Goal: Task Accomplishment & Management: Complete application form

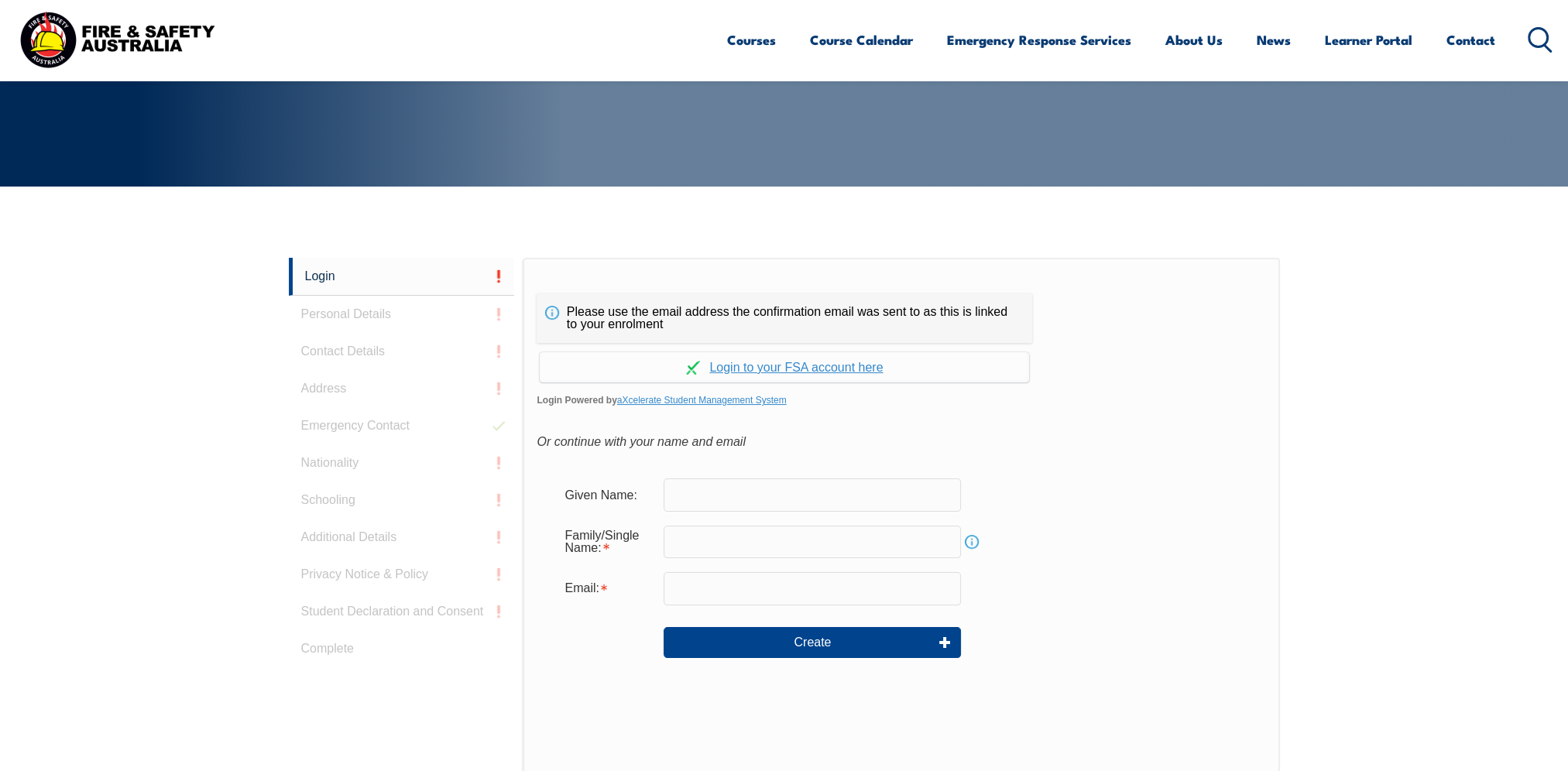
scroll to position [334, 0]
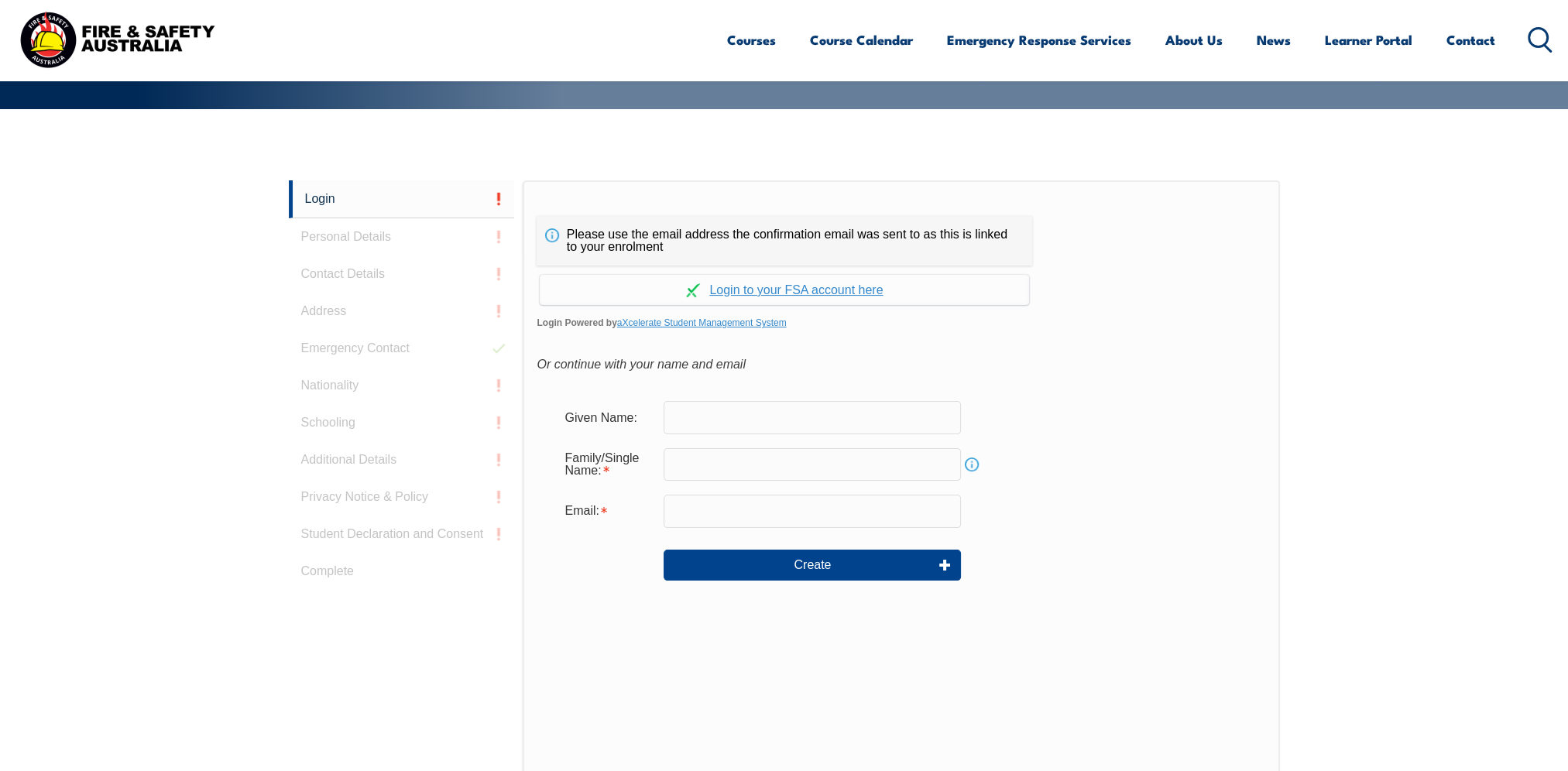
click at [711, 411] on input "text" at bounding box center [811, 417] width 297 height 33
click at [1007, 387] on form "Given Name: Family/Single Name: Info Email: Create" at bounding box center [901, 501] width 728 height 232
click at [841, 290] on link "Continue with aXcelerate" at bounding box center [784, 290] width 489 height 30
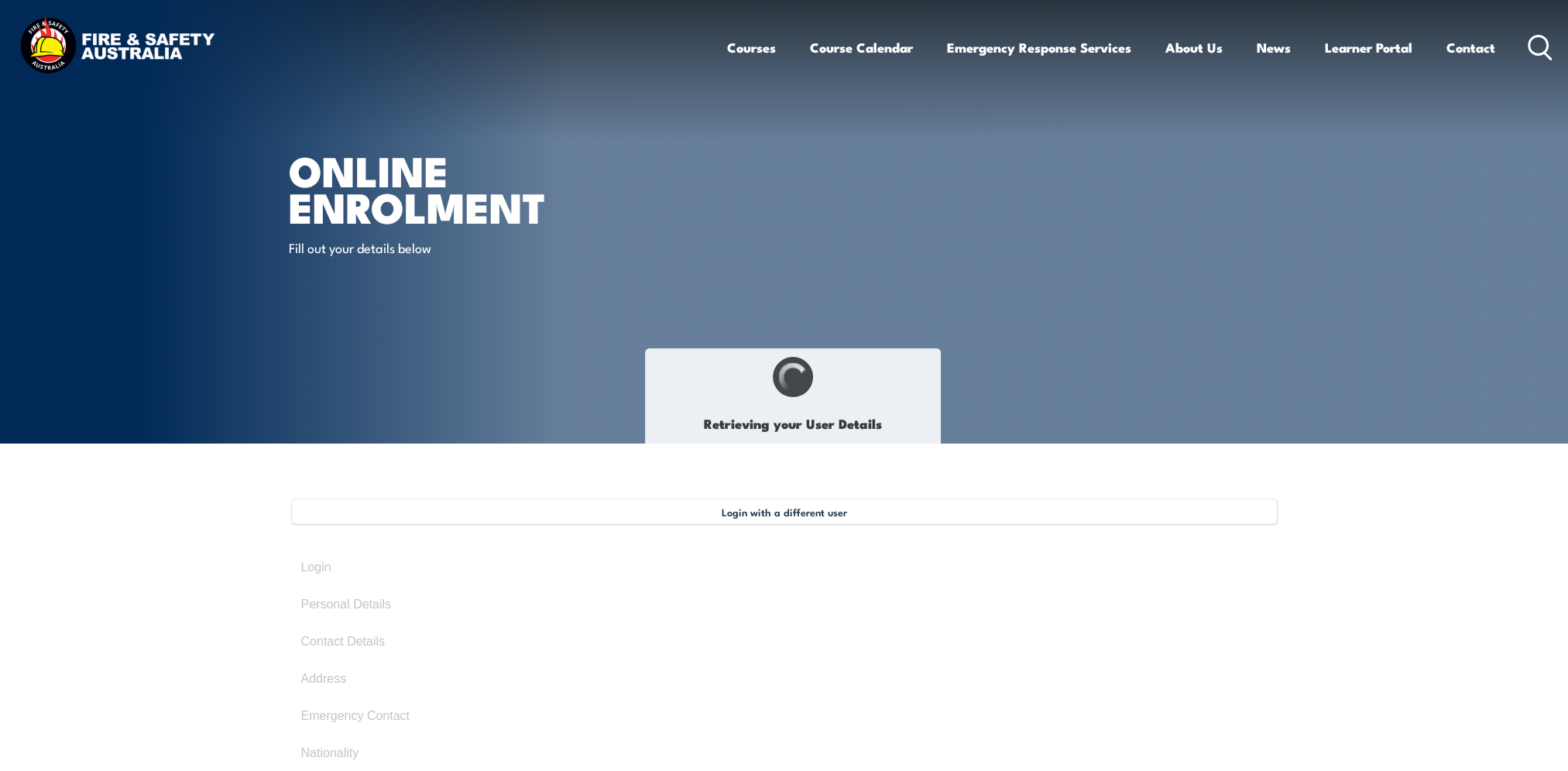
type input "Nicholas"
type input "Blieschke"
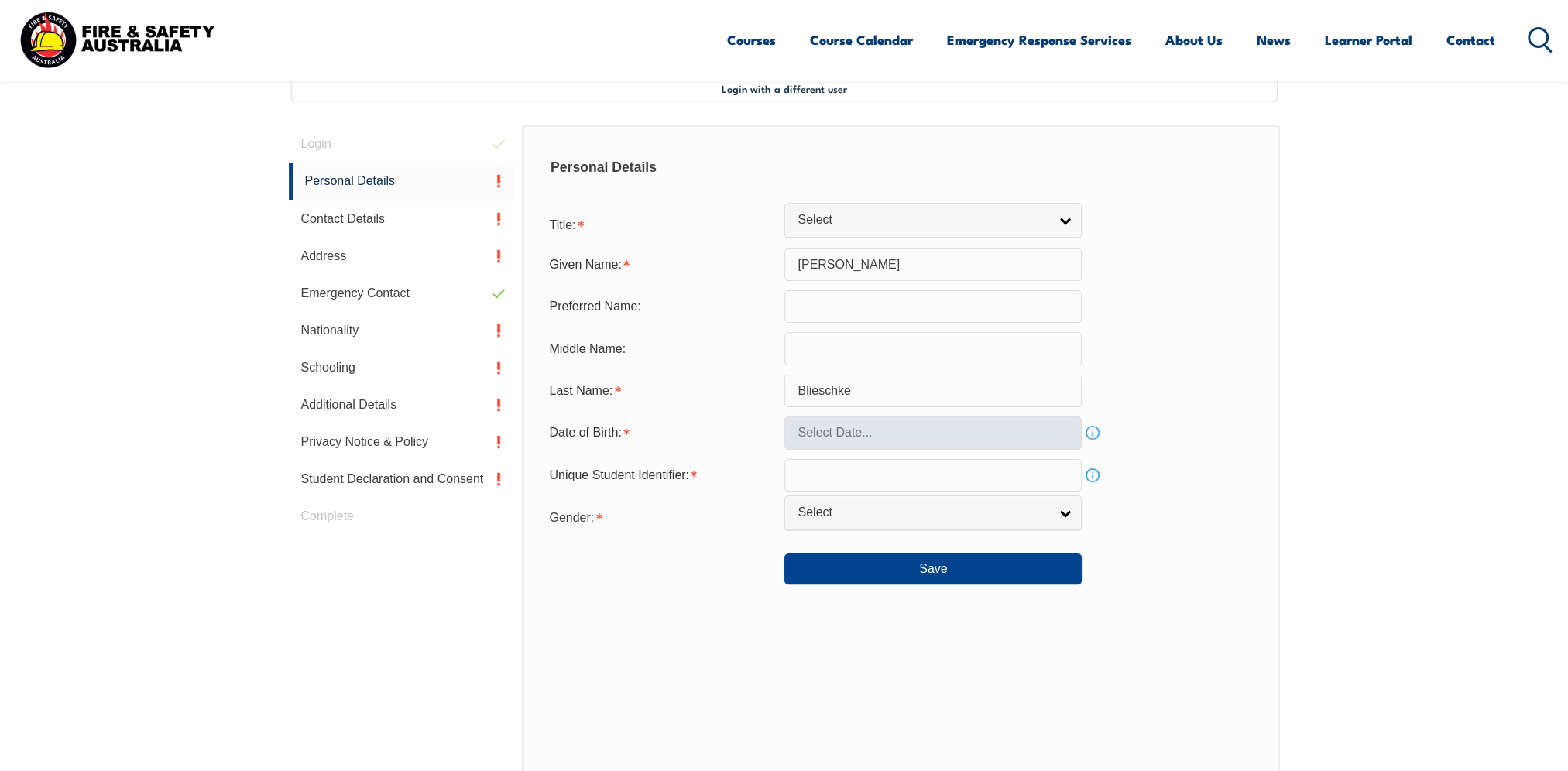
scroll to position [421, 0]
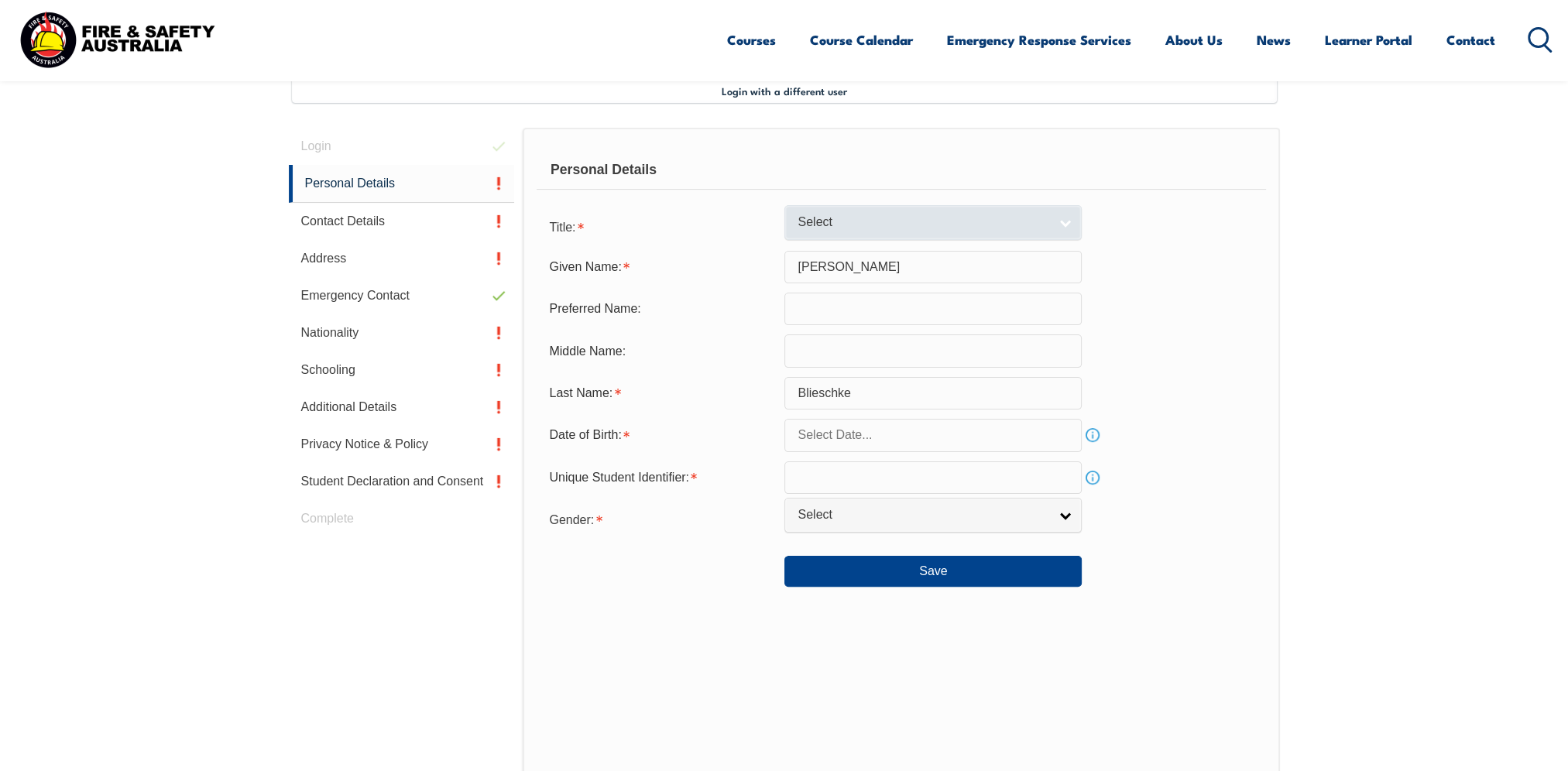
click at [1032, 221] on span "Select" at bounding box center [923, 222] width 251 height 16
click at [823, 245] on li "Mr" at bounding box center [933, 248] width 290 height 20
select select "Mr"
click at [913, 437] on input "text" at bounding box center [932, 435] width 297 height 33
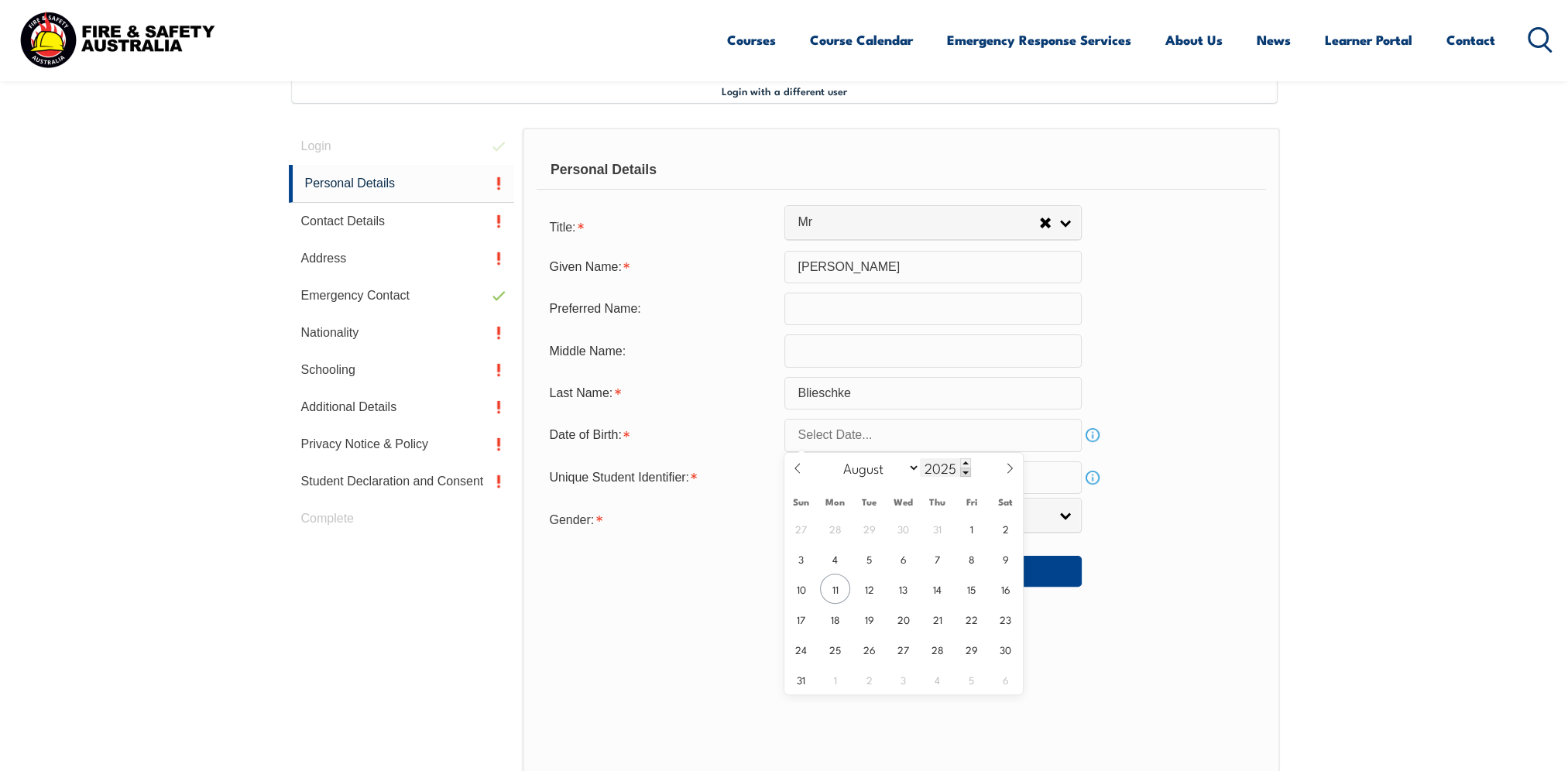
click at [946, 466] on input "2025" at bounding box center [946, 468] width 51 height 19
type input "1997"
click at [918, 470] on select "January February March April May June July August September October November De…" at bounding box center [878, 467] width 85 height 20
select select "9"
click at [836, 457] on select "January February March April May June July August September October November De…" at bounding box center [878, 467] width 85 height 20
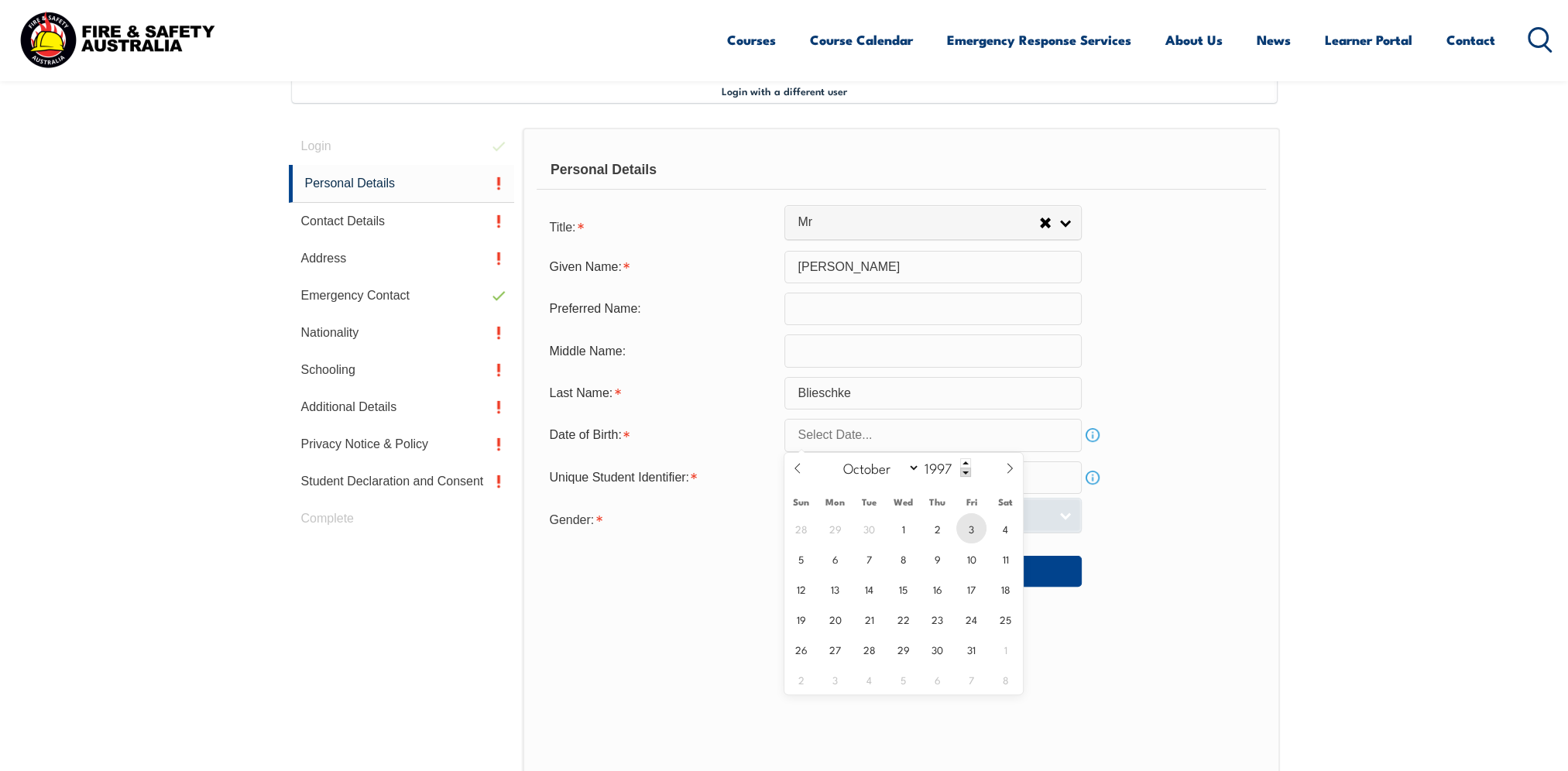
drag, startPoint x: 975, startPoint y: 523, endPoint x: 996, endPoint y: 520, distance: 21.2
click at [974, 523] on span "3" at bounding box center [971, 528] width 30 height 30
type input "October 3, 1997"
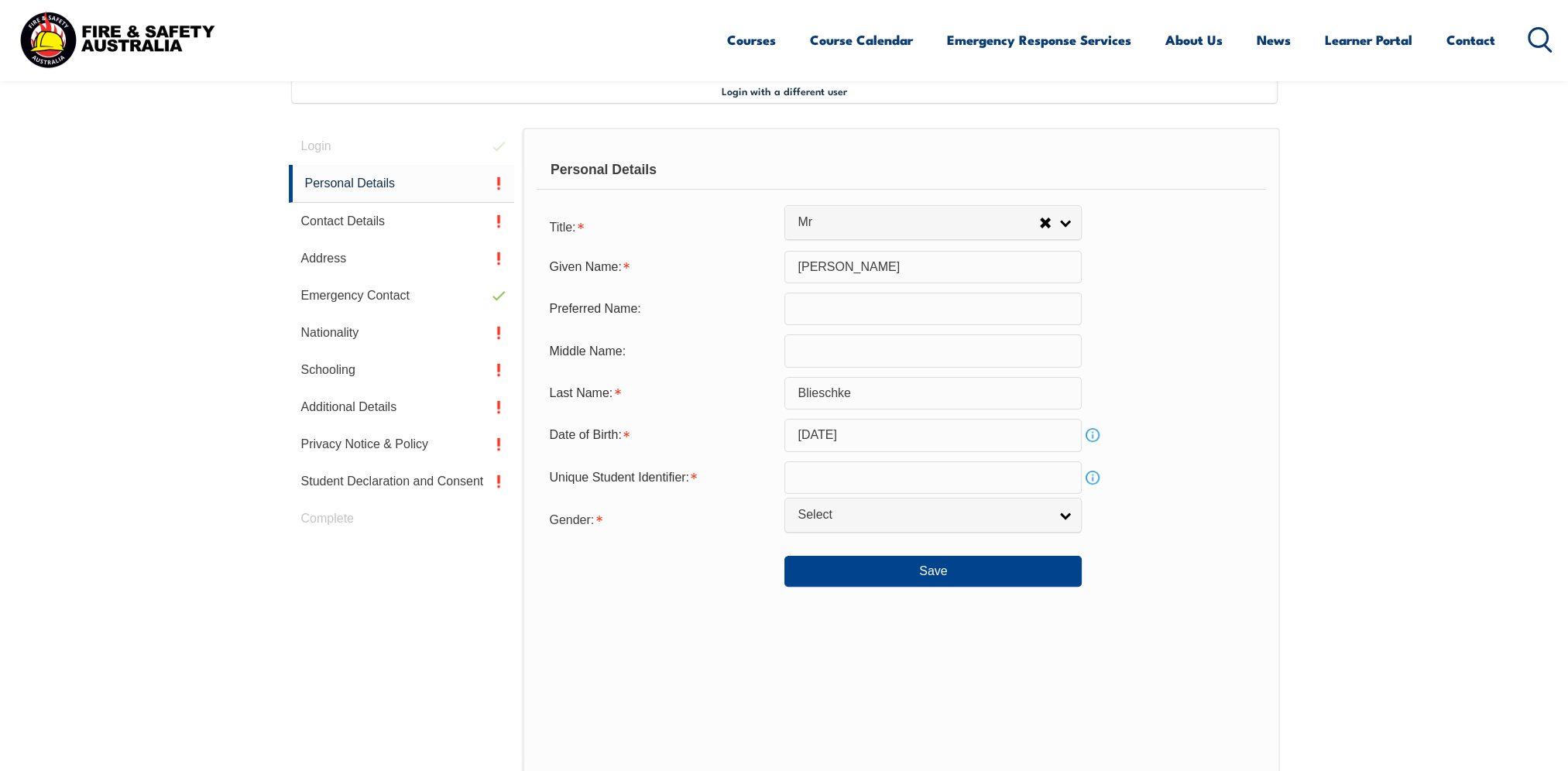
click at [1244, 479] on div "Unique Student Identifier: Info" at bounding box center [901, 478] width 728 height 33
click at [1020, 479] on input "text" at bounding box center [932, 478] width 297 height 33
type input "G3QJQREPJN"
click at [1164, 455] on form "Title: Mr Mrs Ms Miss Other Mr Mr Mrs Ms Miss Other Given Name: Nicholas Prefer…" at bounding box center [901, 399] width 728 height 377
click at [918, 518] on span "Select" at bounding box center [923, 515] width 251 height 16
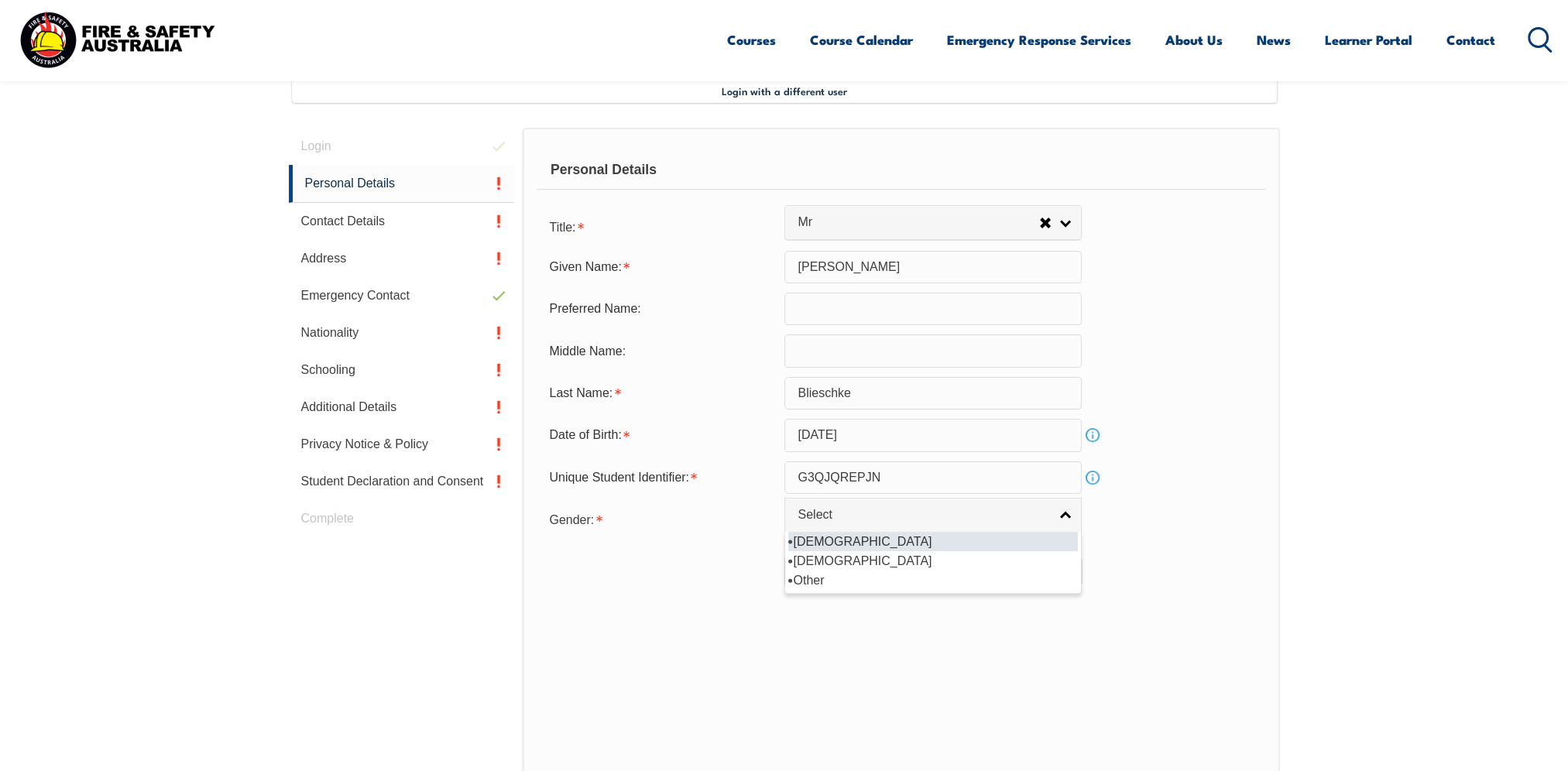
click at [812, 541] on li "[DEMOGRAPHIC_DATA]" at bounding box center [933, 541] width 290 height 20
select select "M"
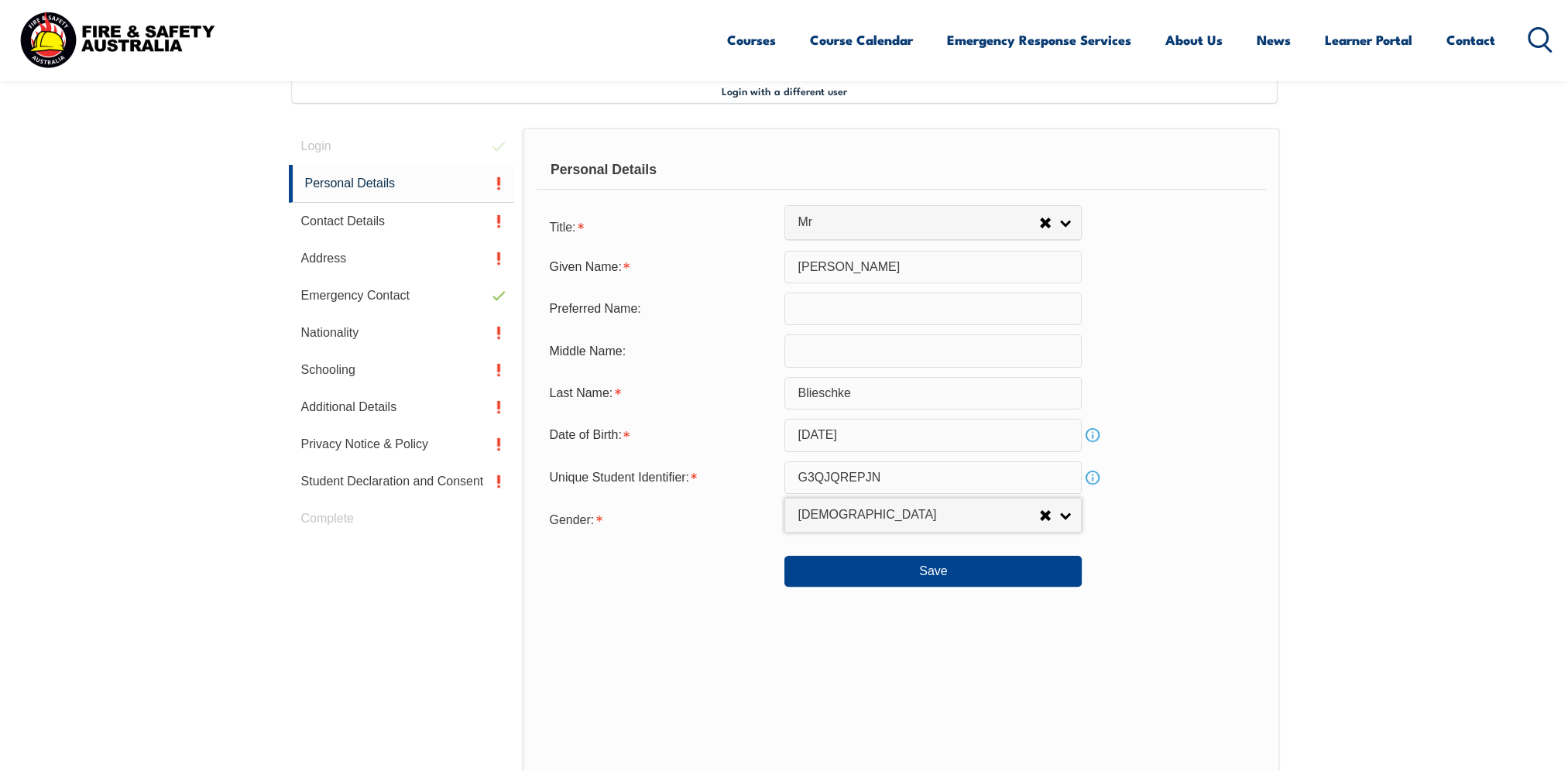
click at [681, 539] on form "Title: Mr Mrs Ms Miss Other Mr Mr Mrs Ms Miss Other Given Name: Nicholas Prefer…" at bounding box center [901, 399] width 728 height 377
click at [961, 570] on button "Save" at bounding box center [932, 571] width 297 height 31
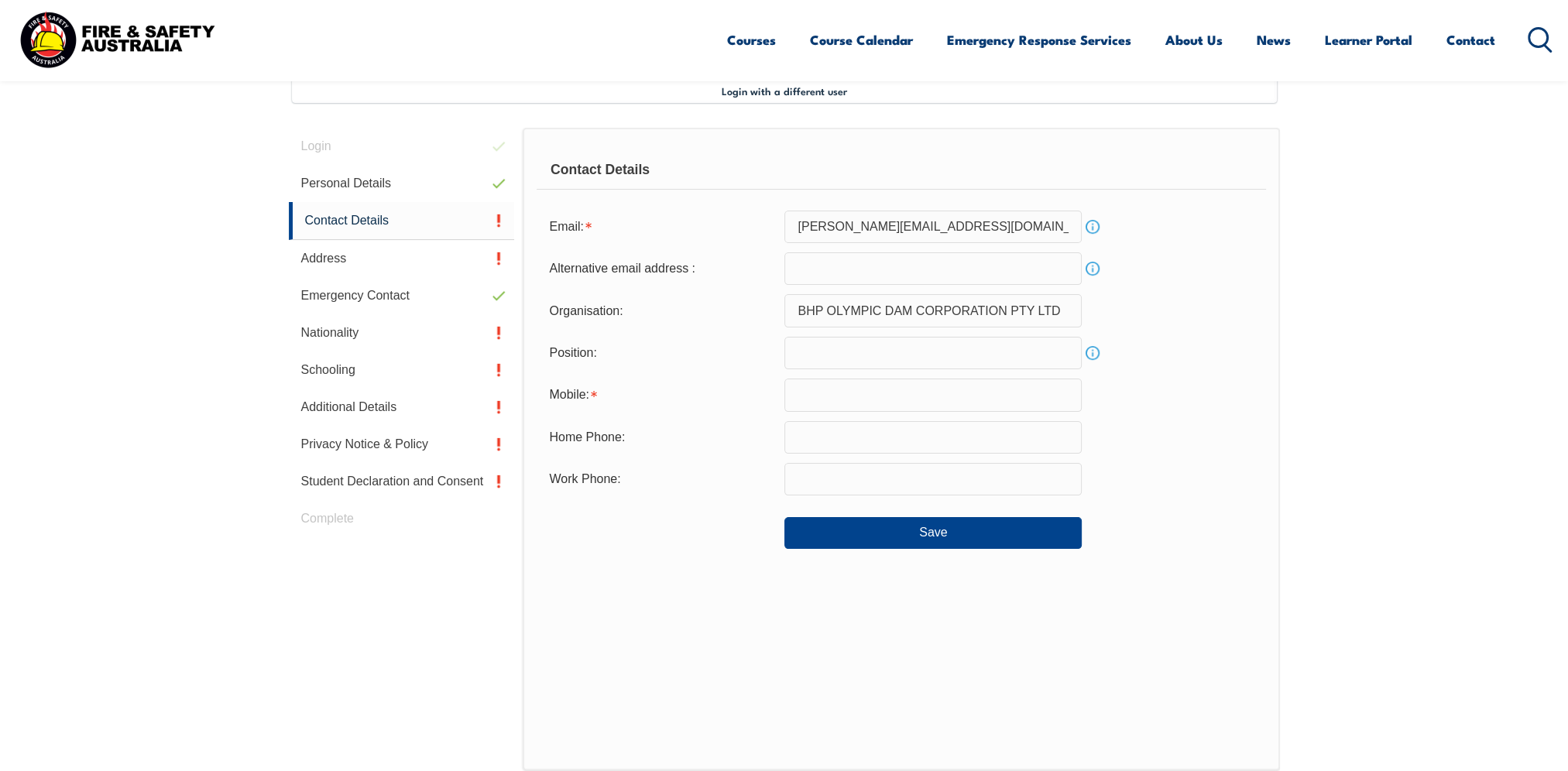
click at [821, 266] on input "email" at bounding box center [932, 269] width 297 height 33
type input "Nick.Blieschke@gmail.com"
click at [1233, 282] on div "Alternative email address : Nick.Blieschke@gmail.com Info" at bounding box center [901, 269] width 728 height 33
click at [926, 402] on input "text" at bounding box center [932, 395] width 297 height 33
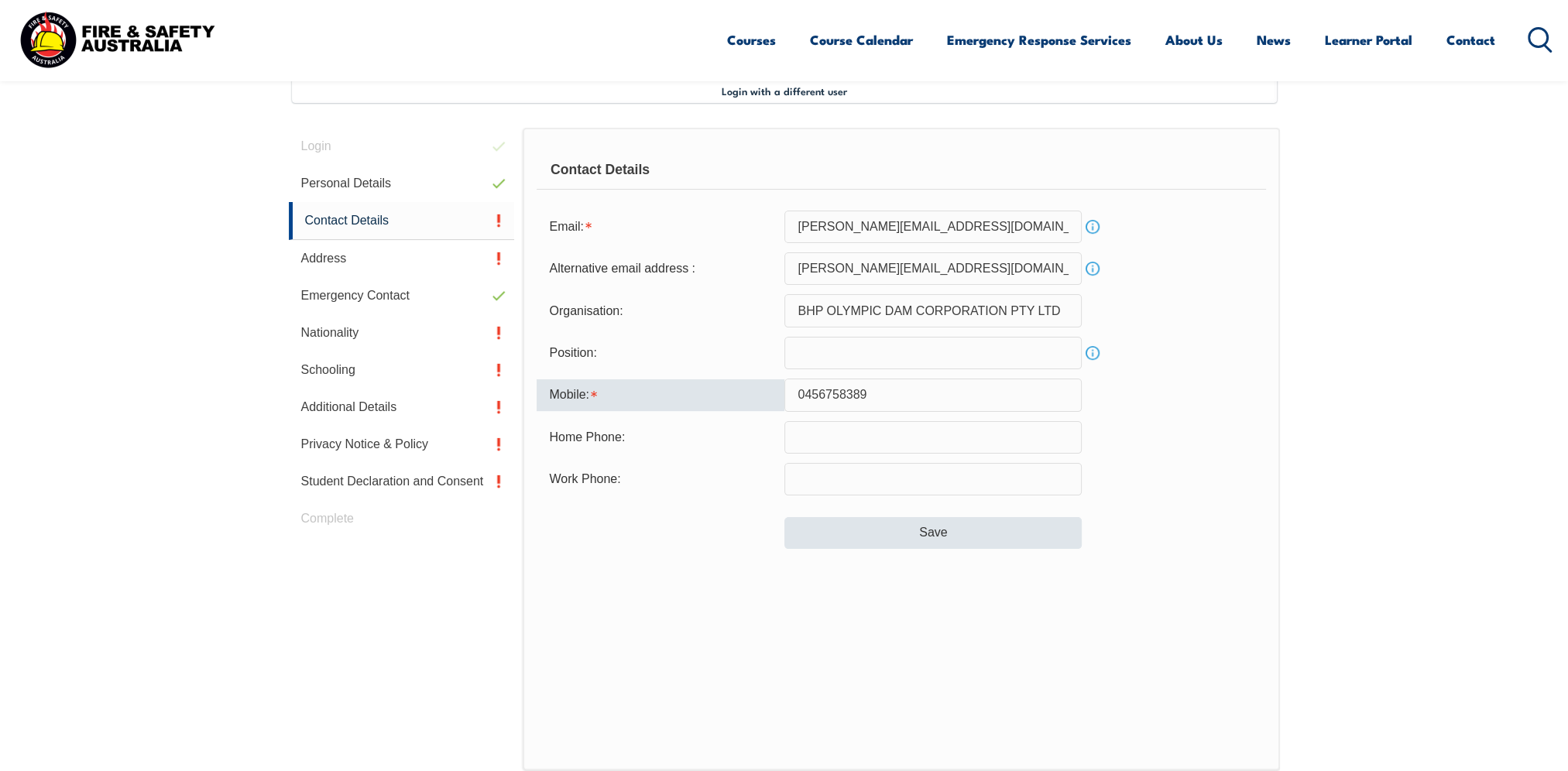
type input "0456758389"
click at [931, 535] on button "Save" at bounding box center [932, 533] width 297 height 31
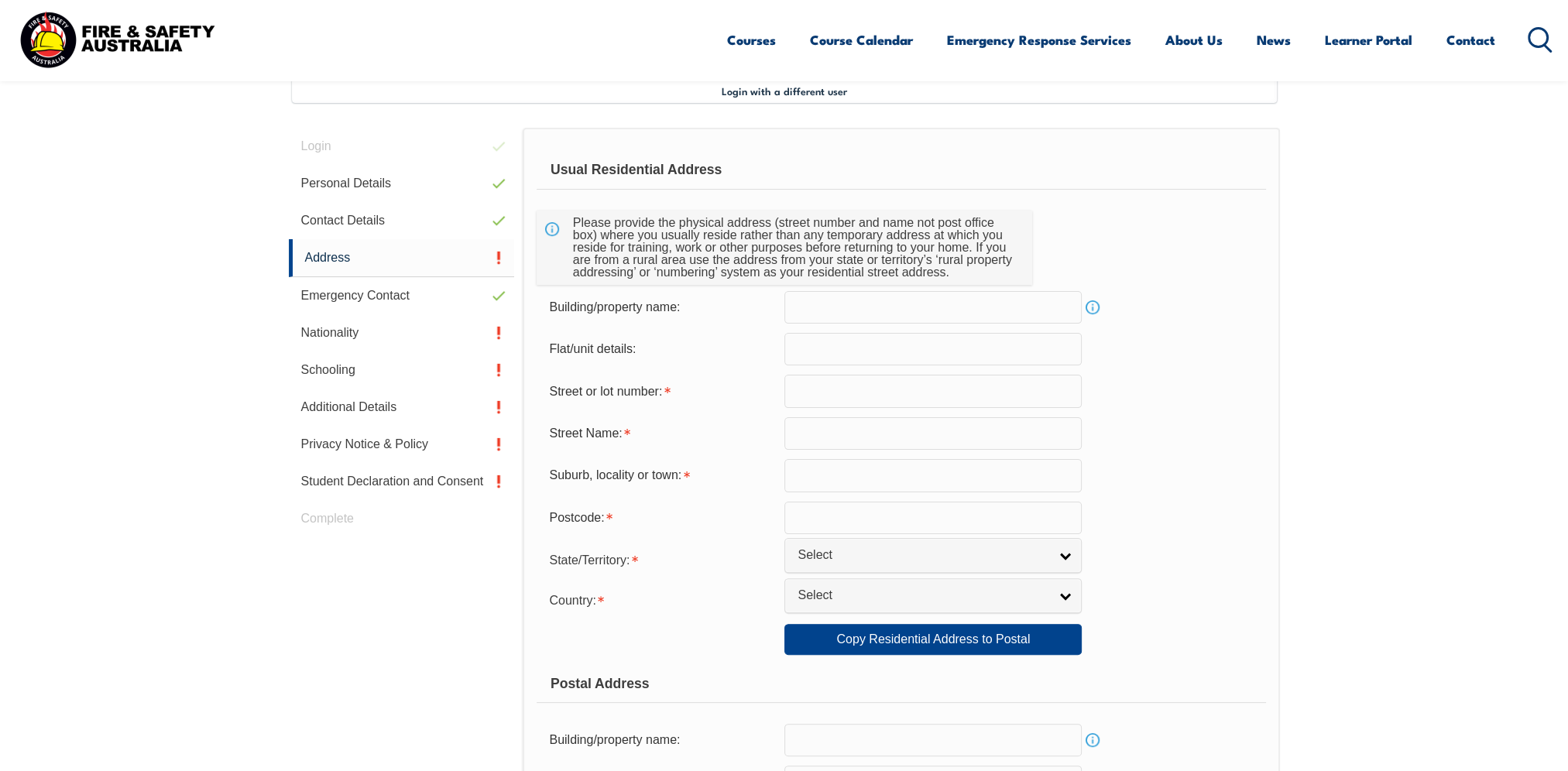
click at [842, 397] on input "text" at bounding box center [932, 391] width 297 height 33
type input "16"
click at [832, 474] on input "text" at bounding box center [932, 475] width 297 height 33
click at [825, 437] on input "text" at bounding box center [932, 433] width 297 height 33
type input "Colins Way"
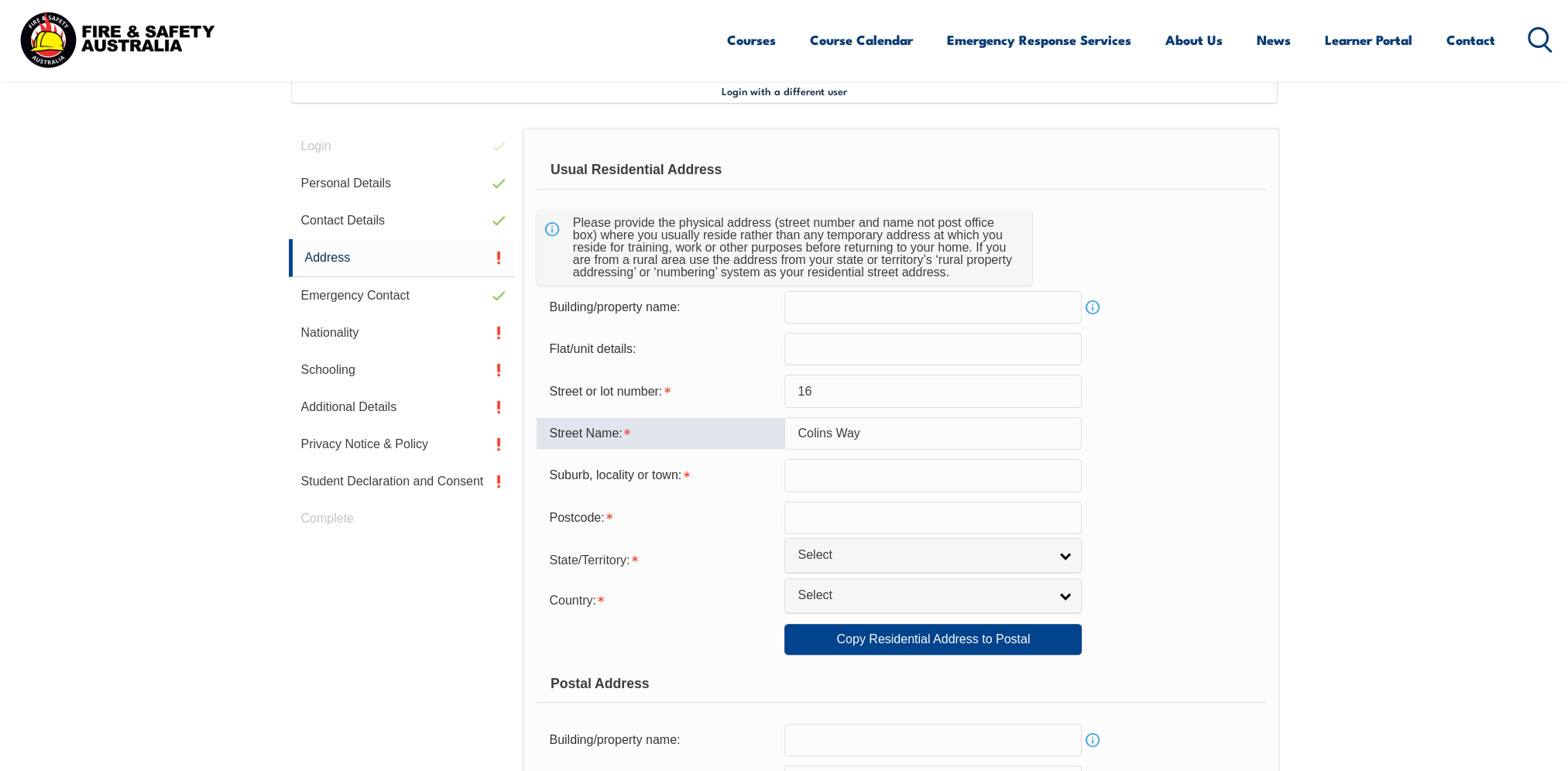
click at [1158, 441] on div "Street Name: Colins Way" at bounding box center [901, 433] width 728 height 33
click at [1027, 446] on input "Colins Way" at bounding box center [932, 433] width 297 height 33
click at [962, 473] on input "text" at bounding box center [932, 475] width 297 height 33
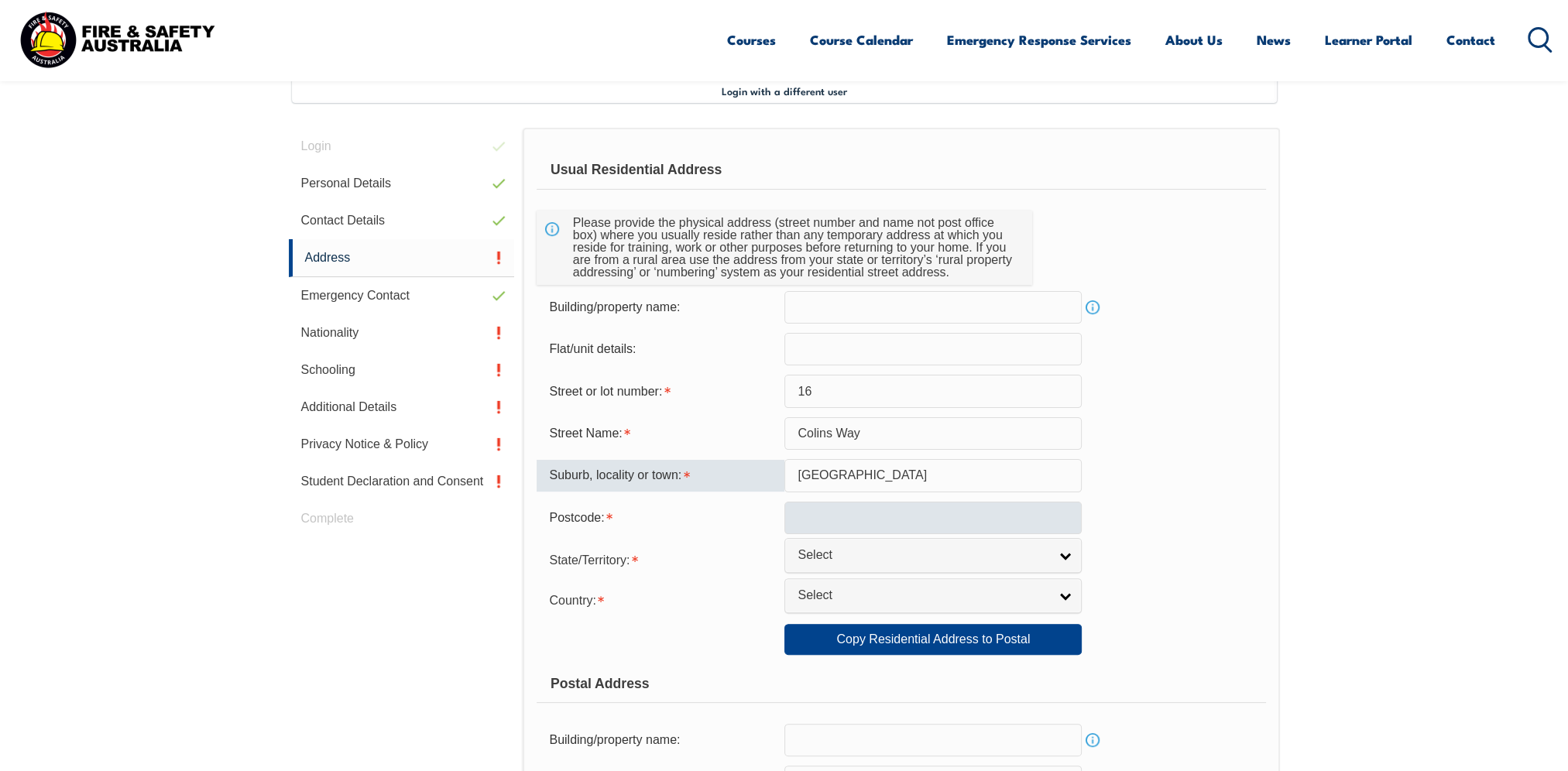
type input "Onkaparinga Heights"
click at [892, 514] on input "text" at bounding box center [932, 518] width 297 height 33
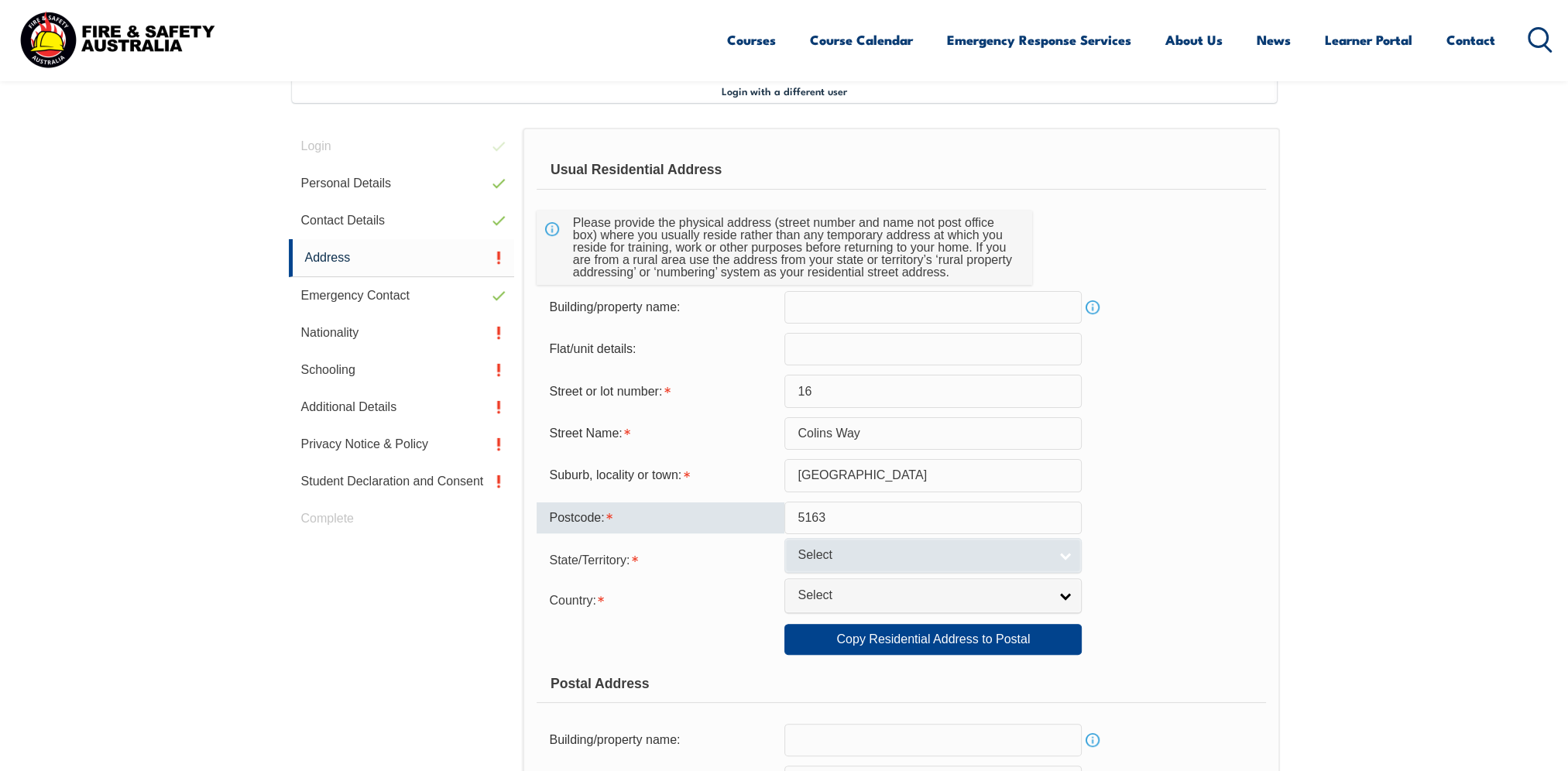
type input "5163"
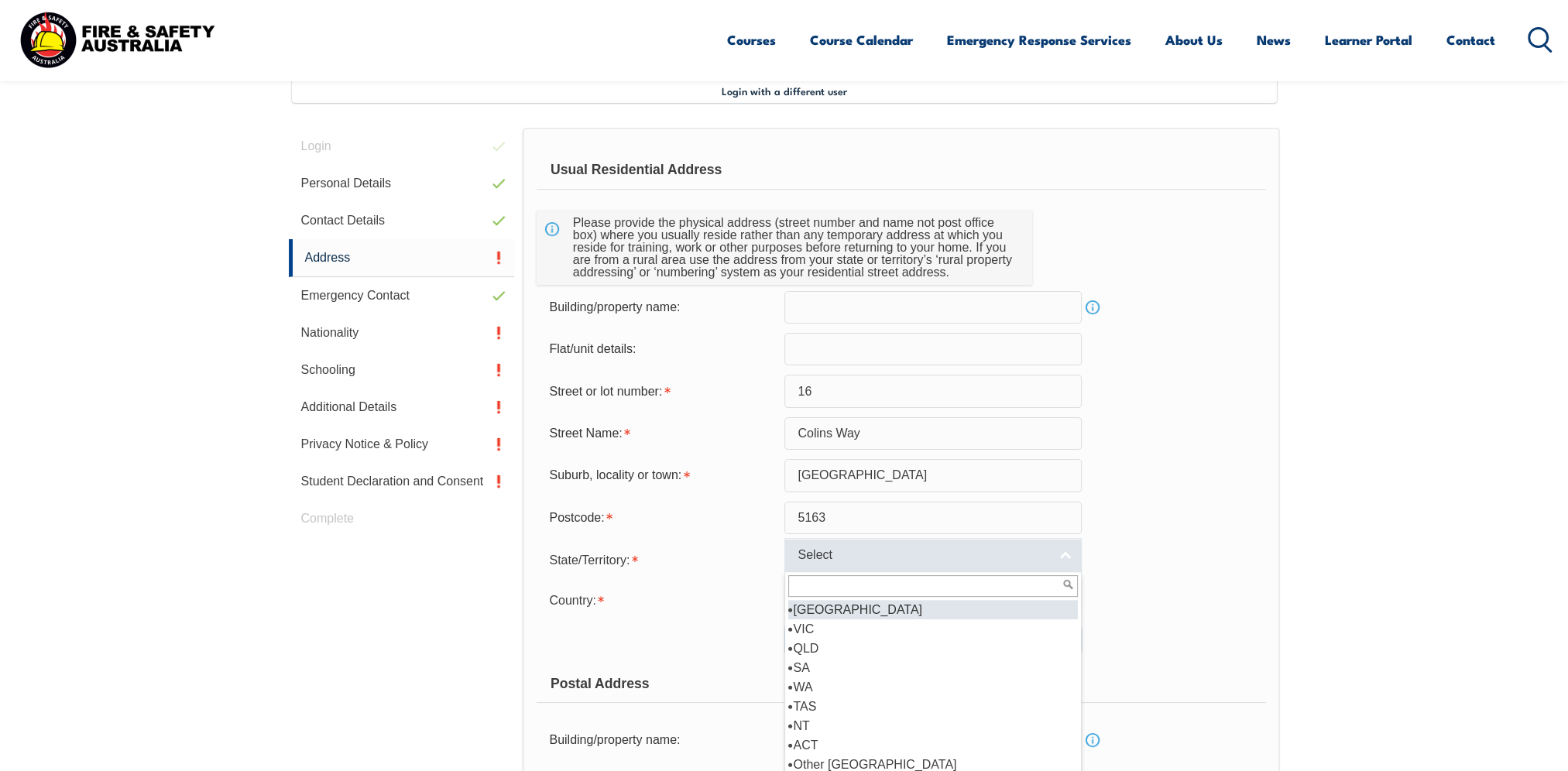
click at [871, 554] on span "Select" at bounding box center [923, 555] width 251 height 16
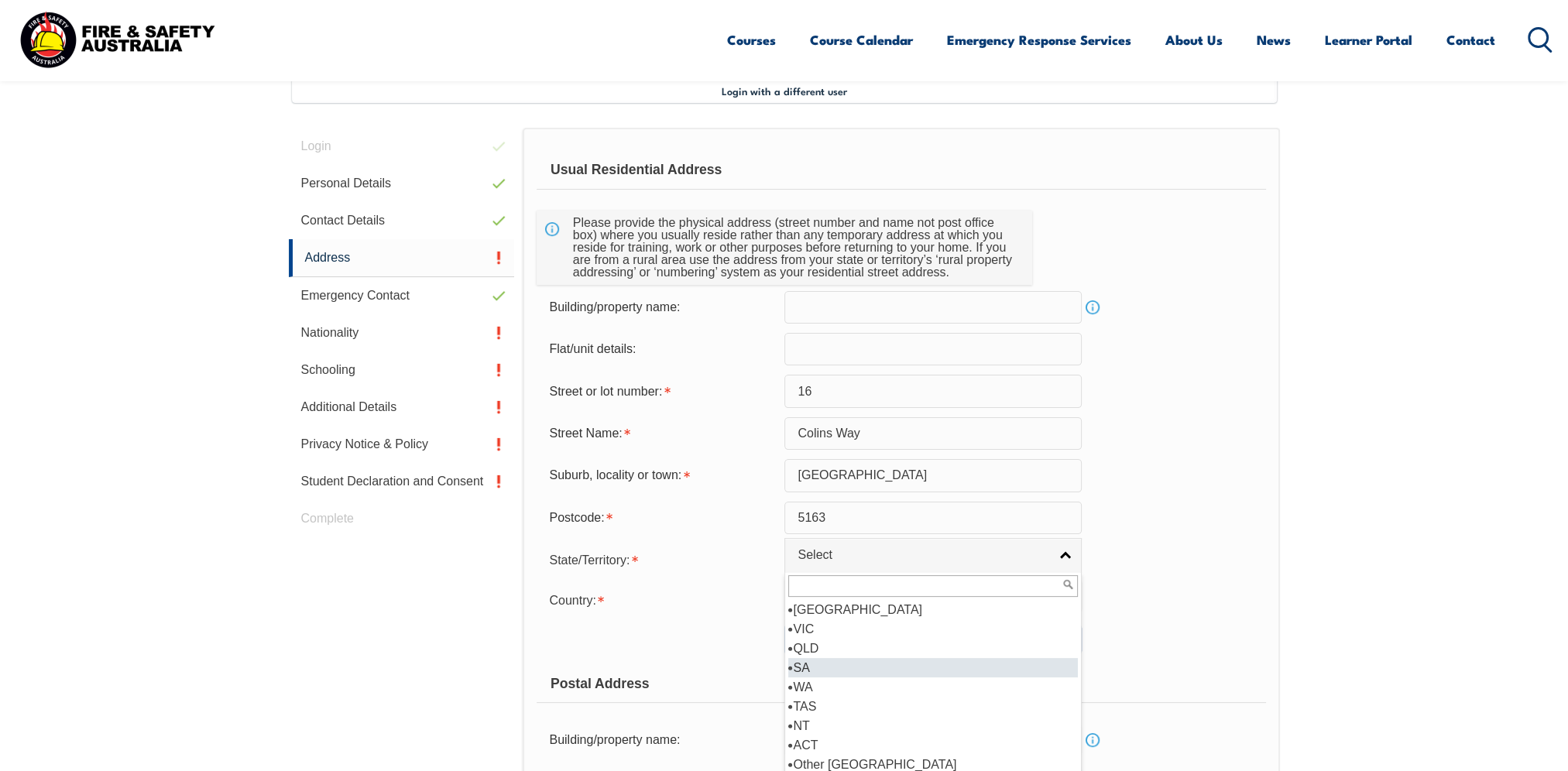
click at [819, 666] on li "SA" at bounding box center [933, 667] width 290 height 20
select select "SA"
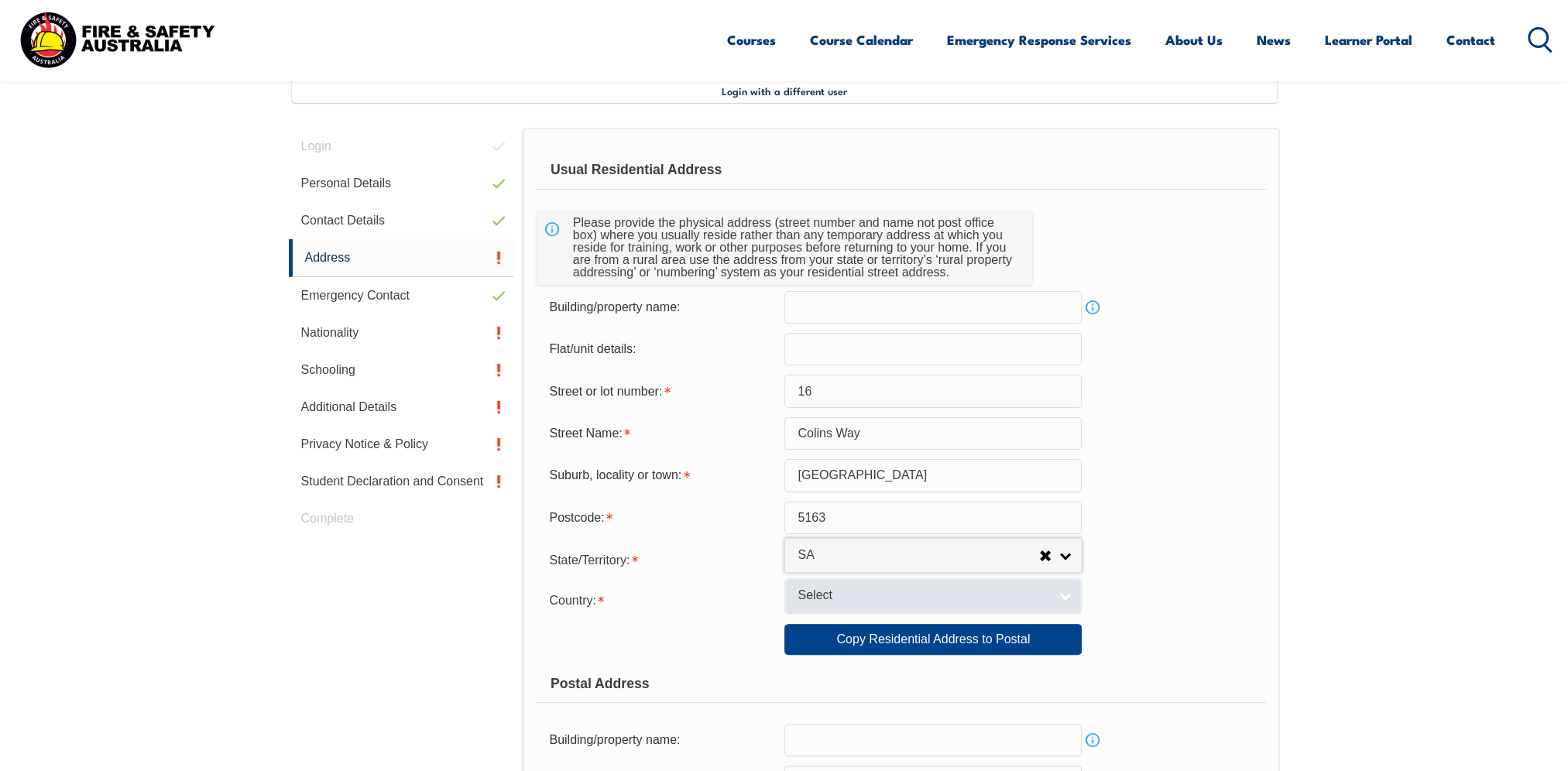
click at [831, 596] on span "Select" at bounding box center [923, 595] width 251 height 16
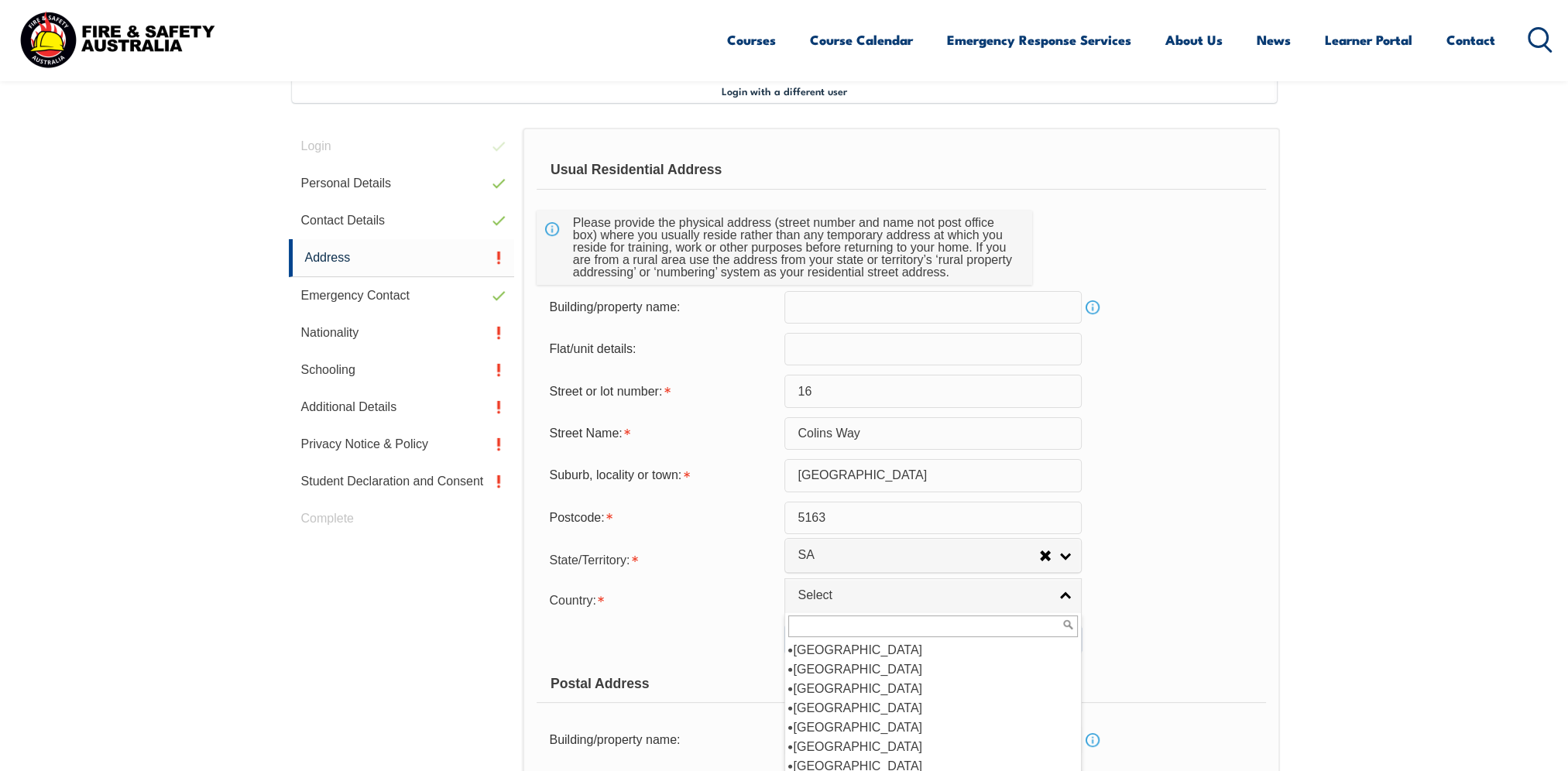
scroll to position [232, 0]
click at [852, 668] on li "[GEOGRAPHIC_DATA]" at bounding box center [933, 669] width 290 height 20
select select "1101"
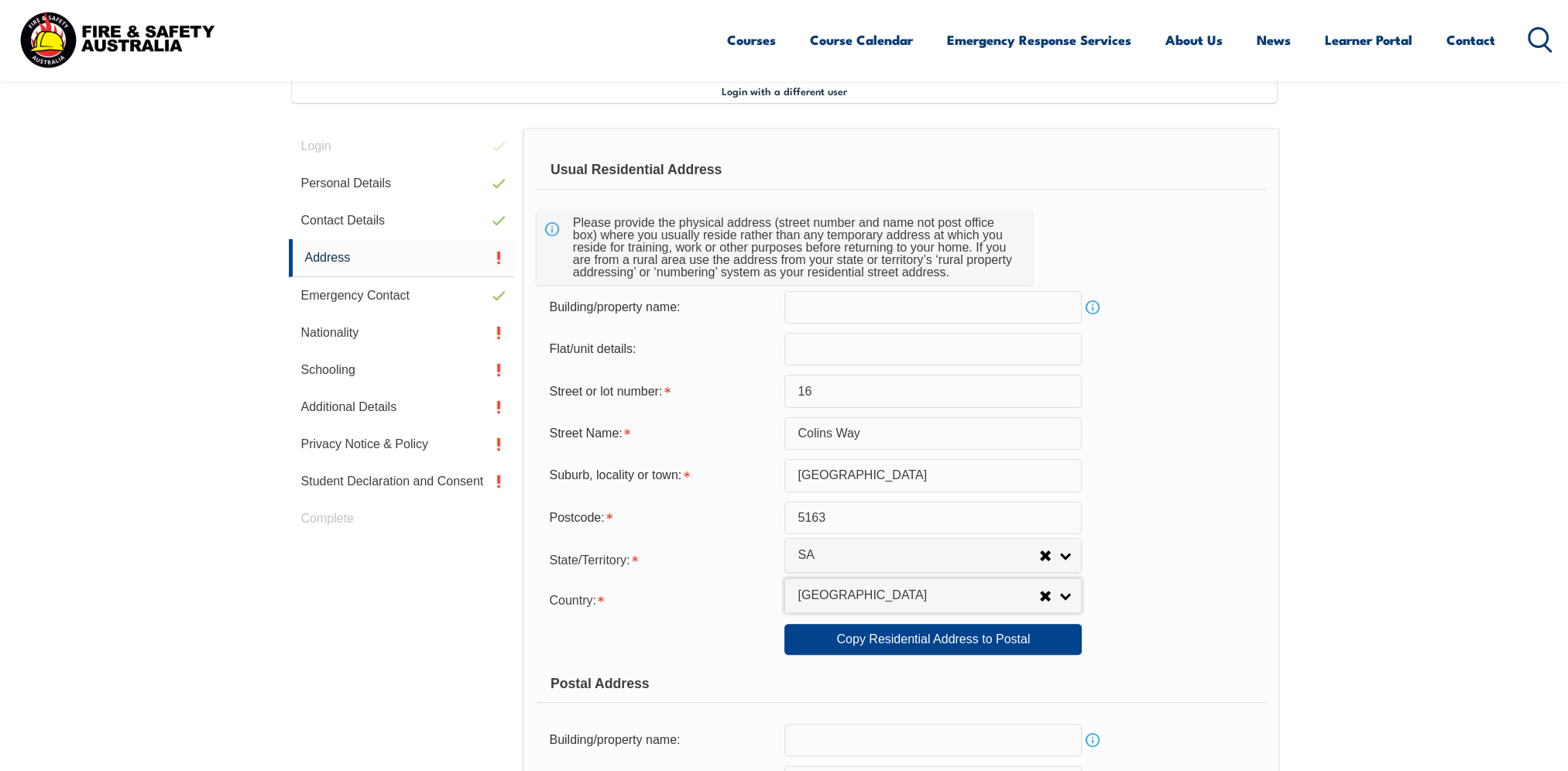
click at [1237, 381] on div "Street or lot number: 16" at bounding box center [901, 391] width 728 height 33
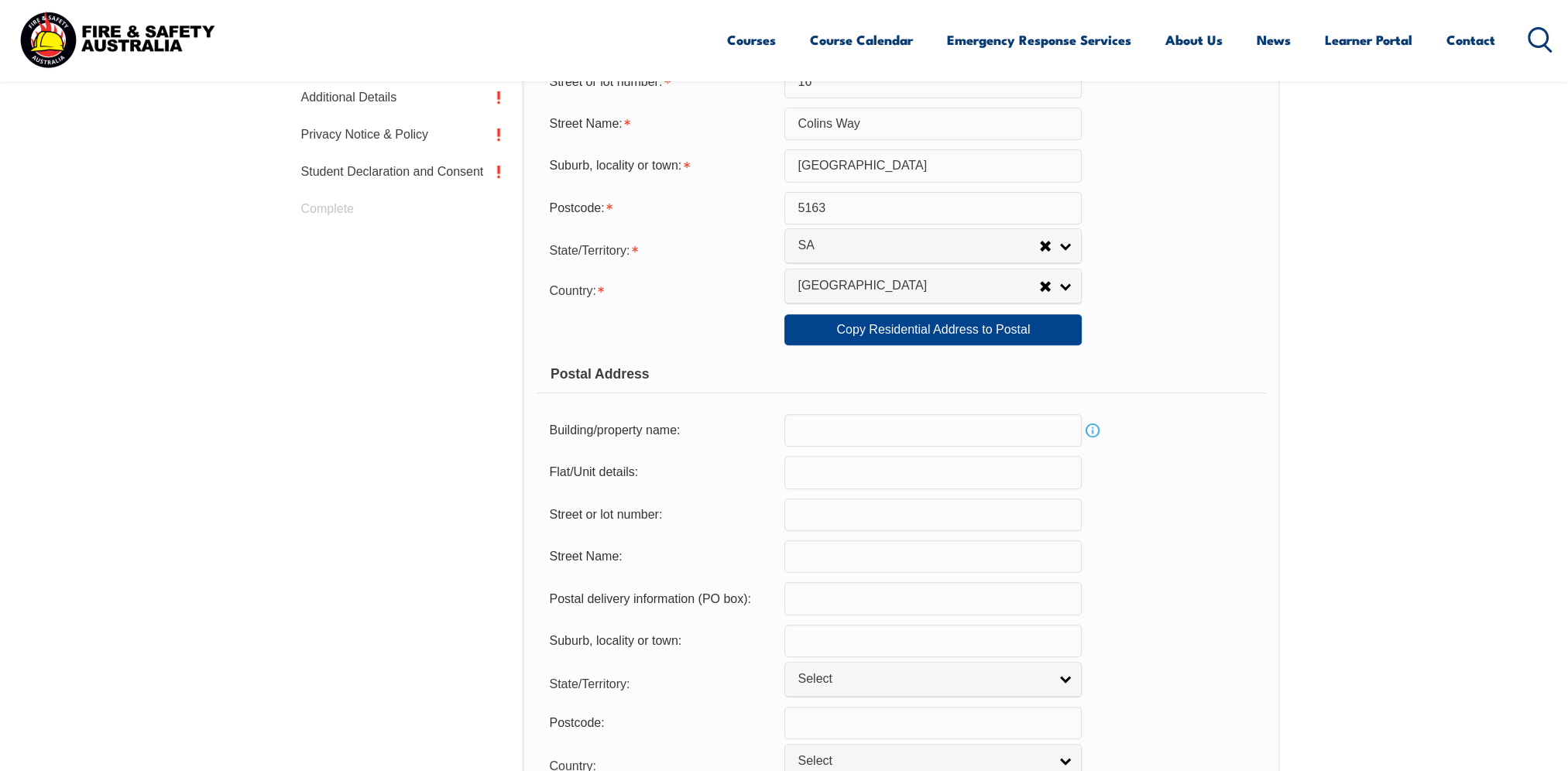
scroll to position [808, 0]
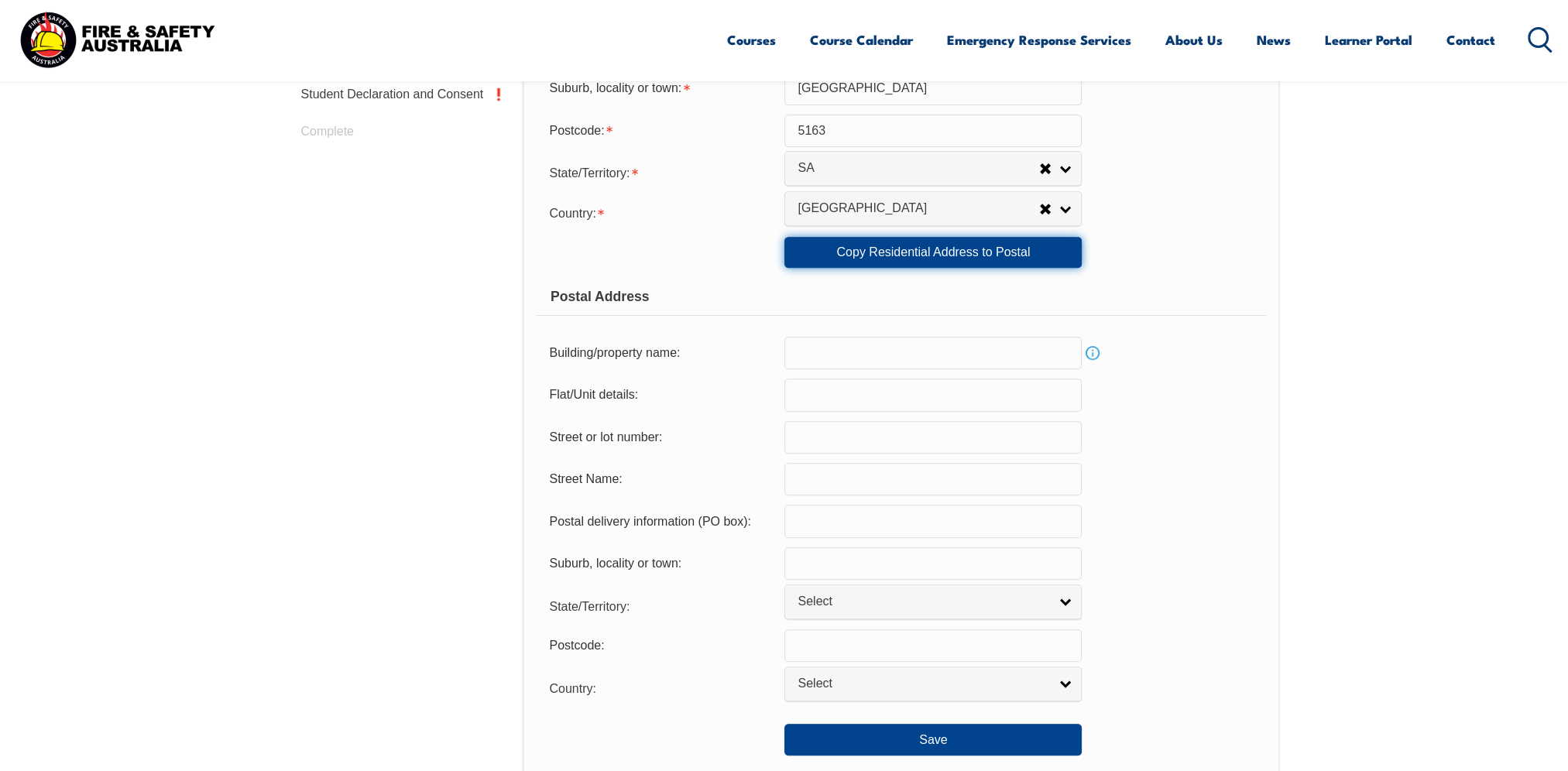
click at [959, 261] on link "Copy Residential Address to Postal" at bounding box center [932, 253] width 297 height 31
type input "16"
type input "Colins Way"
type input "Onkaparinga Heights"
select select "SA"
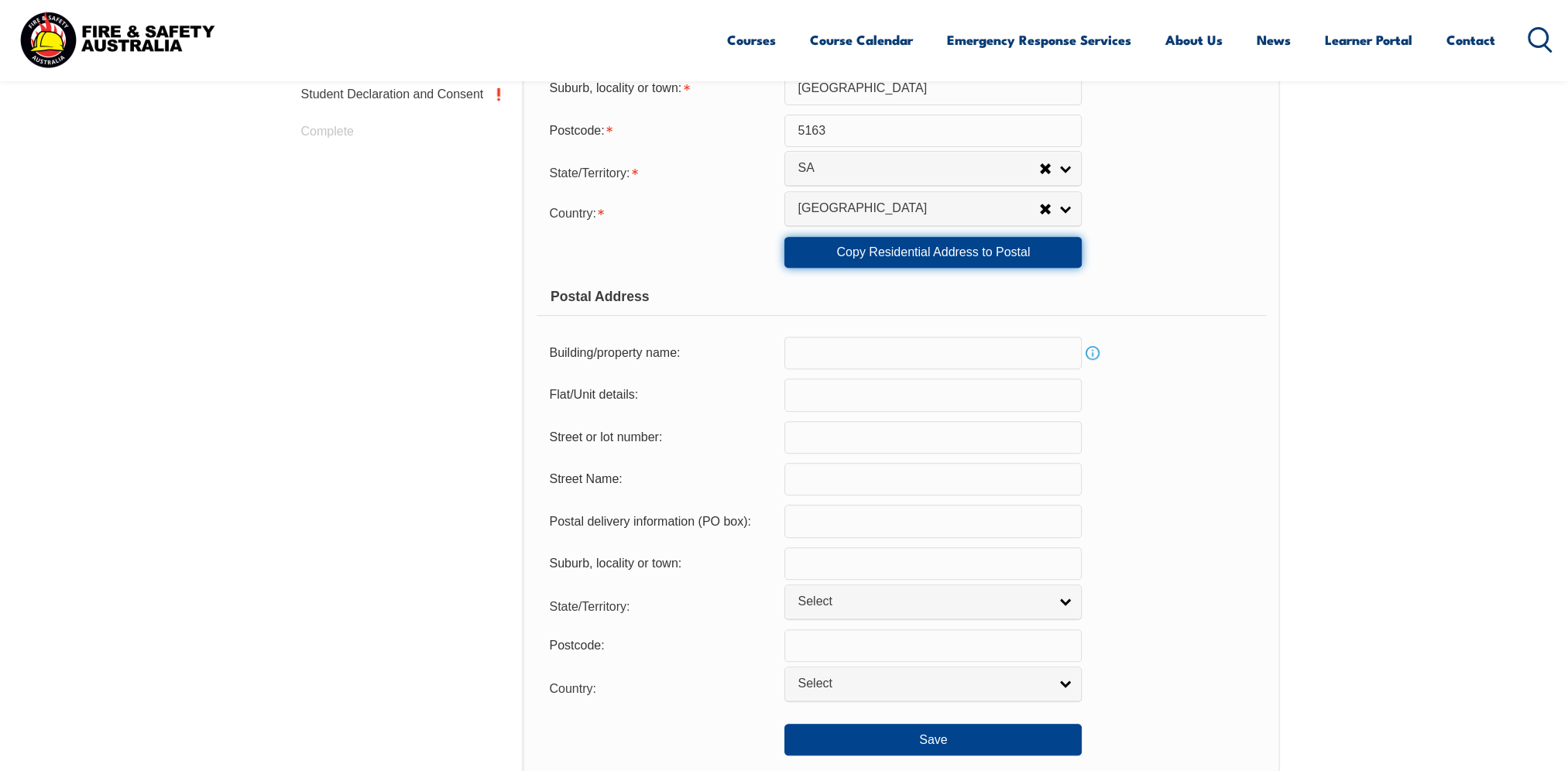
type input "5163"
select select "1101"
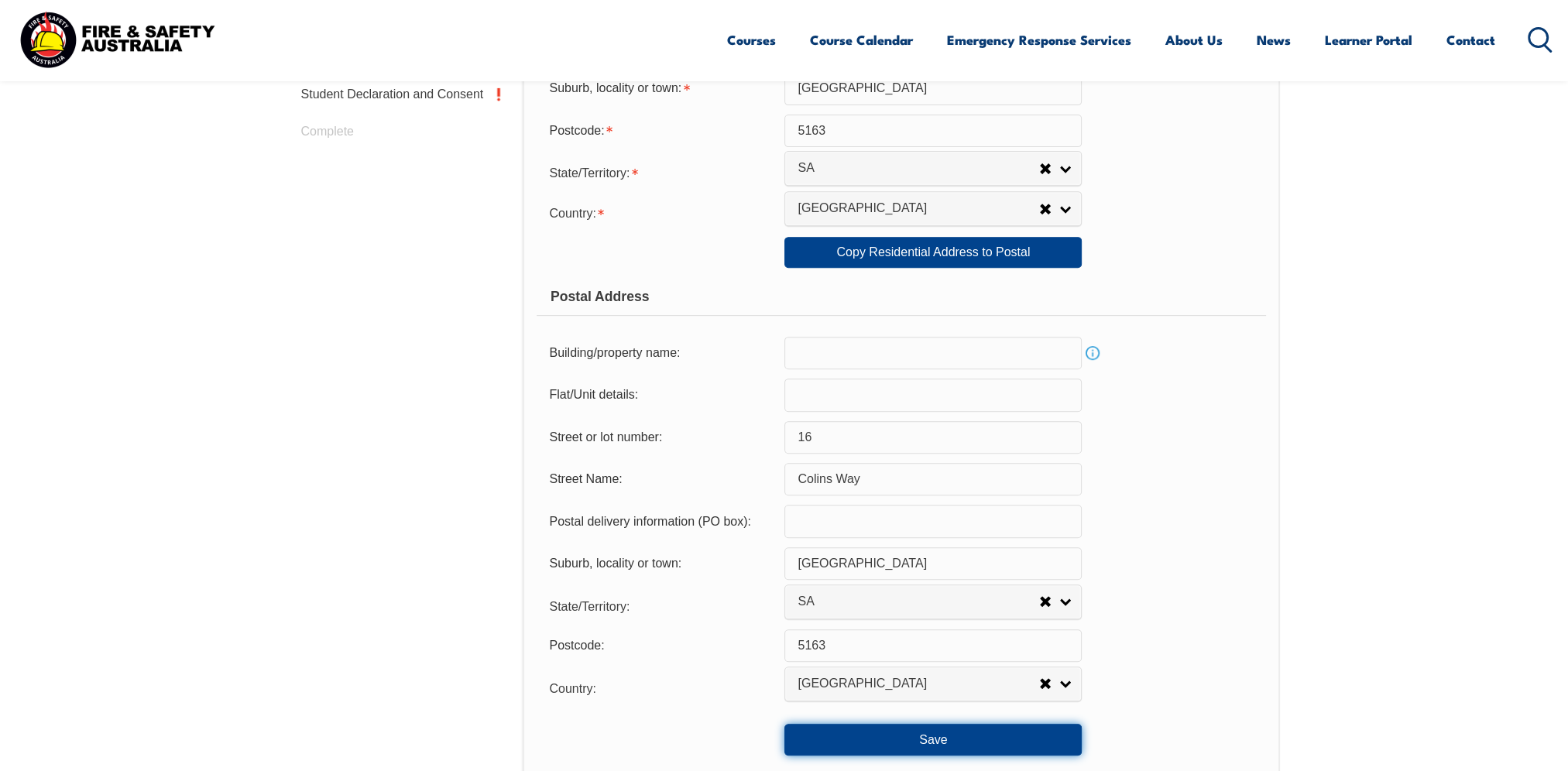
click at [945, 748] on button "Save" at bounding box center [932, 739] width 297 height 31
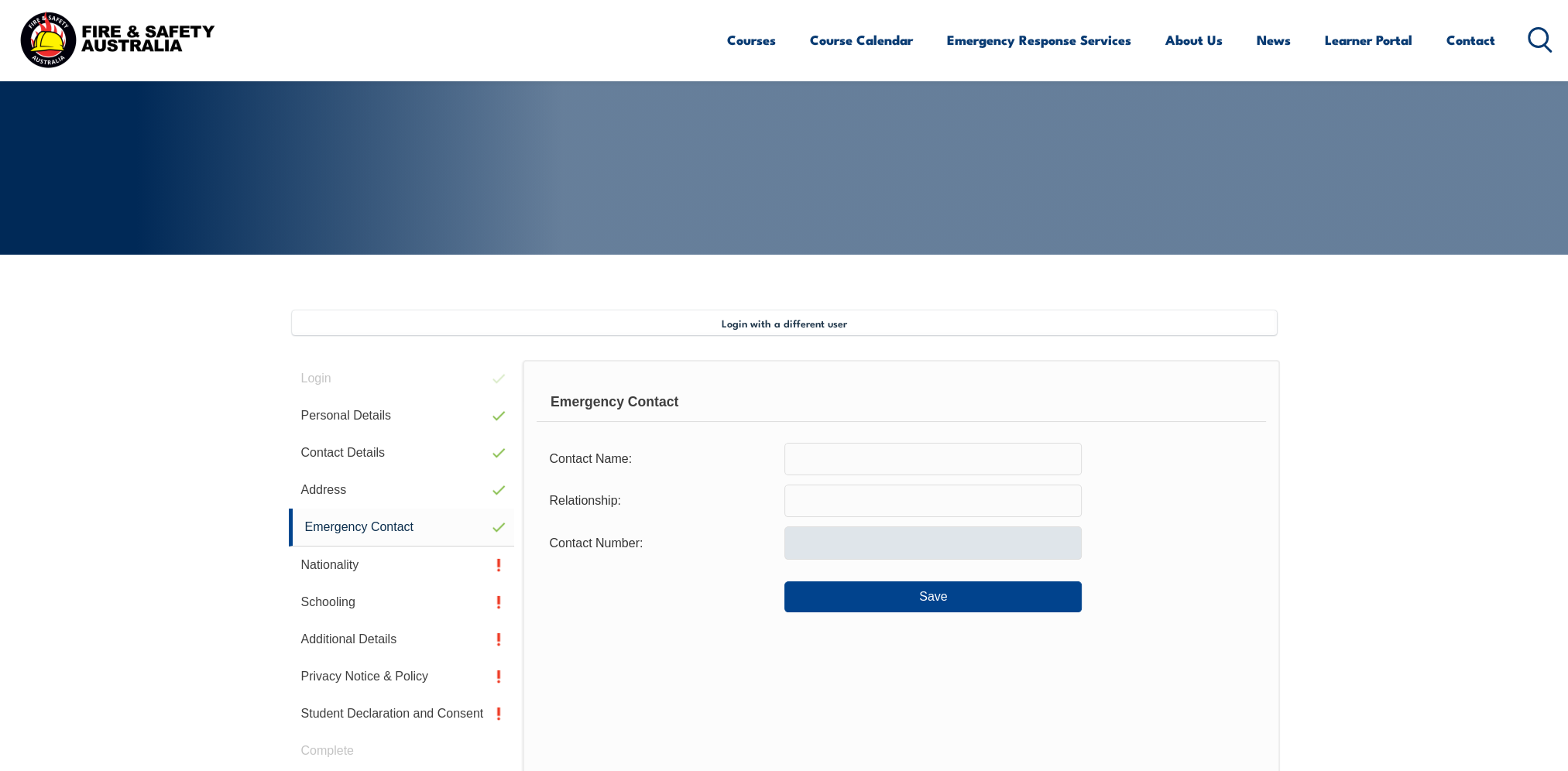
scroll to position [344, 0]
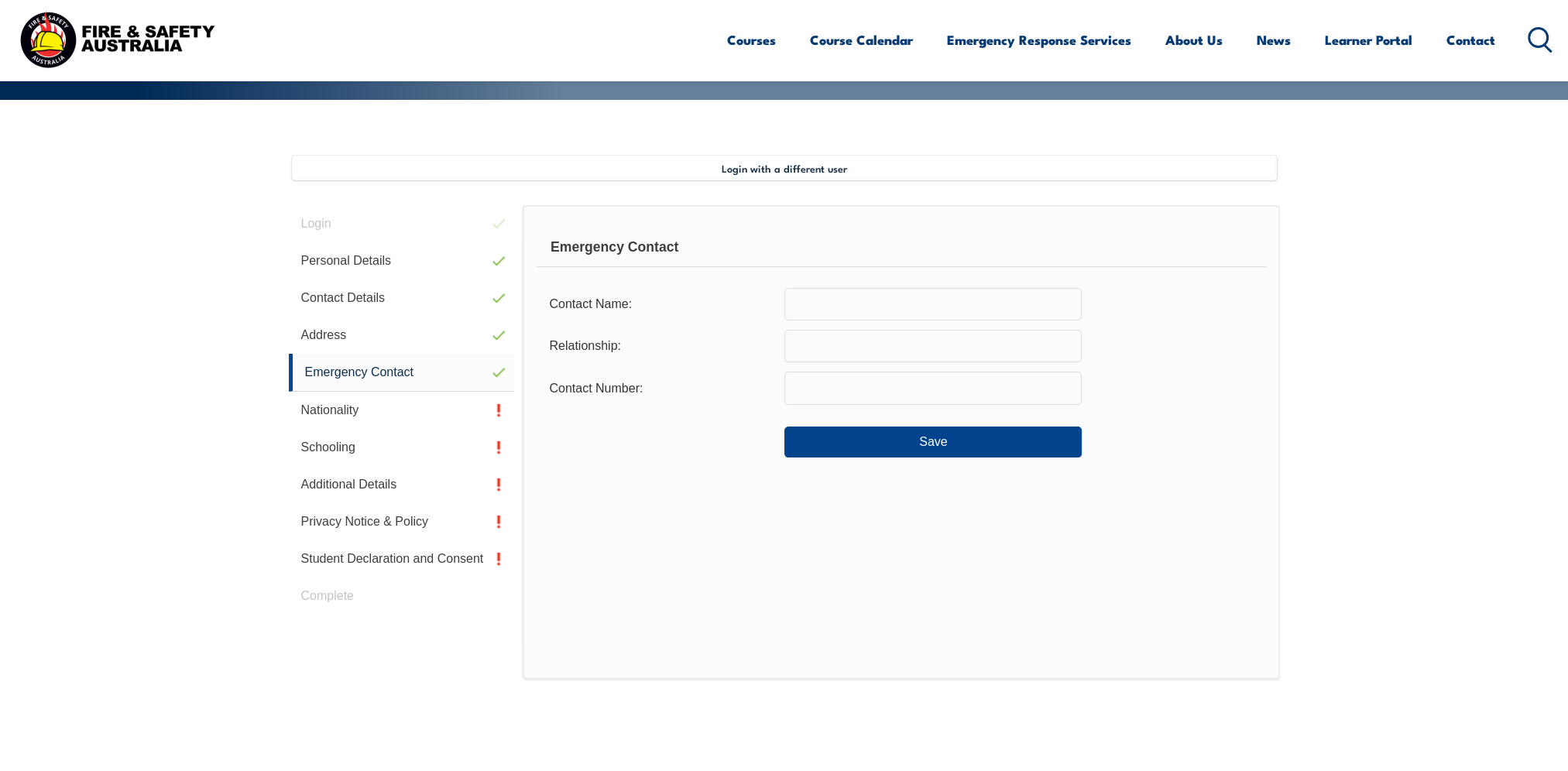
click at [879, 297] on input "text" at bounding box center [932, 304] width 297 height 33
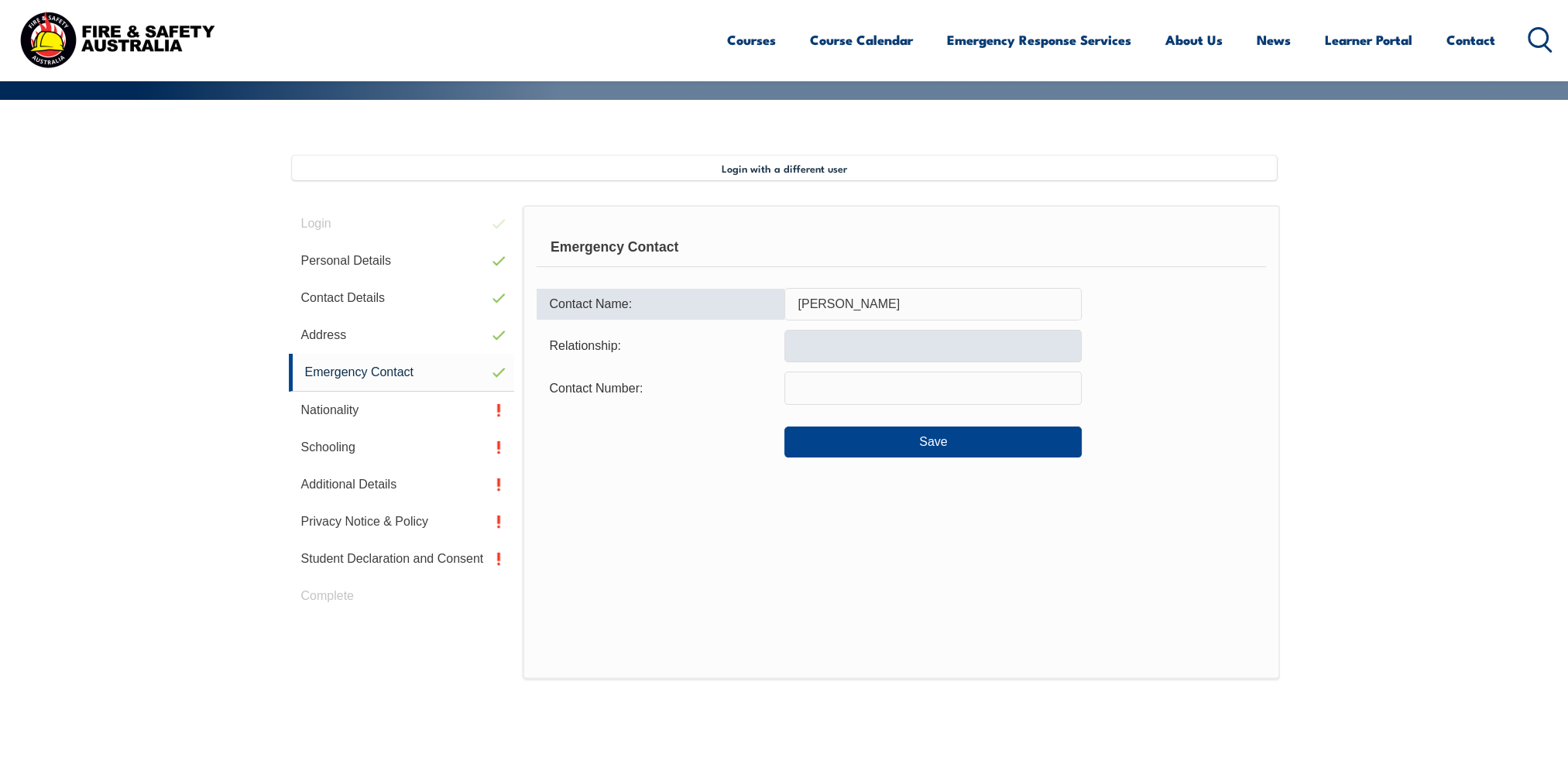
type input "Jessica Moncrieff"
click at [890, 347] on input "text" at bounding box center [932, 346] width 297 height 33
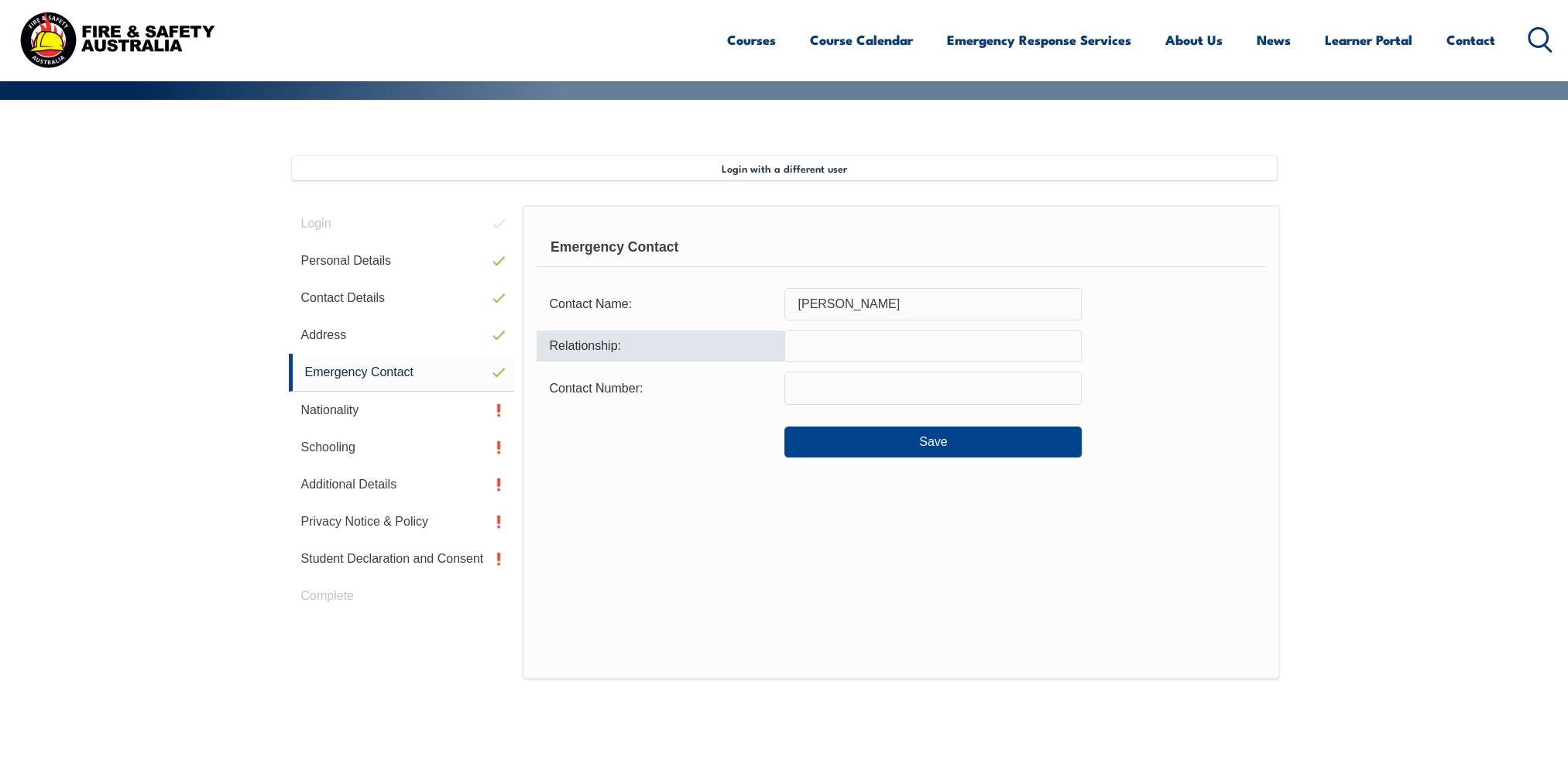
click at [889, 347] on input "text" at bounding box center [932, 346] width 297 height 33
click at [811, 351] on input "Partner" at bounding box center [932, 346] width 297 height 33
click at [852, 353] on input "Partner" at bounding box center [932, 346] width 297 height 33
type input "Partner"
click at [848, 384] on input "text" at bounding box center [932, 388] width 297 height 33
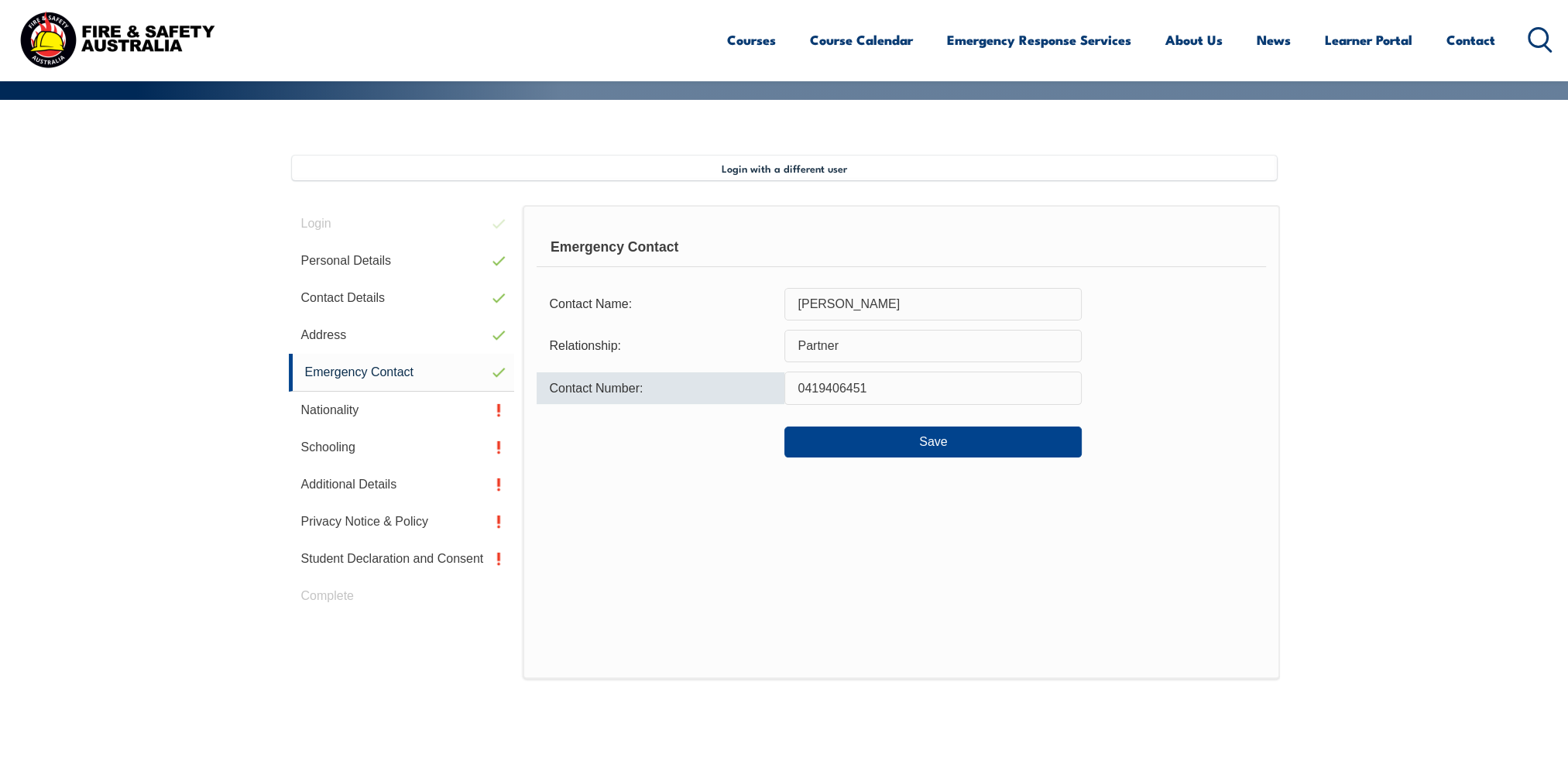
type input "0419406451"
click at [1212, 419] on div "Save" at bounding box center [901, 435] width 728 height 44
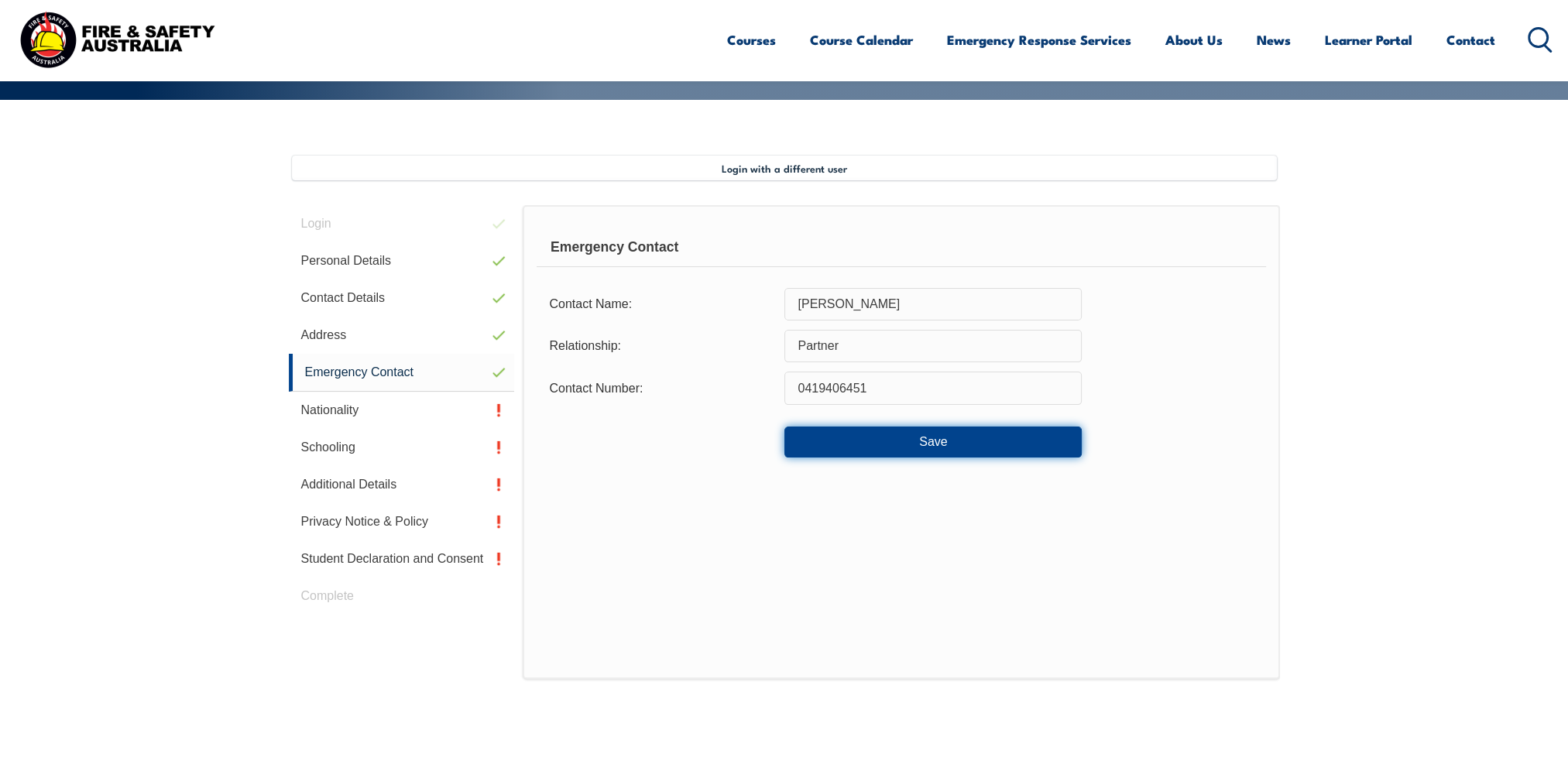
click at [926, 446] on button "Save" at bounding box center [932, 442] width 297 height 31
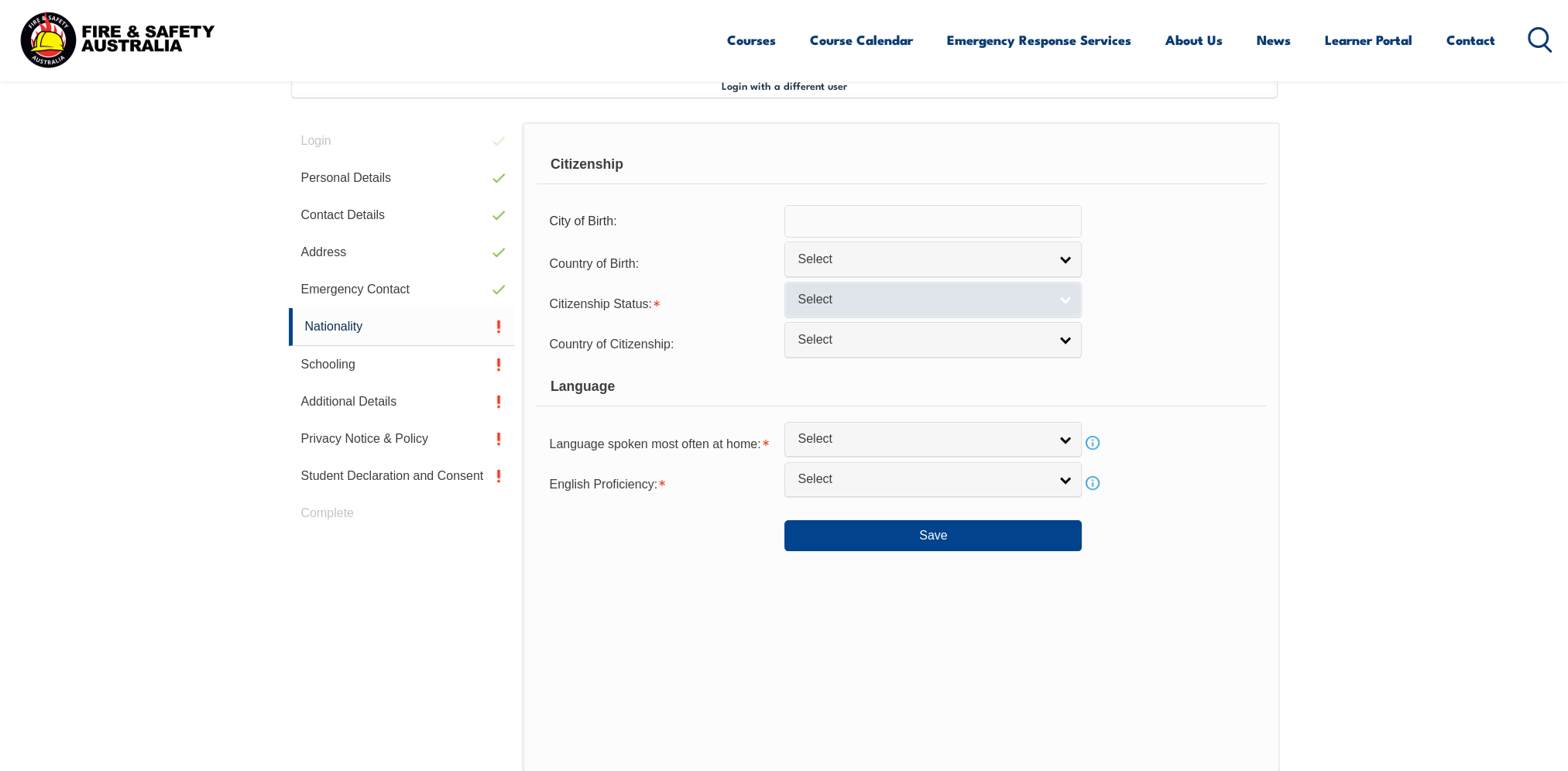
scroll to position [421, 0]
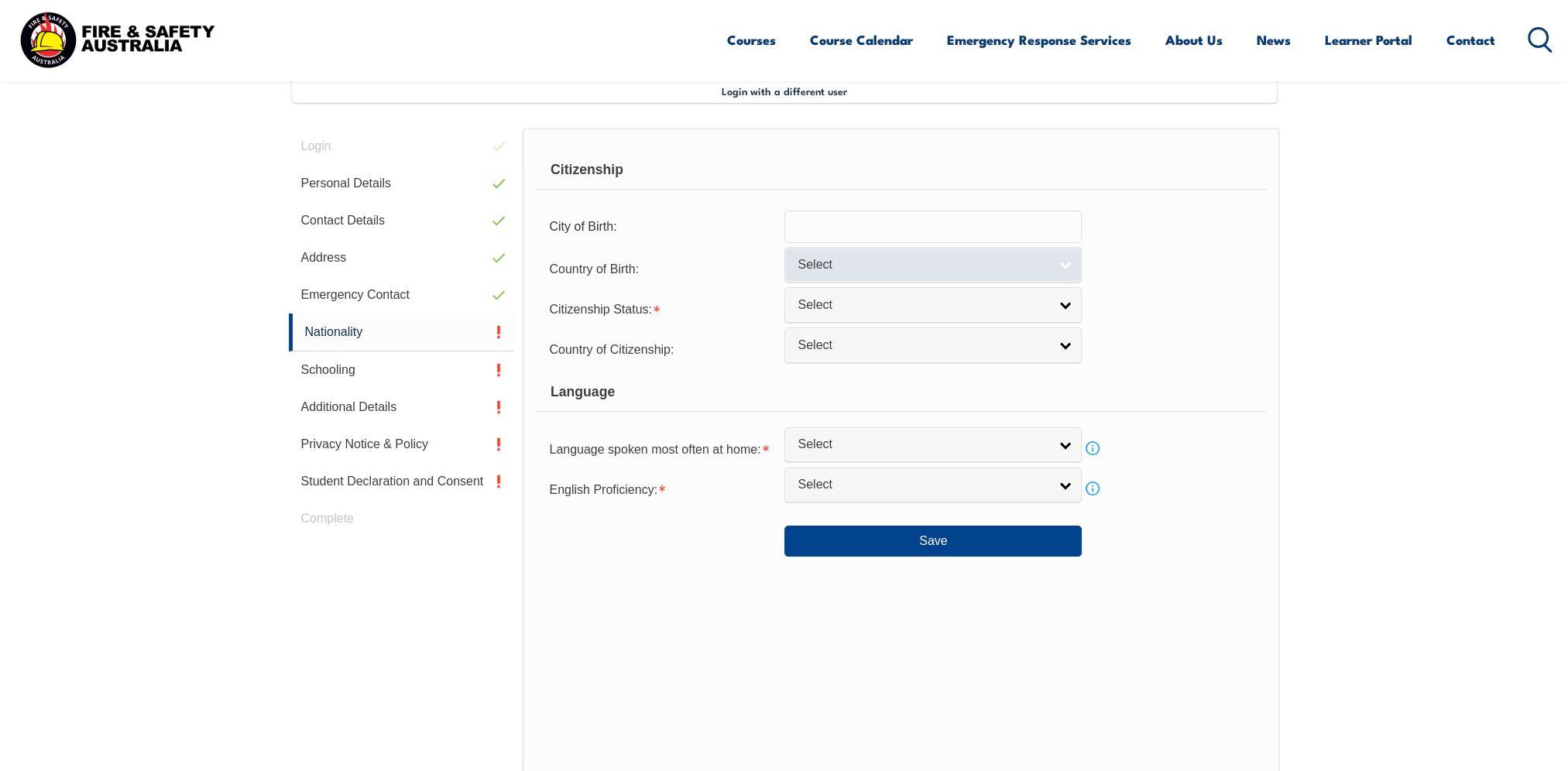
click at [924, 277] on link "Select" at bounding box center [932, 264] width 297 height 35
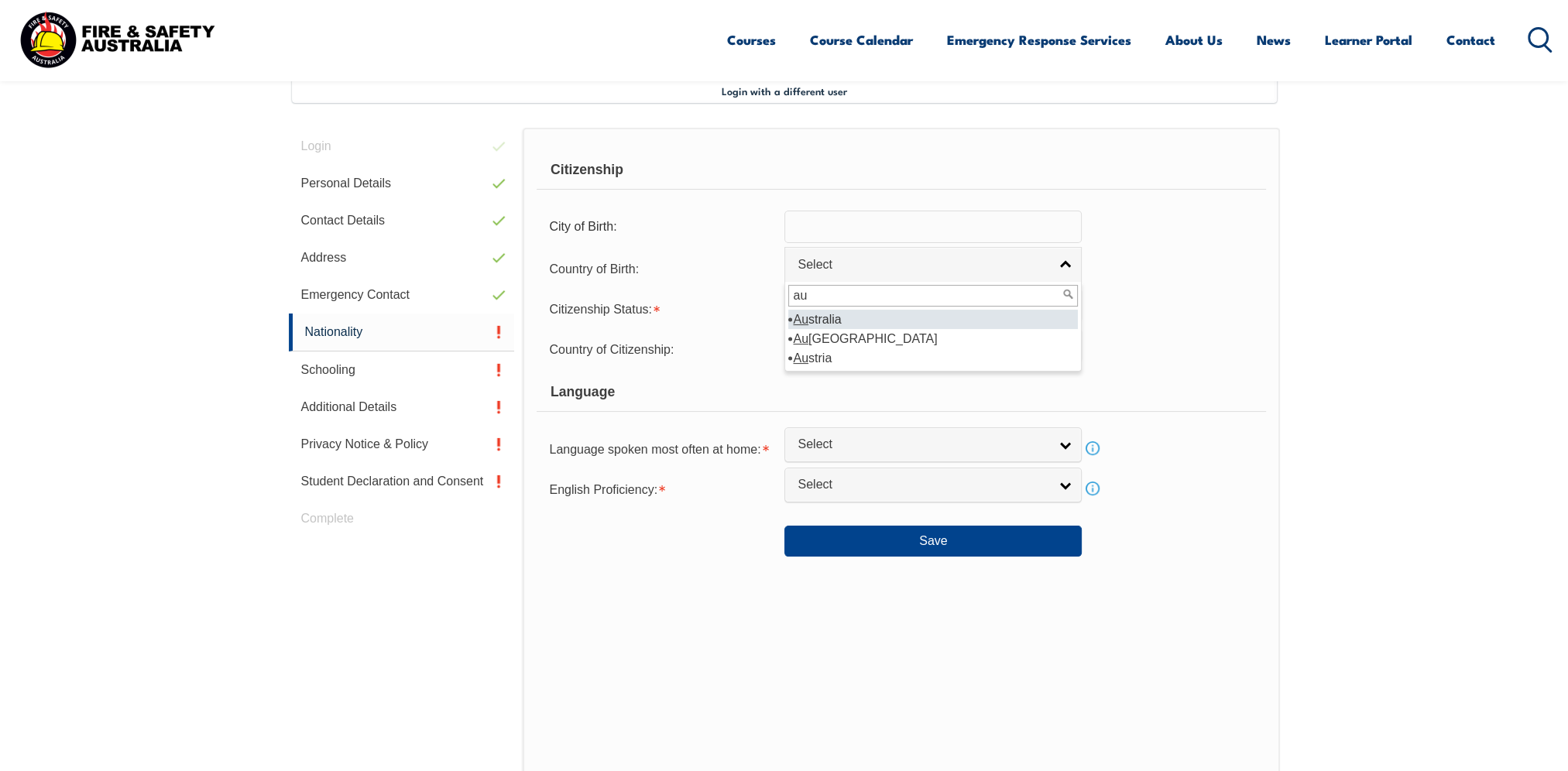
type input "au"
click at [836, 318] on li "Au stralia" at bounding box center [933, 319] width 290 height 20
select select "1101"
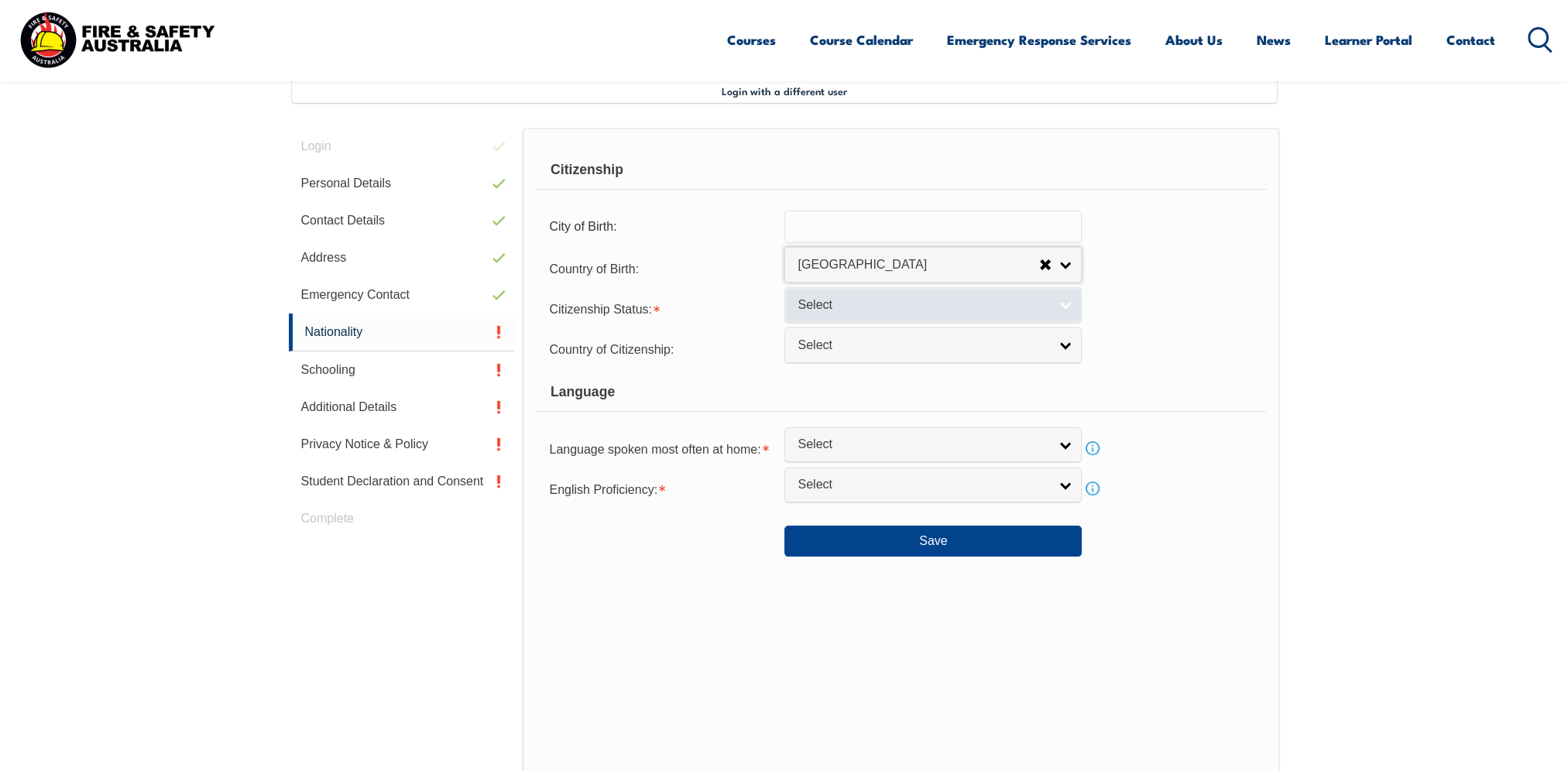
click at [873, 309] on span "Select" at bounding box center [923, 305] width 251 height 16
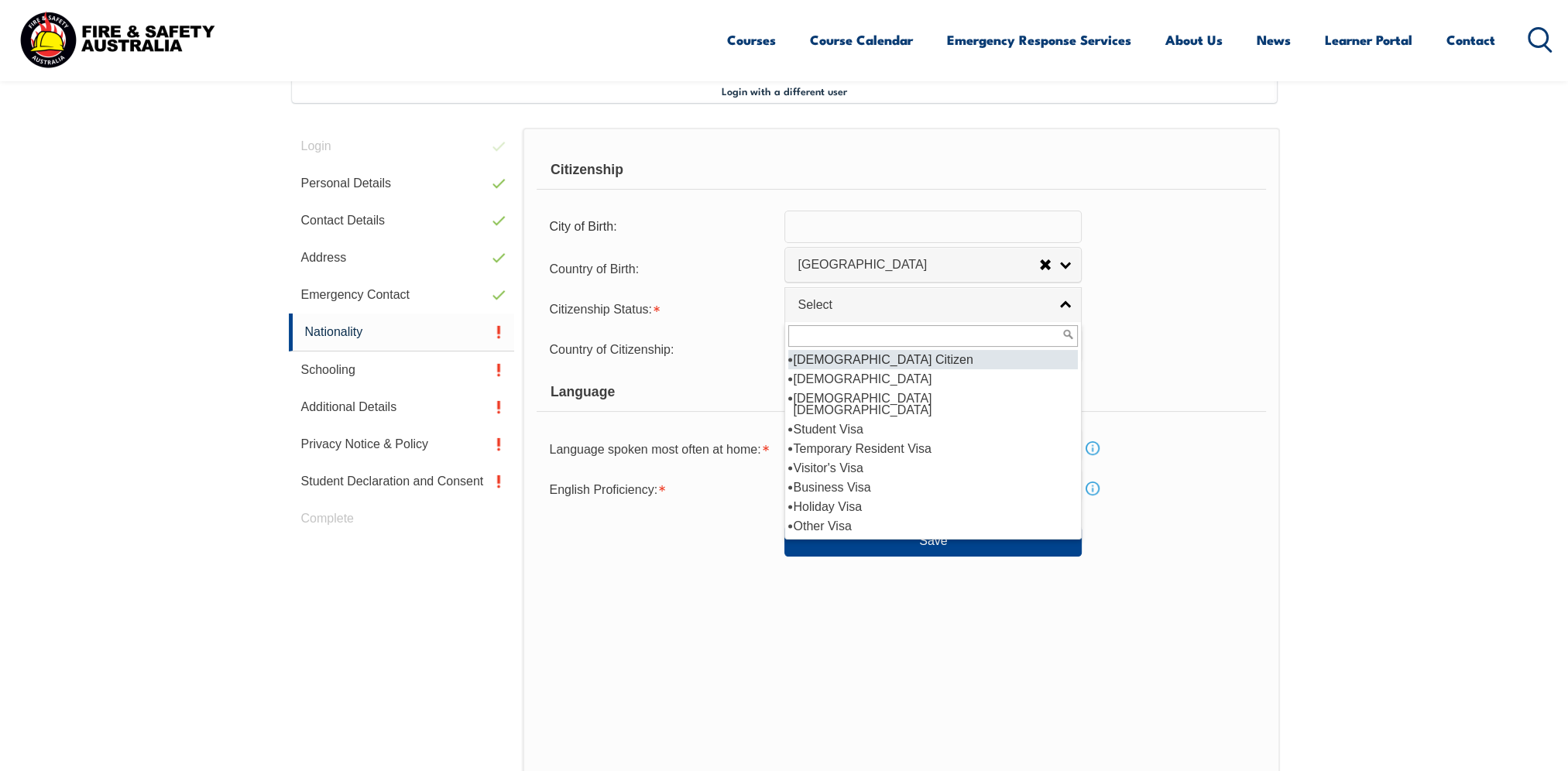
click at [907, 362] on li "[DEMOGRAPHIC_DATA] Citizen" at bounding box center [933, 359] width 290 height 20
select select "1"
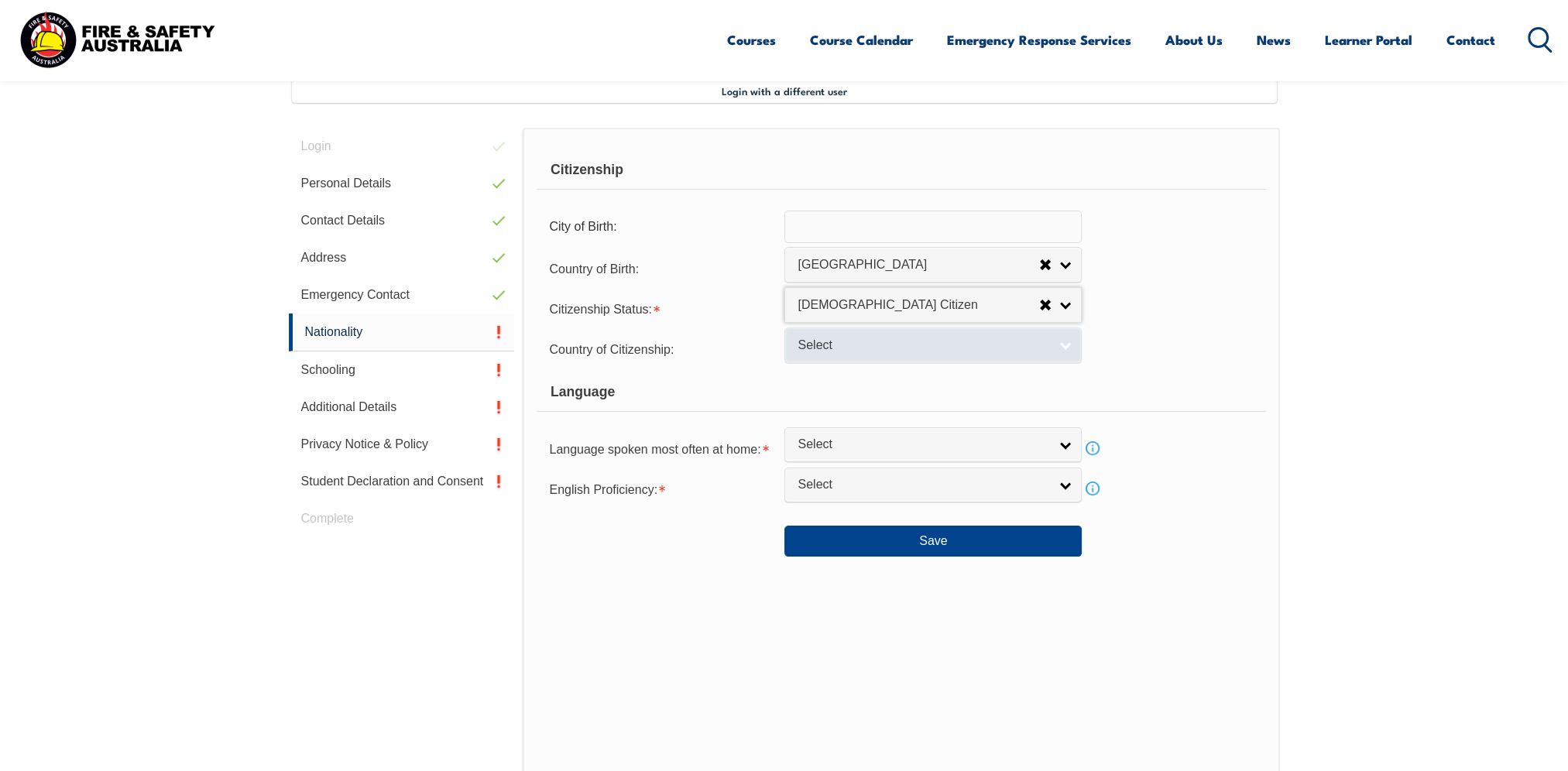
click at [838, 351] on span "Select" at bounding box center [923, 345] width 251 height 16
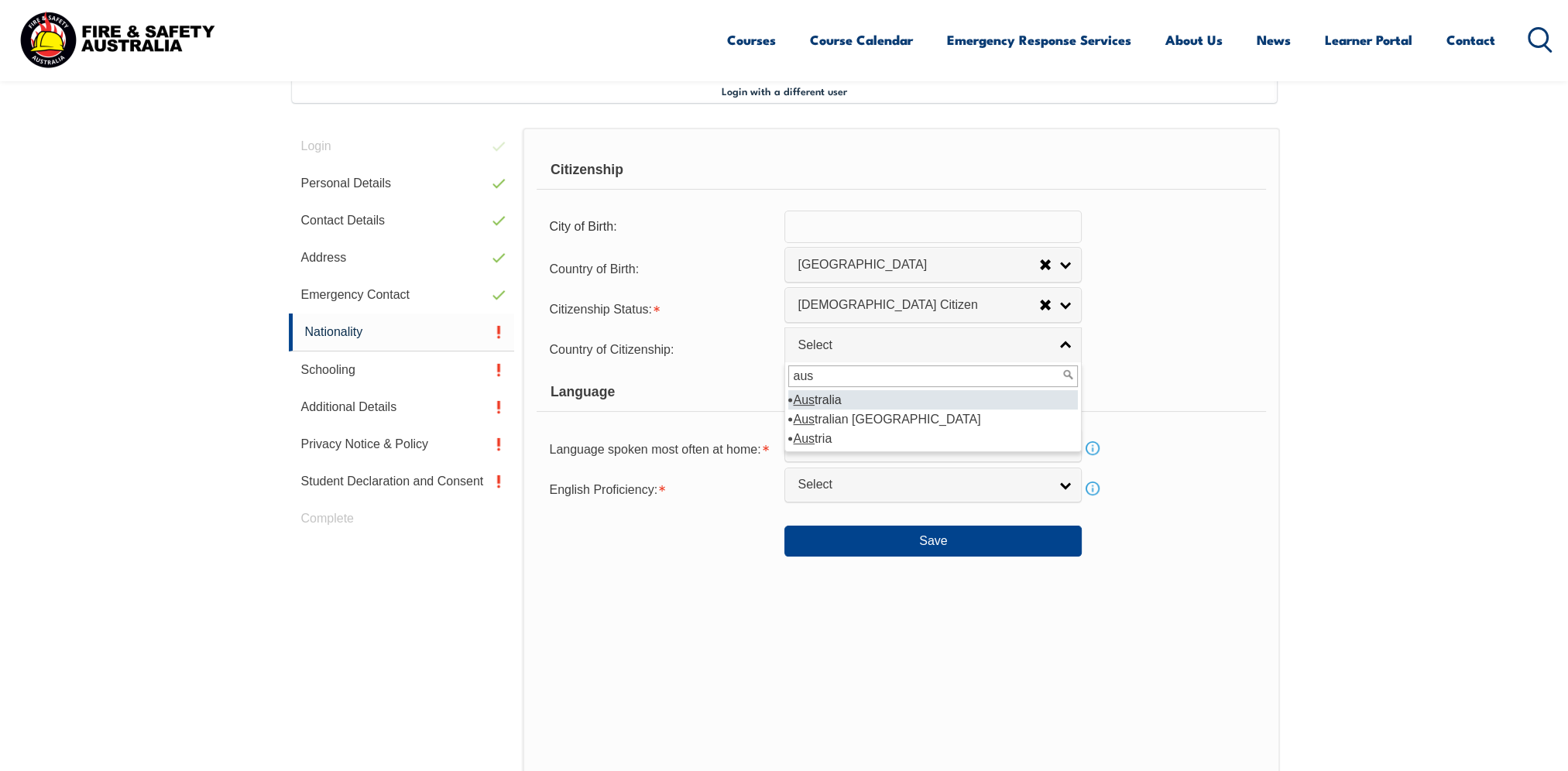
type input "aus"
click at [835, 397] on li "Aus tralia" at bounding box center [933, 399] width 290 height 20
select select "1101"
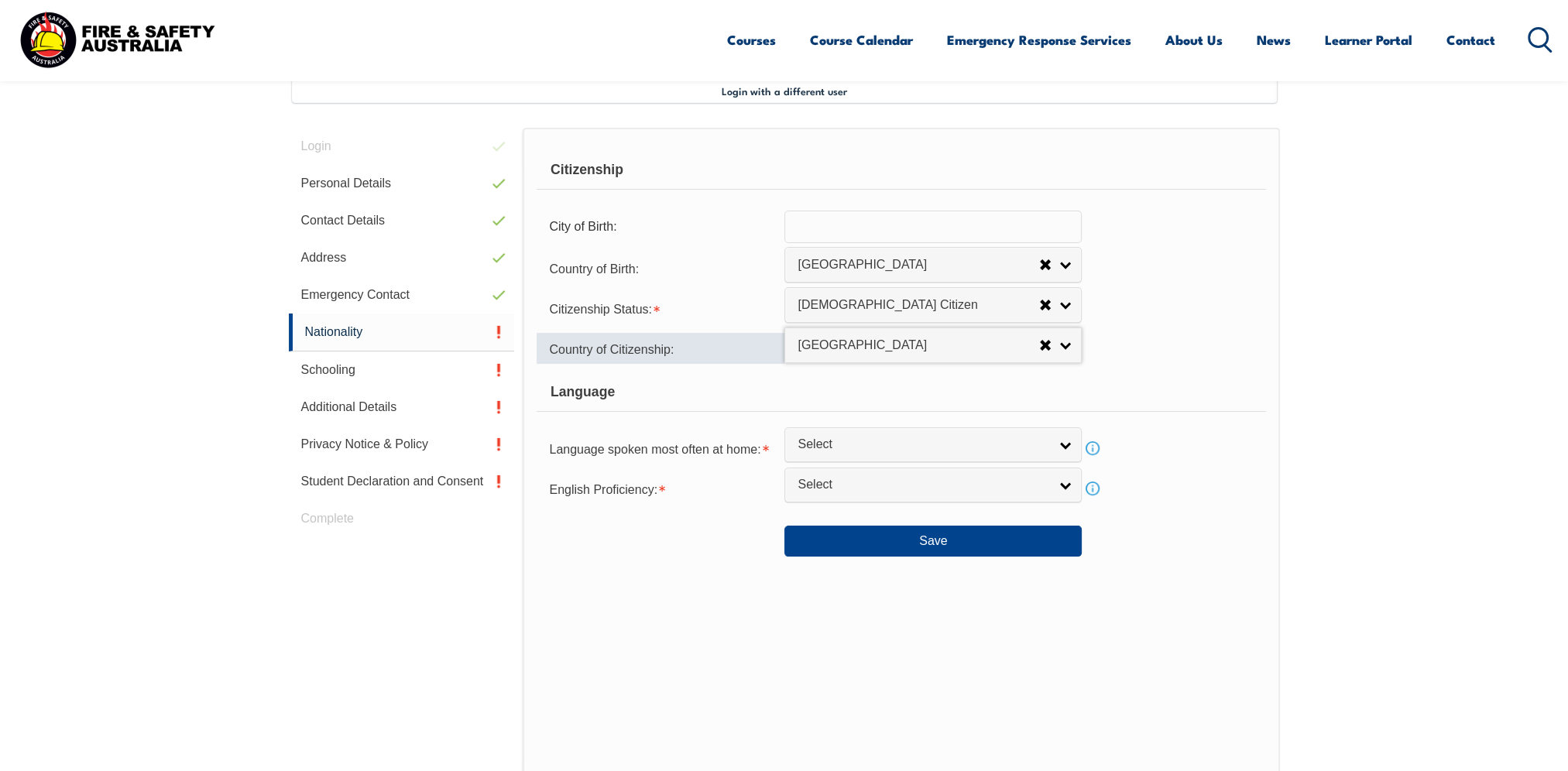
click at [737, 348] on div "Country of Citizenship:" at bounding box center [660, 349] width 248 height 31
click at [850, 221] on input "text" at bounding box center [932, 227] width 297 height 33
click at [700, 166] on div "Citizenship" at bounding box center [901, 170] width 728 height 39
click at [837, 217] on input "text" at bounding box center [932, 227] width 297 height 33
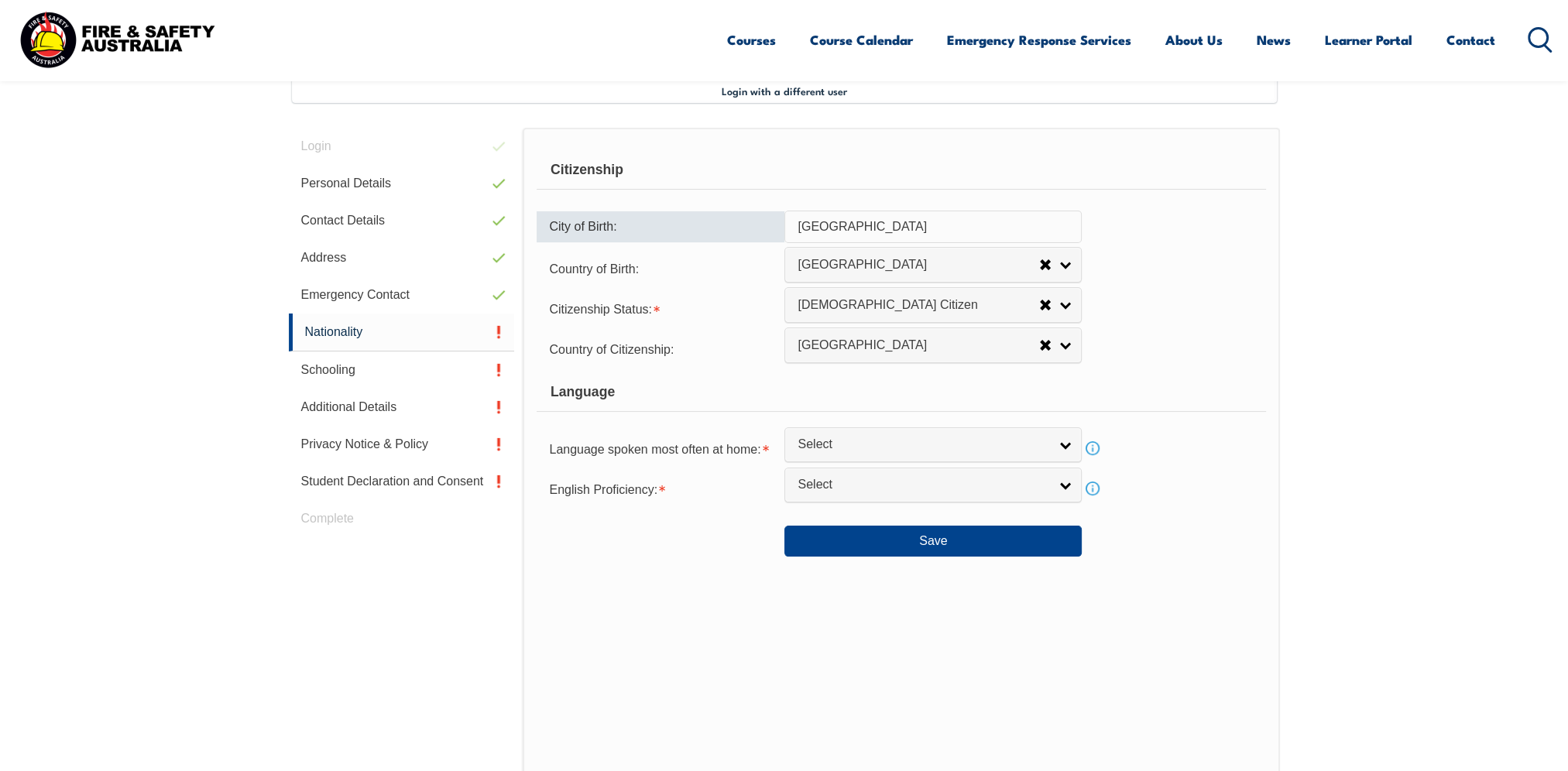
type input "Adelaide"
click at [1403, 296] on section "Login with a different user Login Personal Details Contact Details Address Emer…" at bounding box center [784, 485] width 1568 height 926
click at [865, 443] on span "Select" at bounding box center [923, 445] width 251 height 16
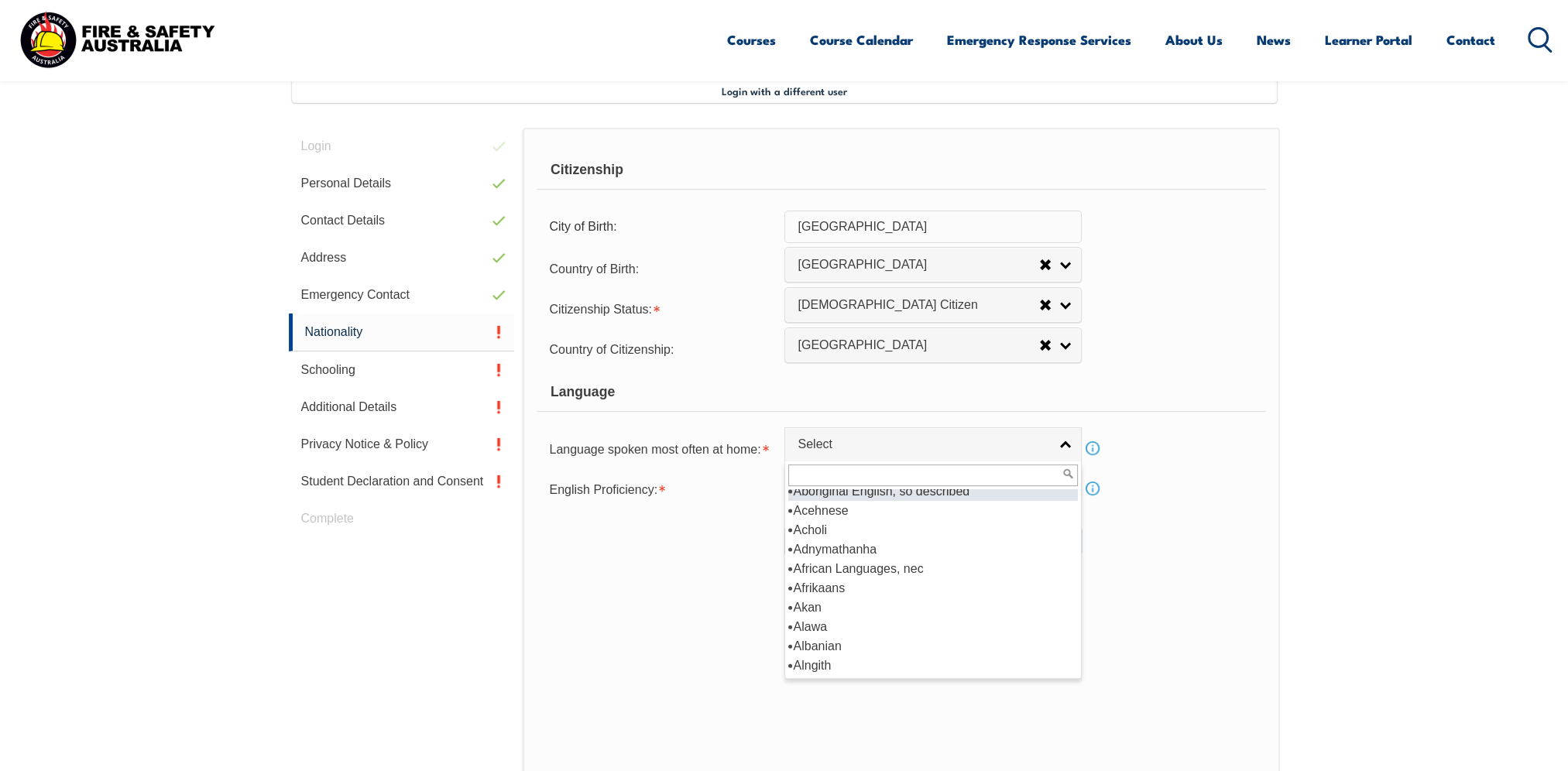
scroll to position [0, 0]
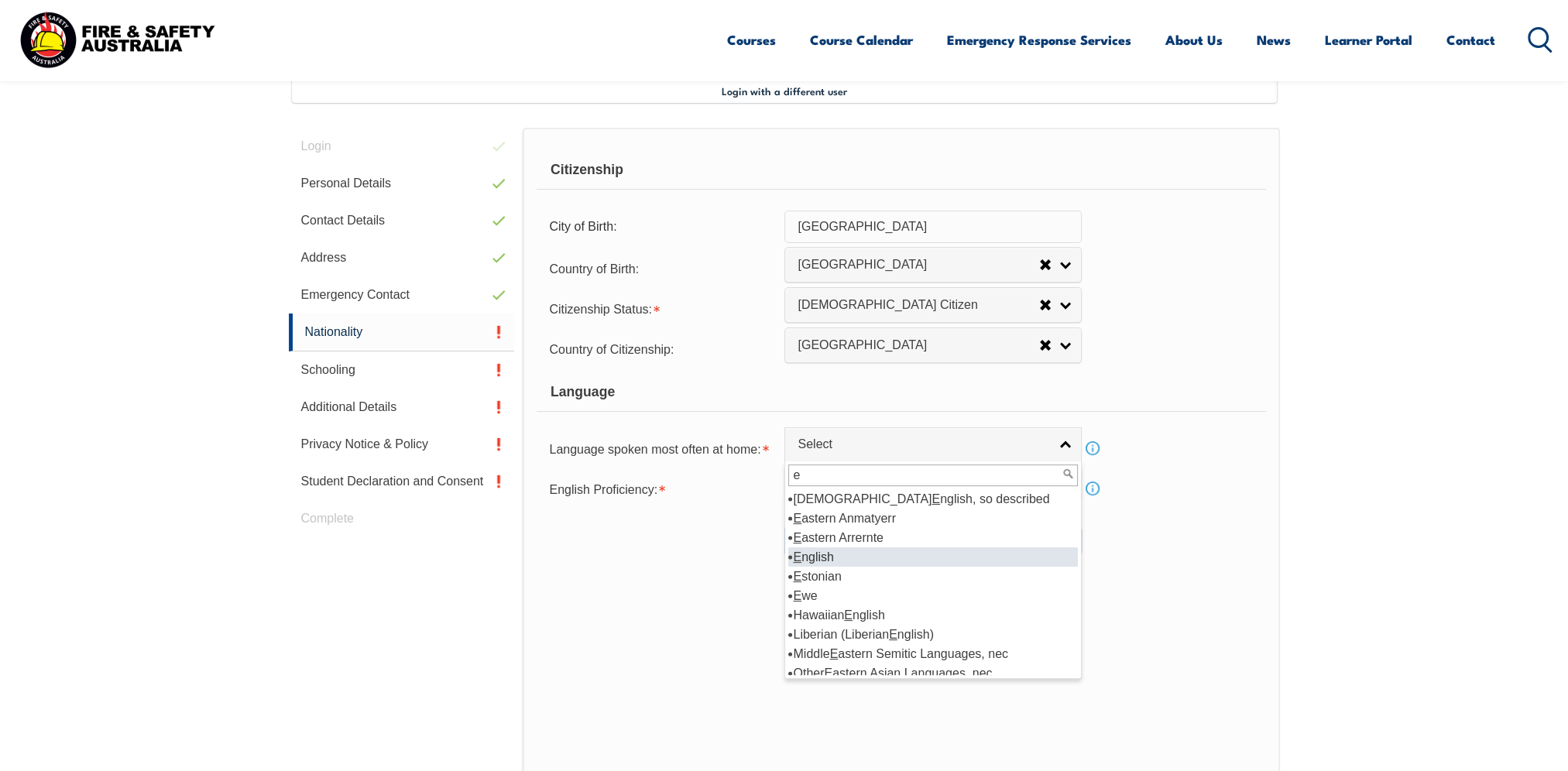
type input "e"
click at [862, 552] on li "E nglish" at bounding box center [933, 557] width 290 height 20
select select "1201"
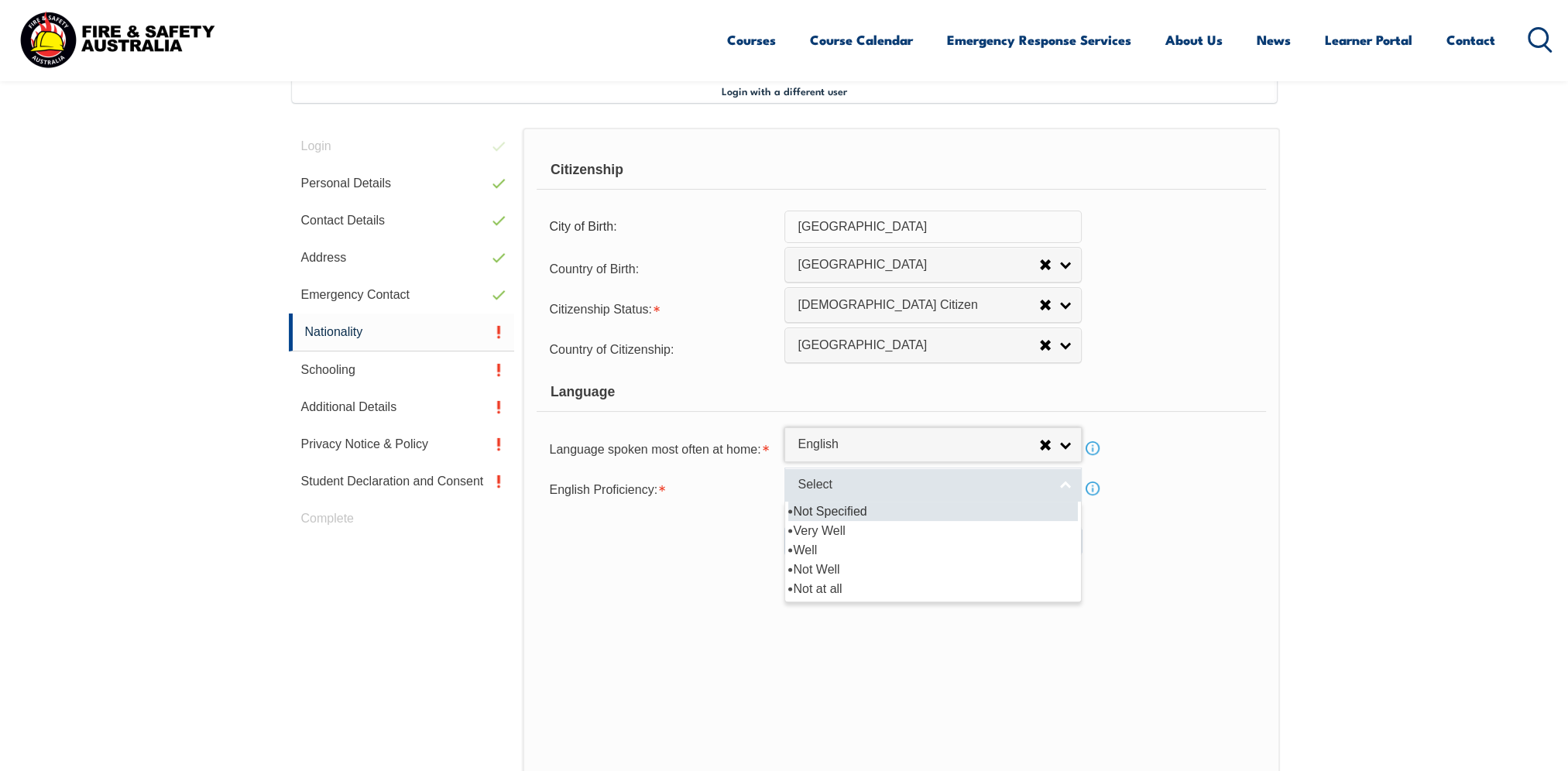
click at [860, 485] on span "Select" at bounding box center [923, 485] width 251 height 16
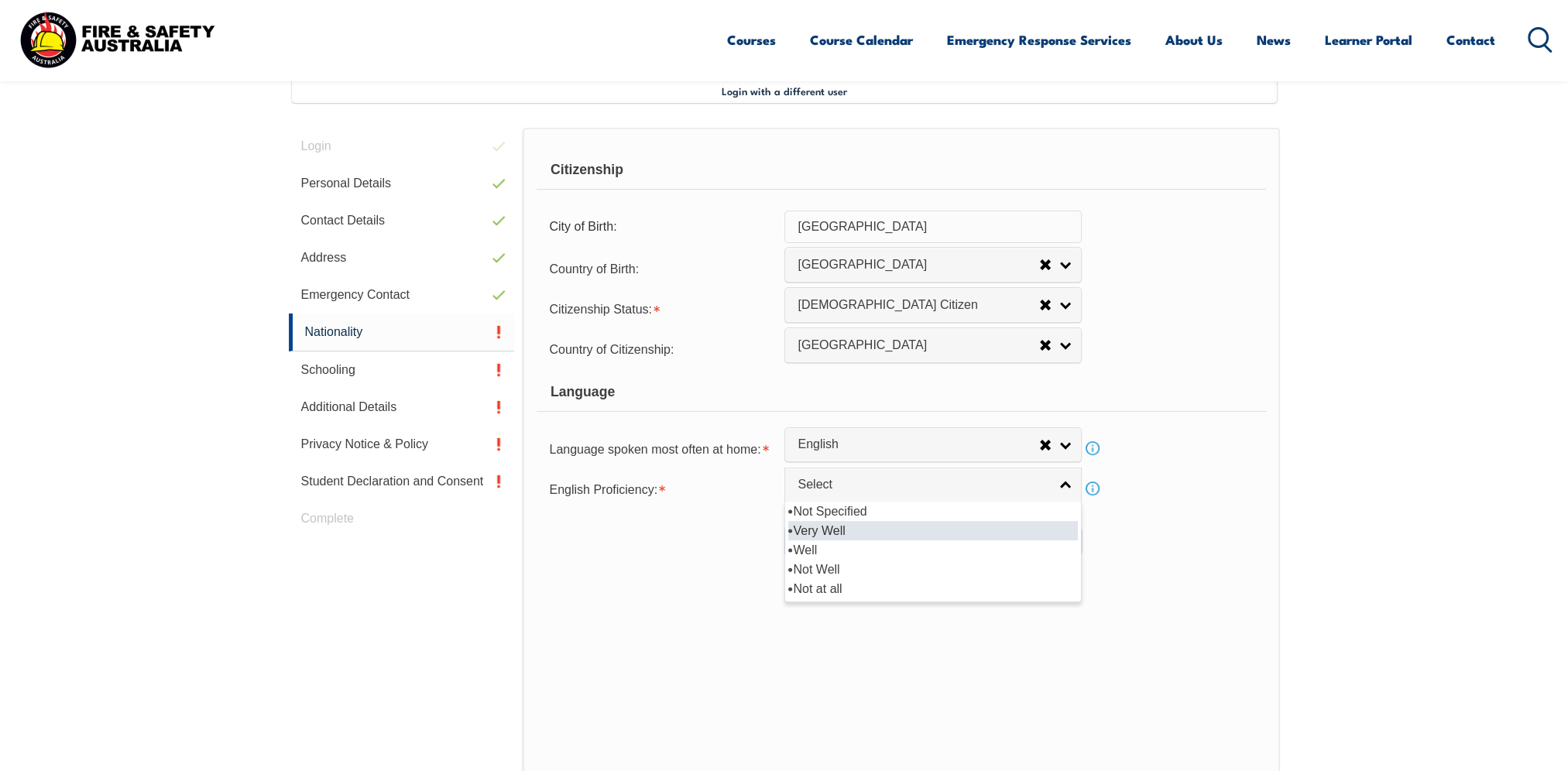
click at [869, 527] on li "Very Well" at bounding box center [933, 530] width 290 height 20
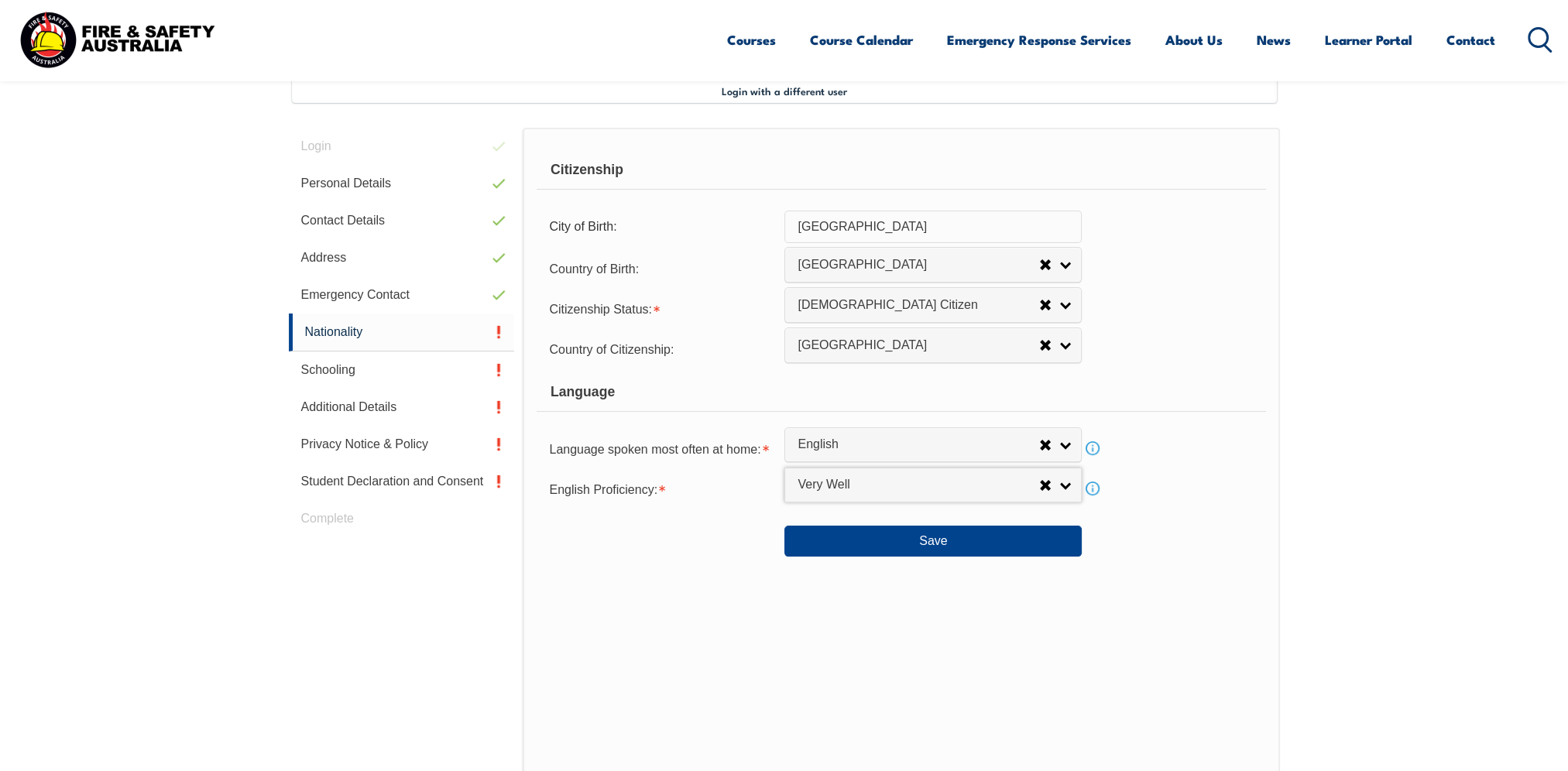
select select "1"
click at [700, 568] on div "Citizenship City of Birth: Adelaide Country of Birth: Adelie Land (France) Afgh…" at bounding box center [901, 452] width 757 height 650
click at [927, 544] on button "Save" at bounding box center [932, 541] width 297 height 31
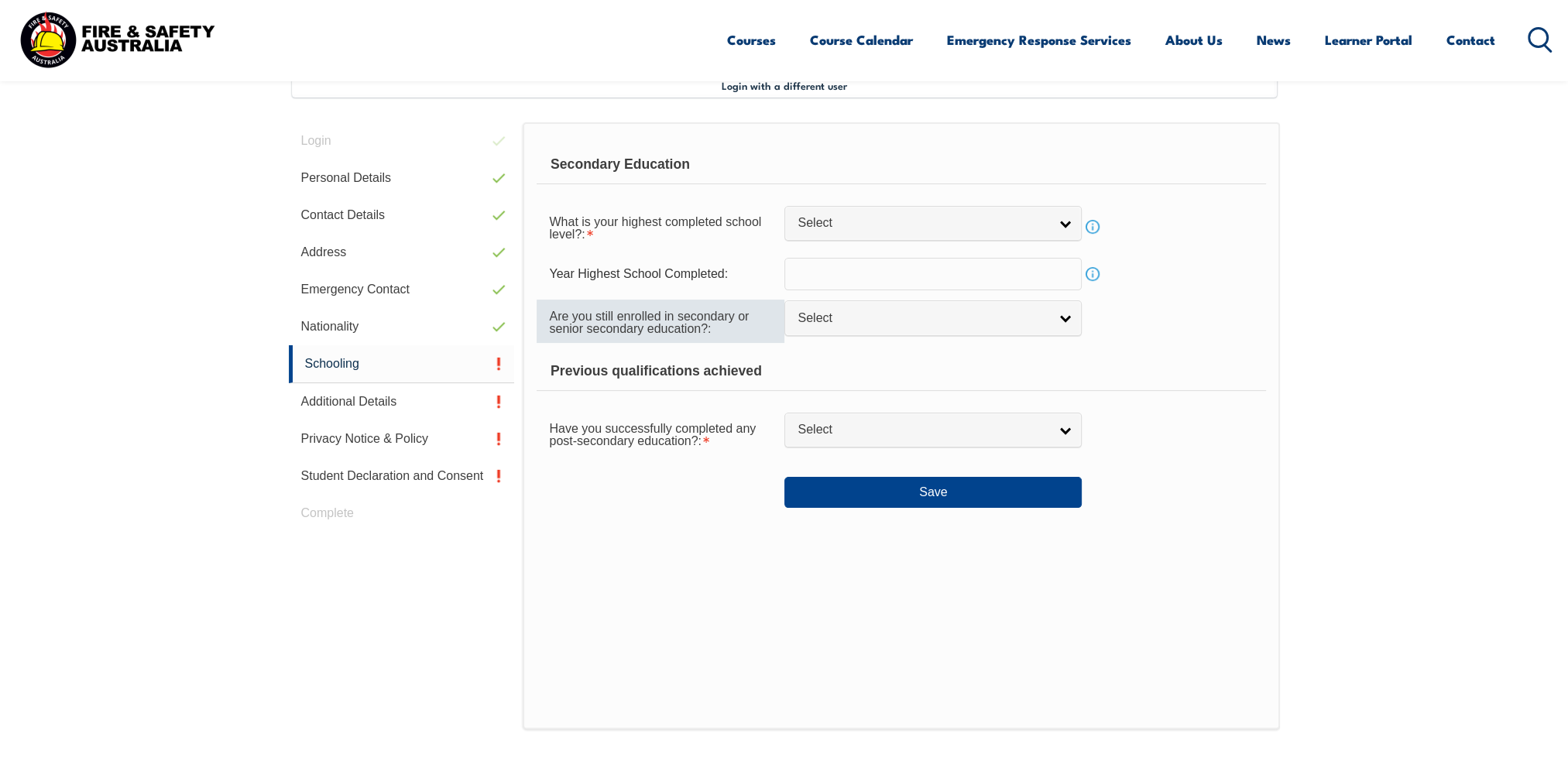
scroll to position [421, 0]
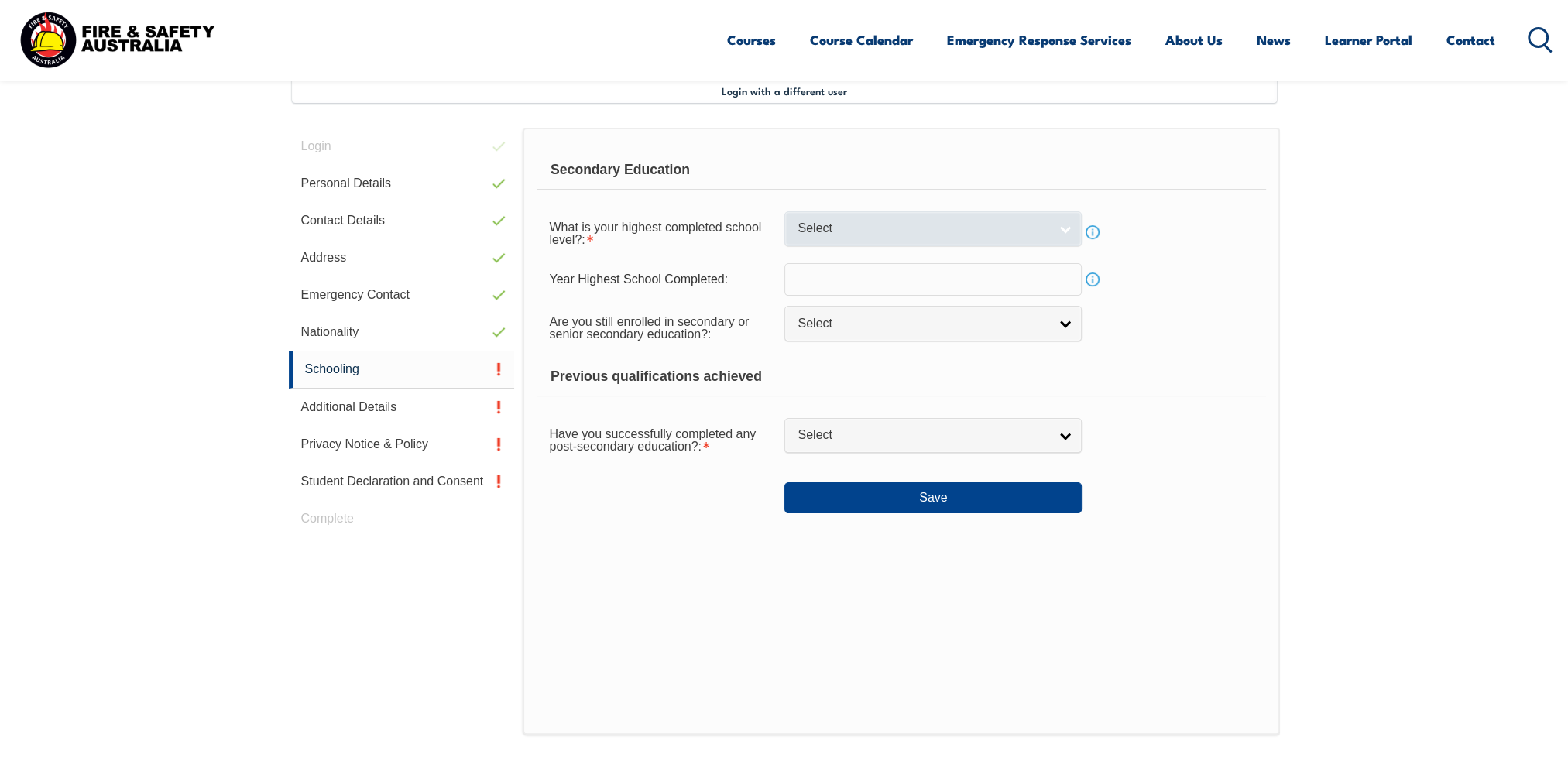
click at [873, 231] on span "Select" at bounding box center [923, 229] width 251 height 16
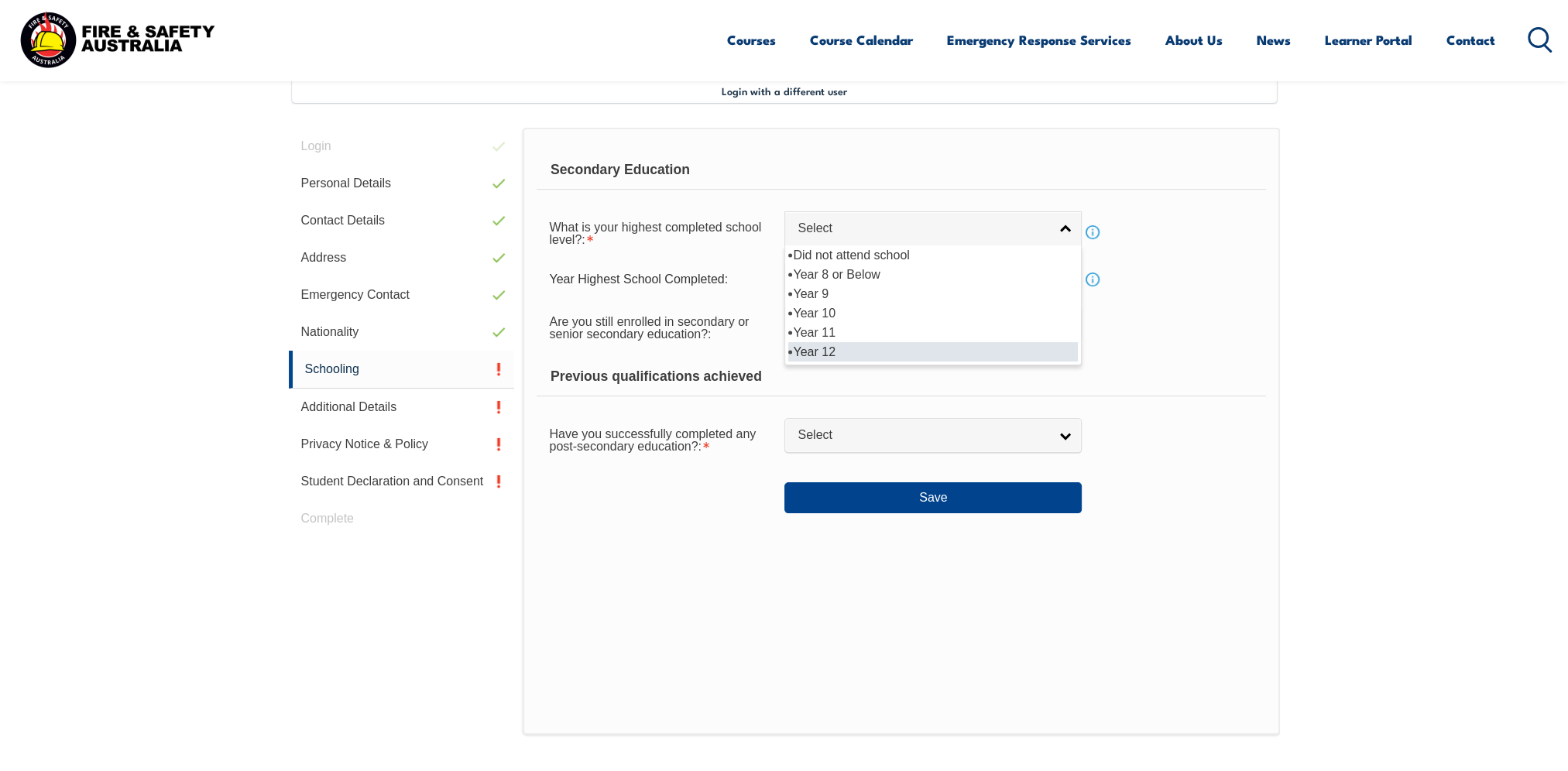
click at [852, 350] on li "Year 12" at bounding box center [933, 351] width 290 height 20
select select "12"
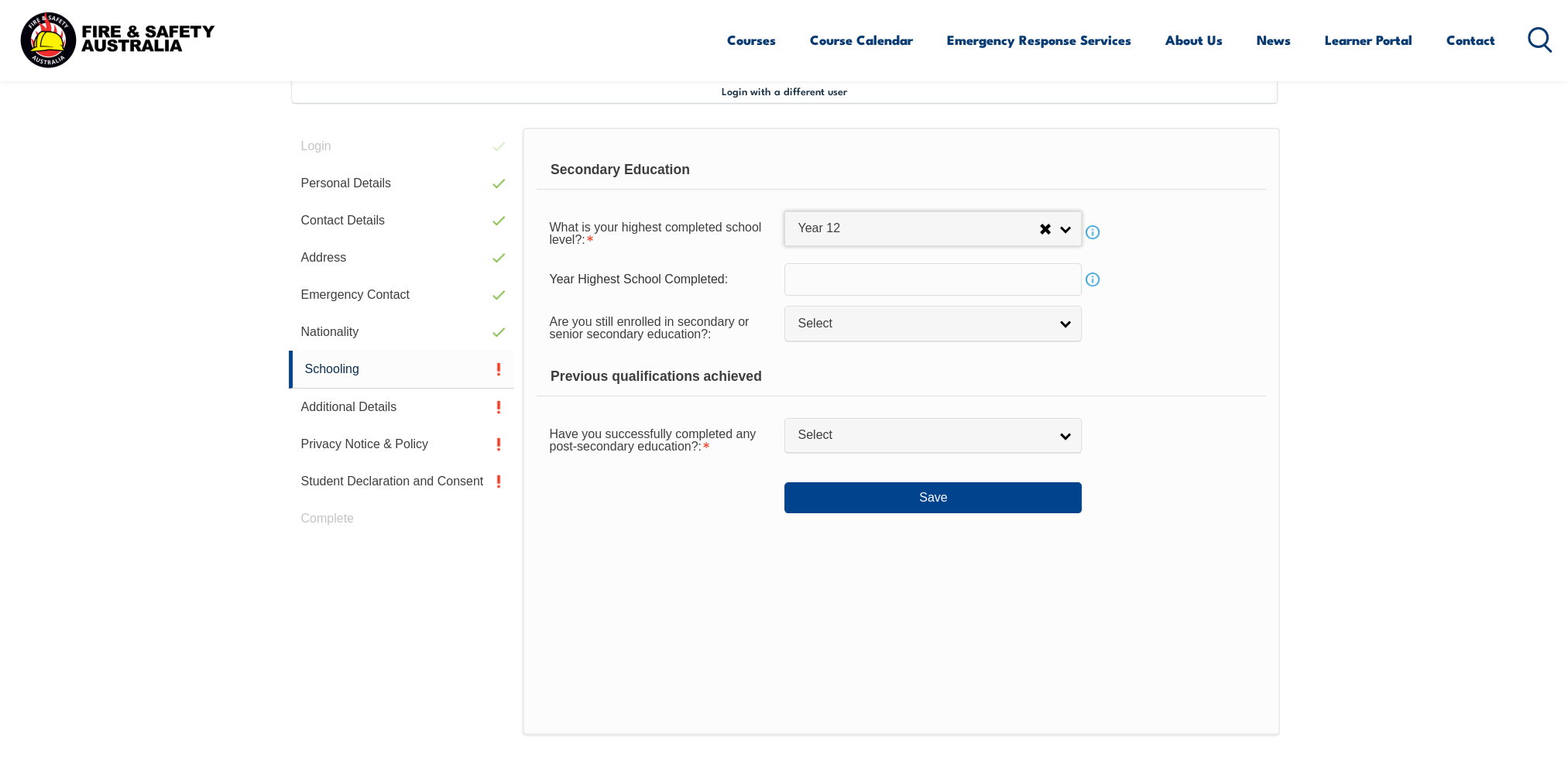
click at [908, 290] on input "text" at bounding box center [932, 279] width 297 height 33
type input "2015"
click at [1191, 344] on div "Are you still enrolled in secondary or senior secondary education?: Not Specifi…" at bounding box center [901, 326] width 728 height 44
click at [986, 316] on span "Select" at bounding box center [923, 324] width 251 height 16
click at [824, 380] on li "No" at bounding box center [933, 389] width 290 height 20
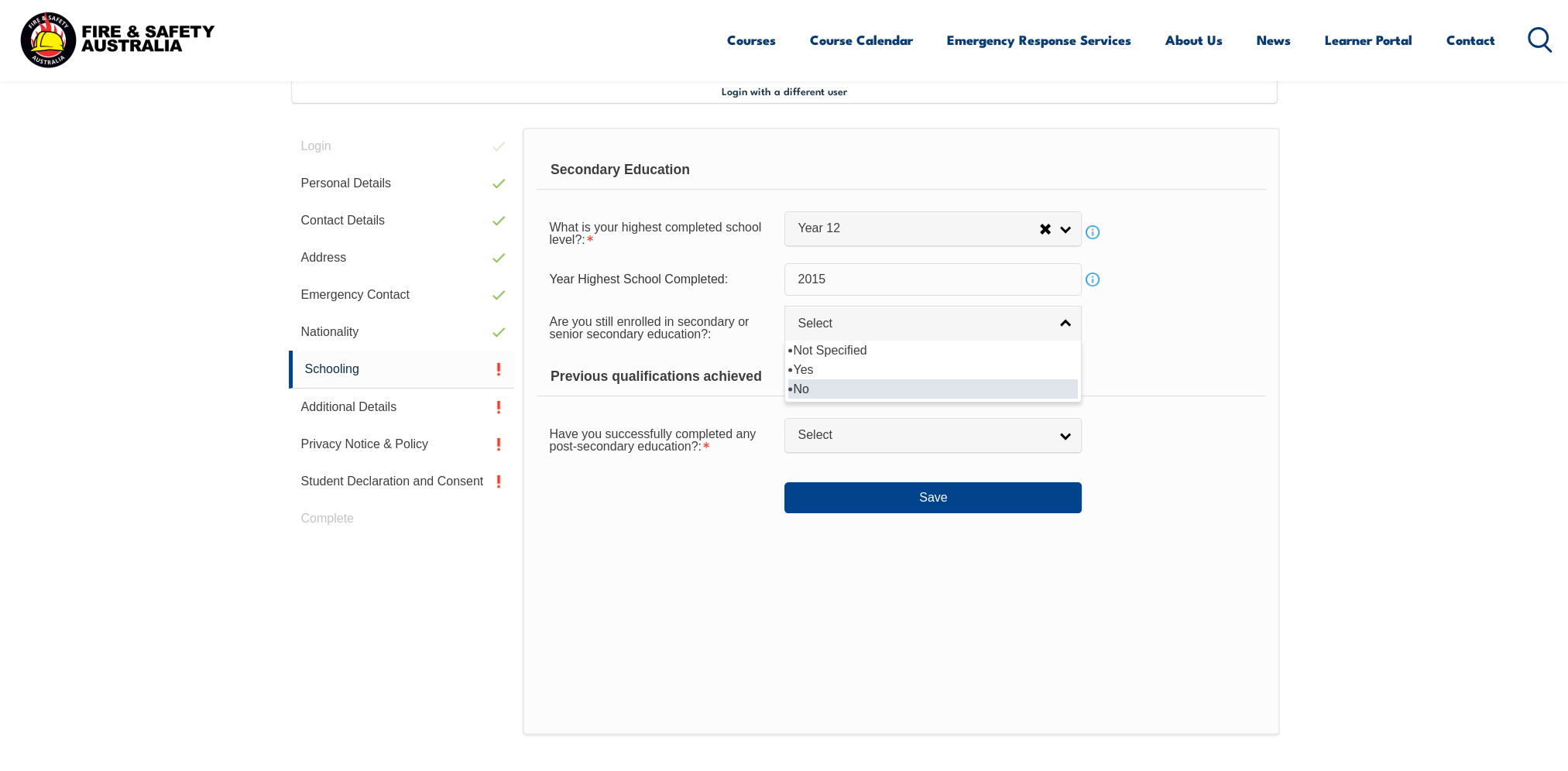
select select "false"
click at [1218, 341] on div "Are you still enrolled in secondary or senior secondary education?: Not Specifi…" at bounding box center [901, 326] width 728 height 44
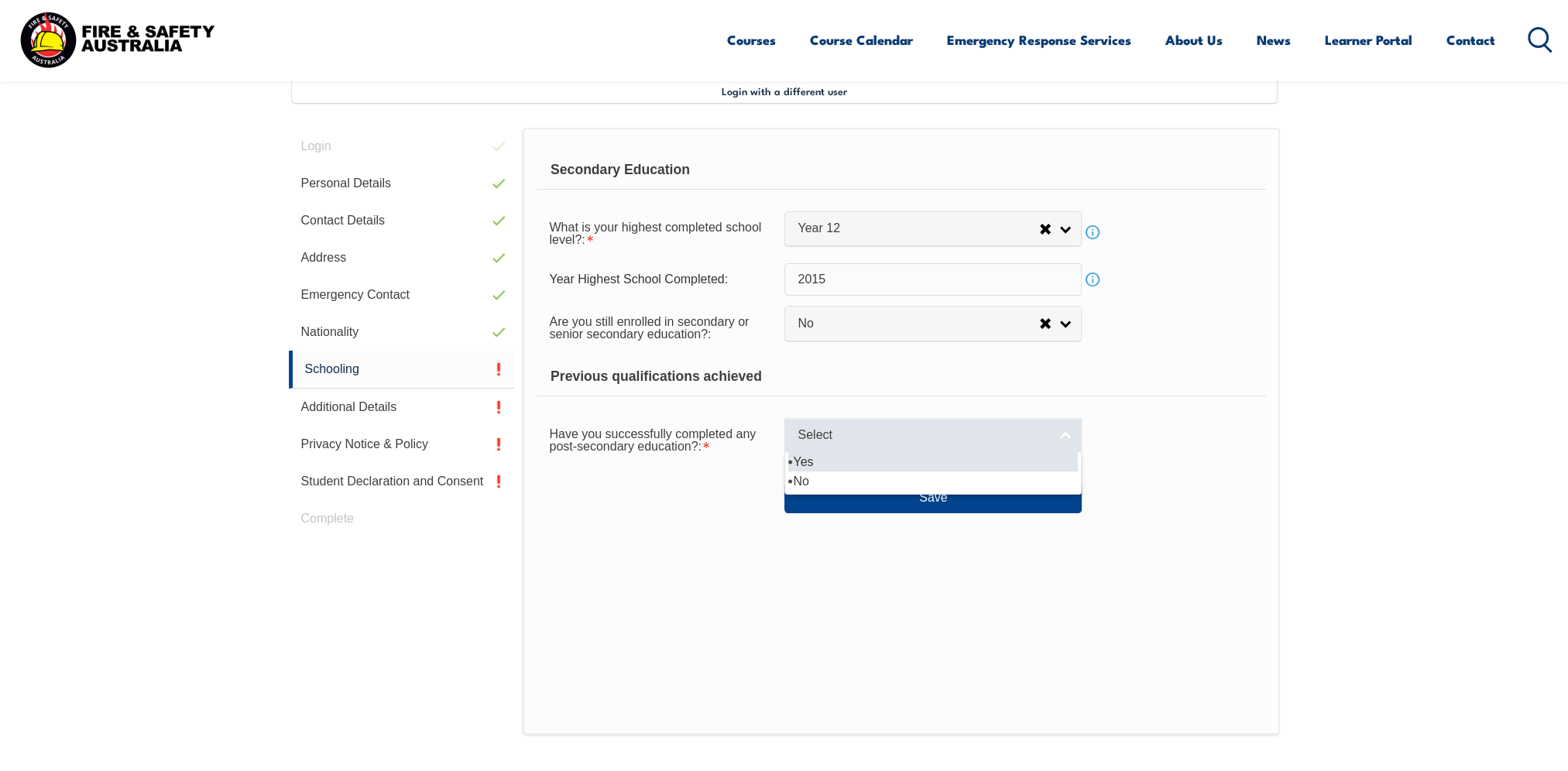
click at [952, 439] on span "Select" at bounding box center [923, 435] width 251 height 16
click at [823, 460] on li "Yes" at bounding box center [933, 462] width 290 height 20
select select "true"
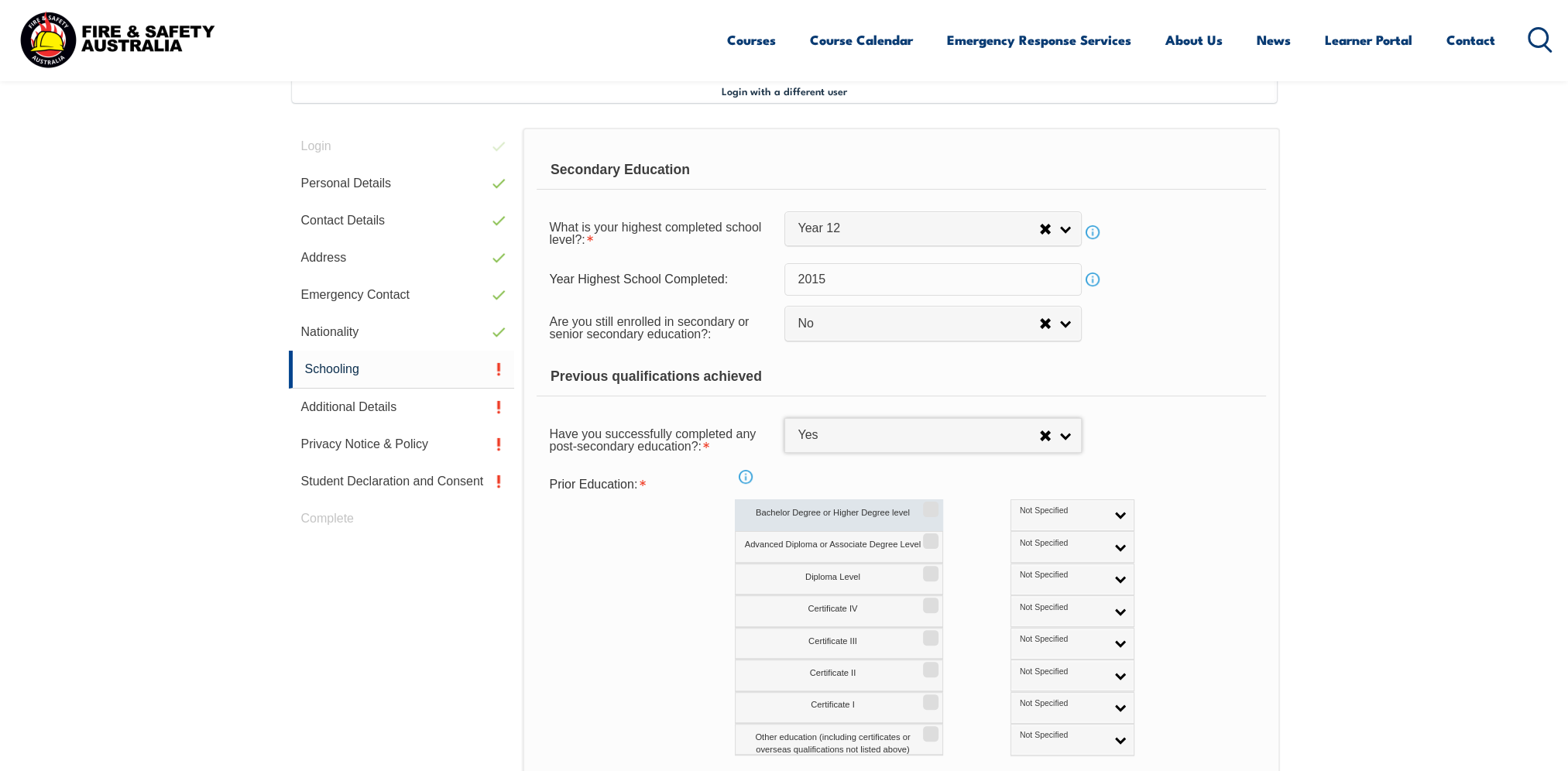
click at [931, 505] on input "Bachelor Degree or Higher Degree level" at bounding box center [928, 504] width 9 height 2
checkbox input "true"
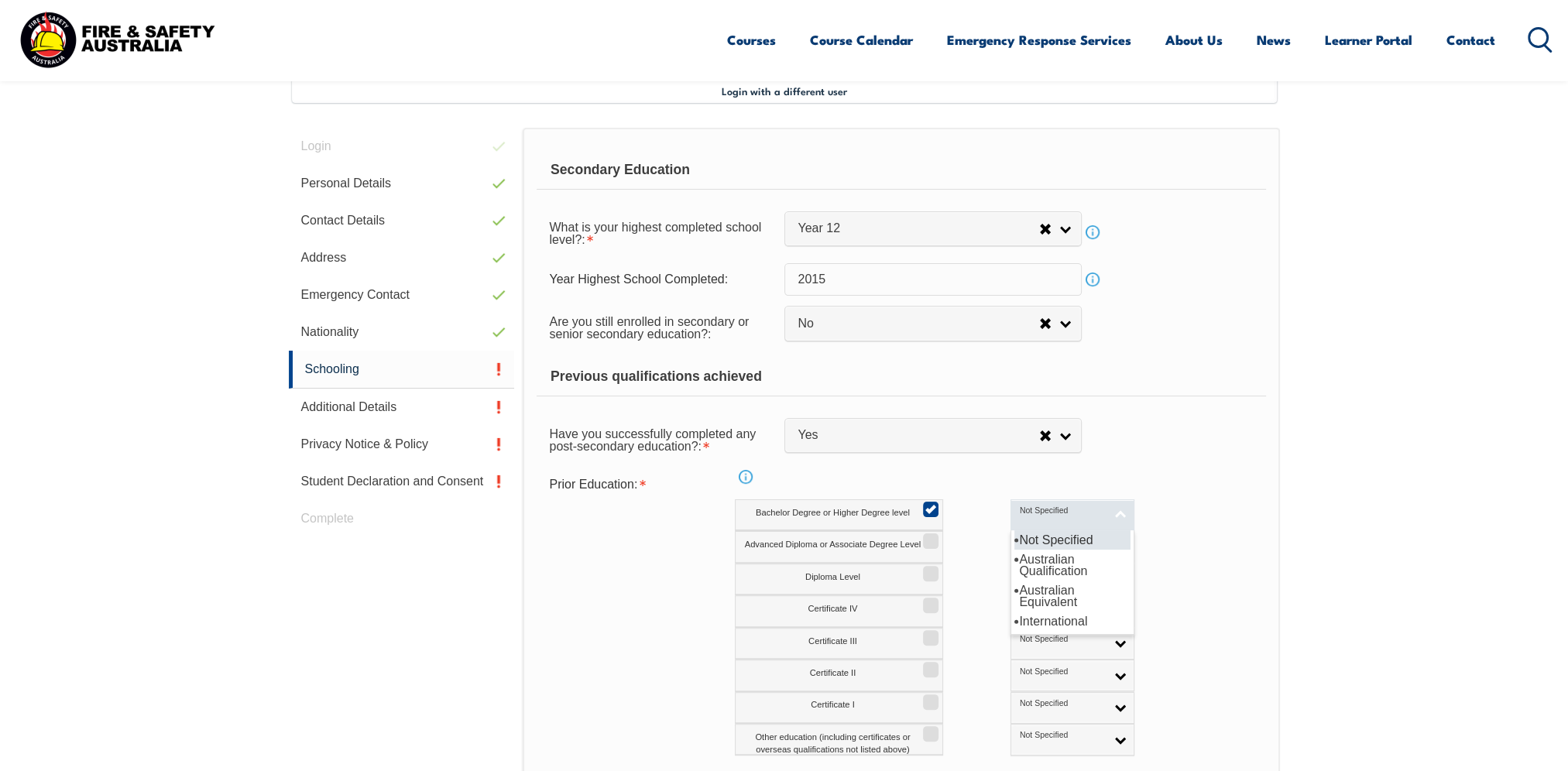
click at [1062, 517] on link "Not Specified" at bounding box center [1072, 515] width 124 height 32
click at [1031, 565] on li "Australian Qualification" at bounding box center [1073, 565] width 117 height 31
click at [1132, 523] on div "Bachelor Degree or Higher Degree level Not Specified Australian Qualification A…" at bounding box center [968, 515] width 467 height 32
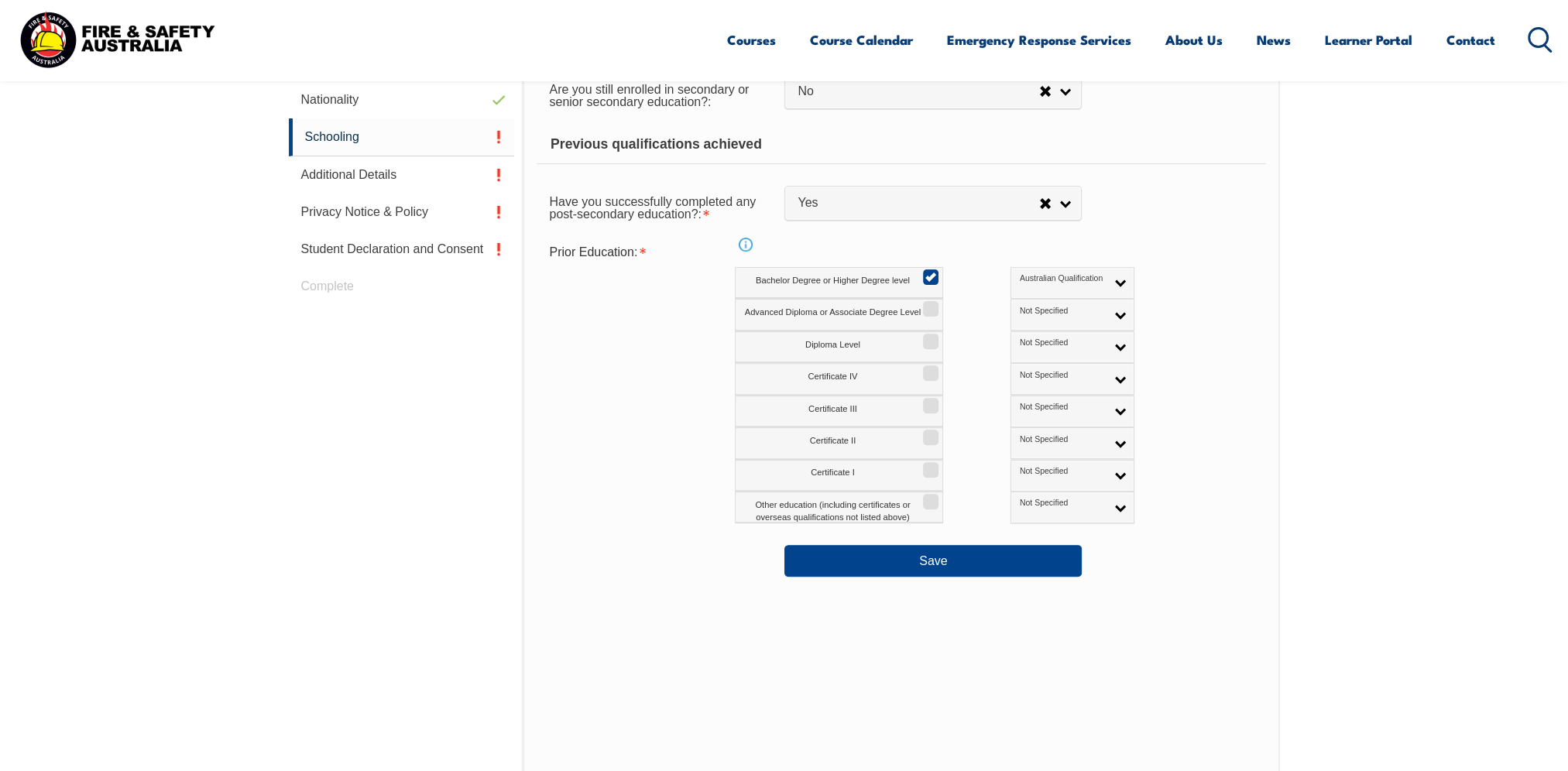
scroll to position [576, 0]
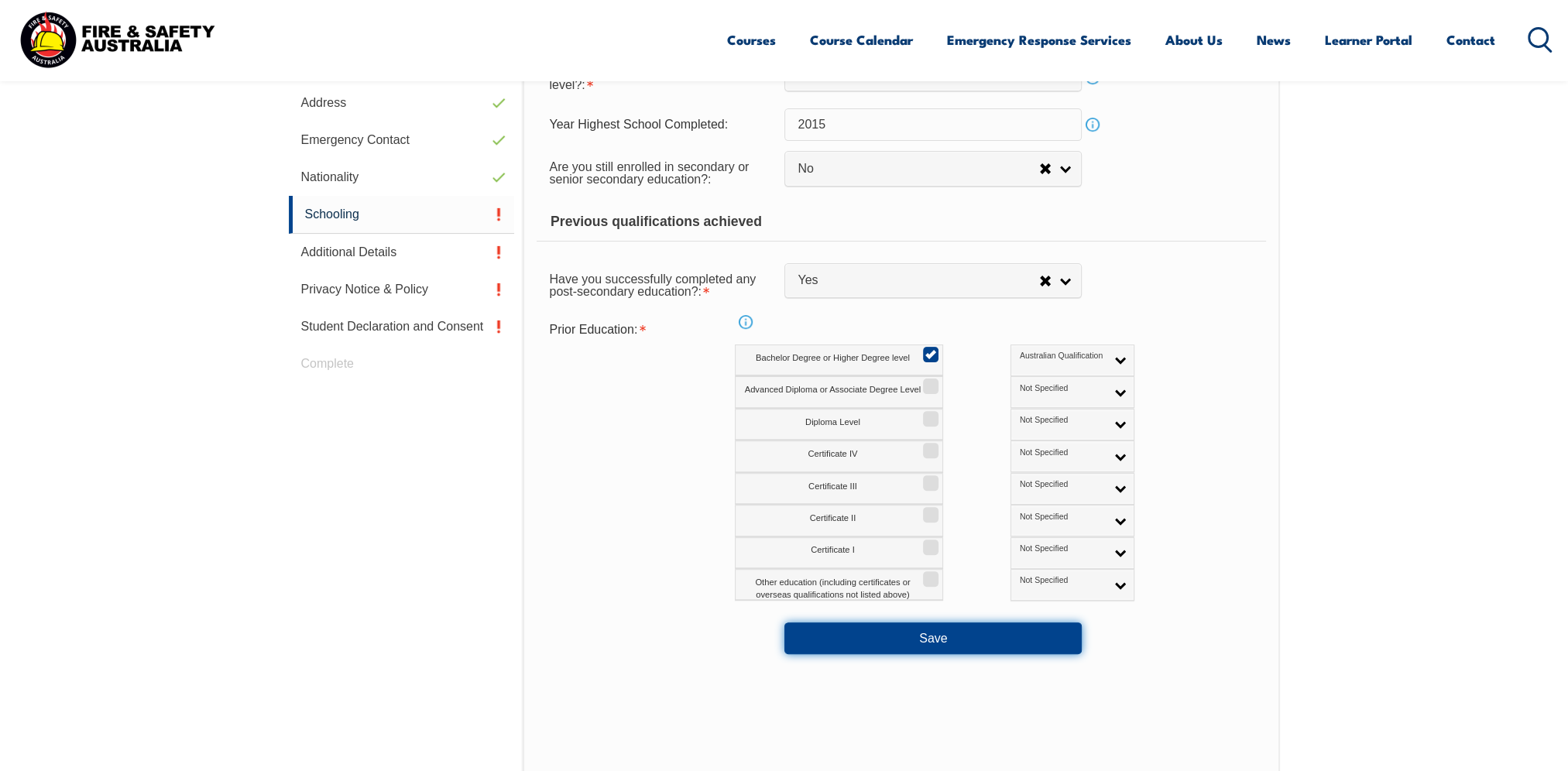
click at [975, 636] on button "Save" at bounding box center [932, 638] width 297 height 31
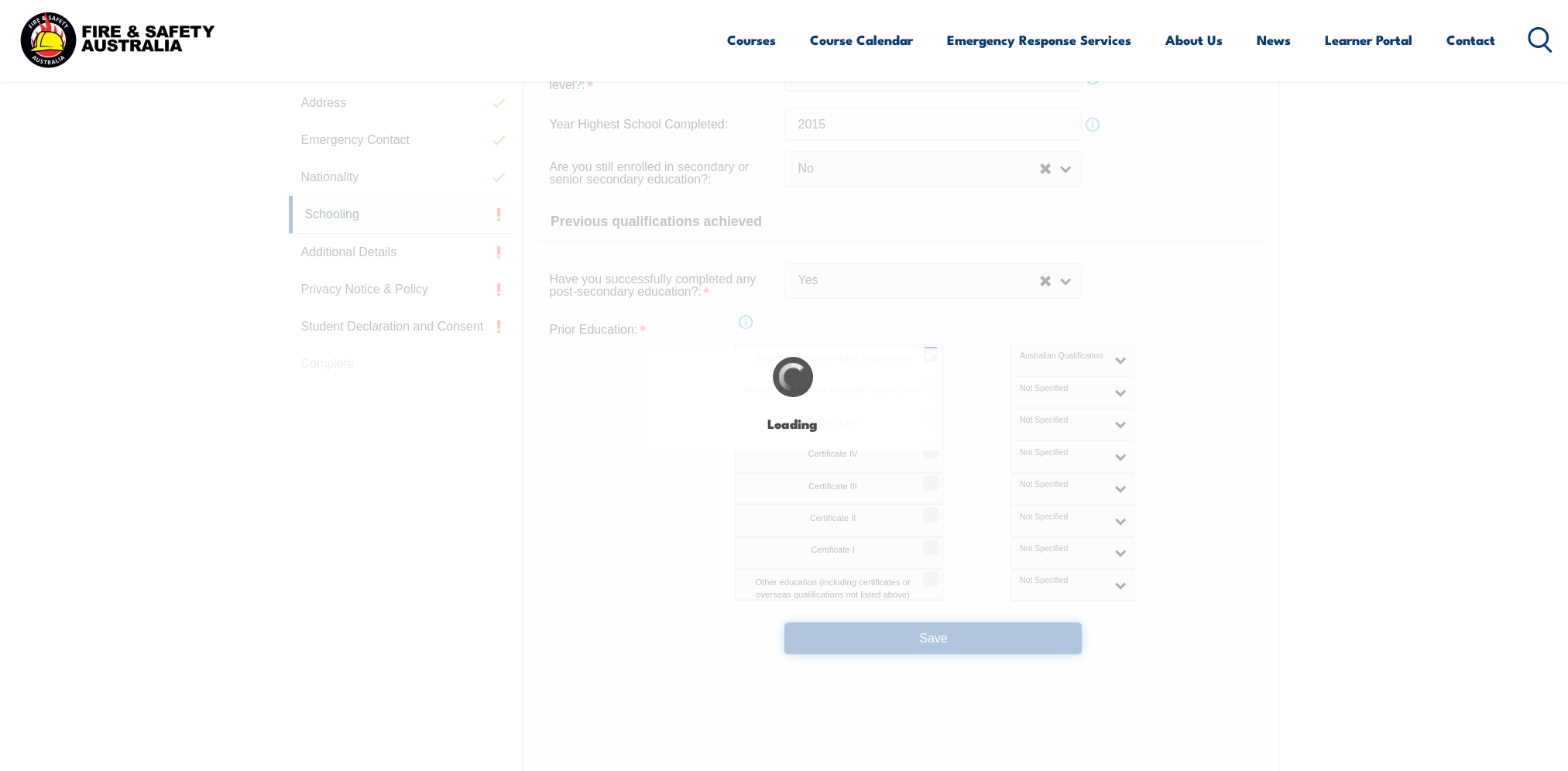
select select
select select "false"
select select "true"
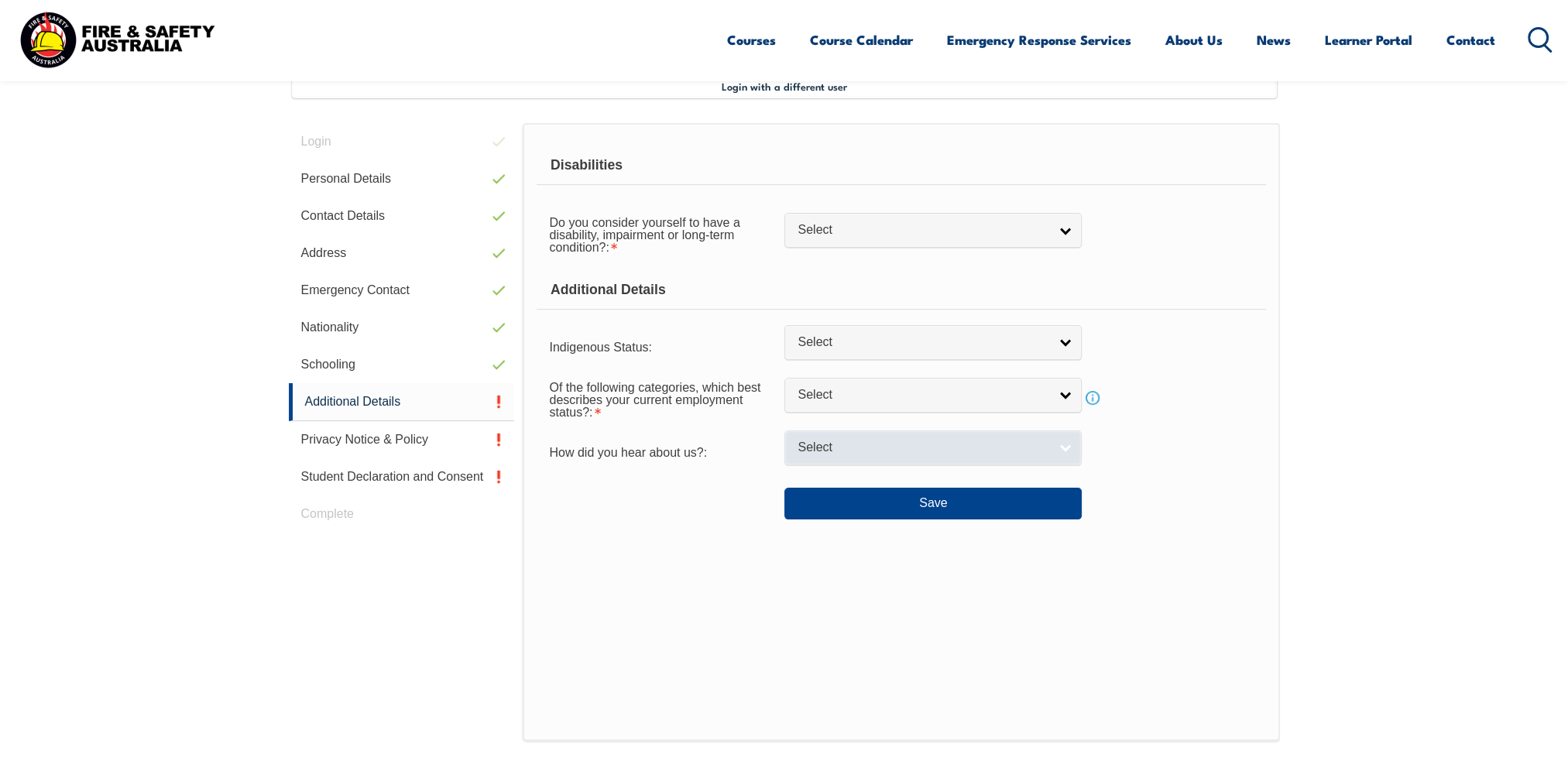
scroll to position [421, 0]
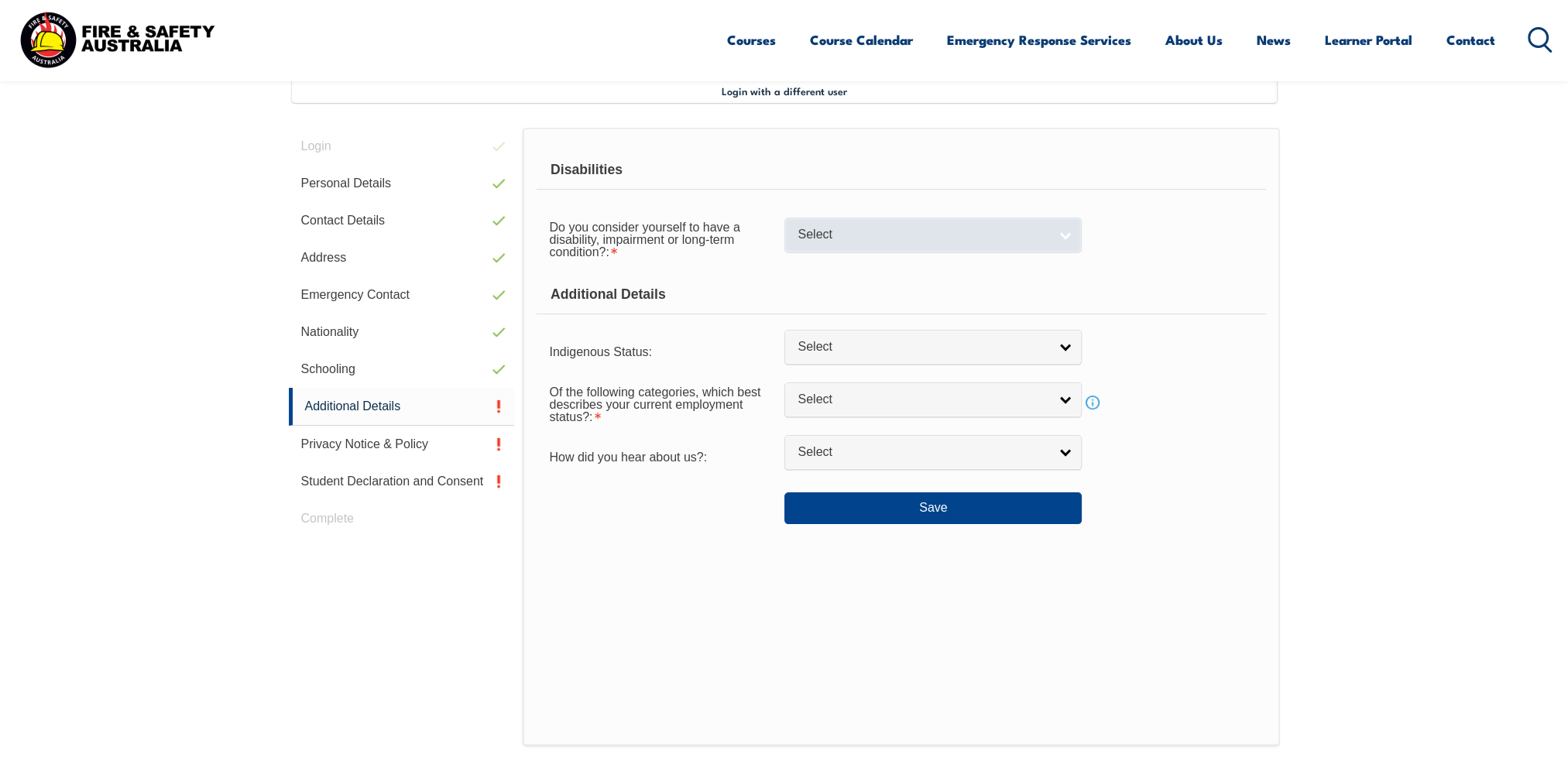
click at [895, 242] on span "Select" at bounding box center [923, 235] width 251 height 16
click at [819, 264] on li "No" at bounding box center [933, 261] width 290 height 20
select select "false"
click at [901, 354] on link "Select" at bounding box center [932, 347] width 297 height 35
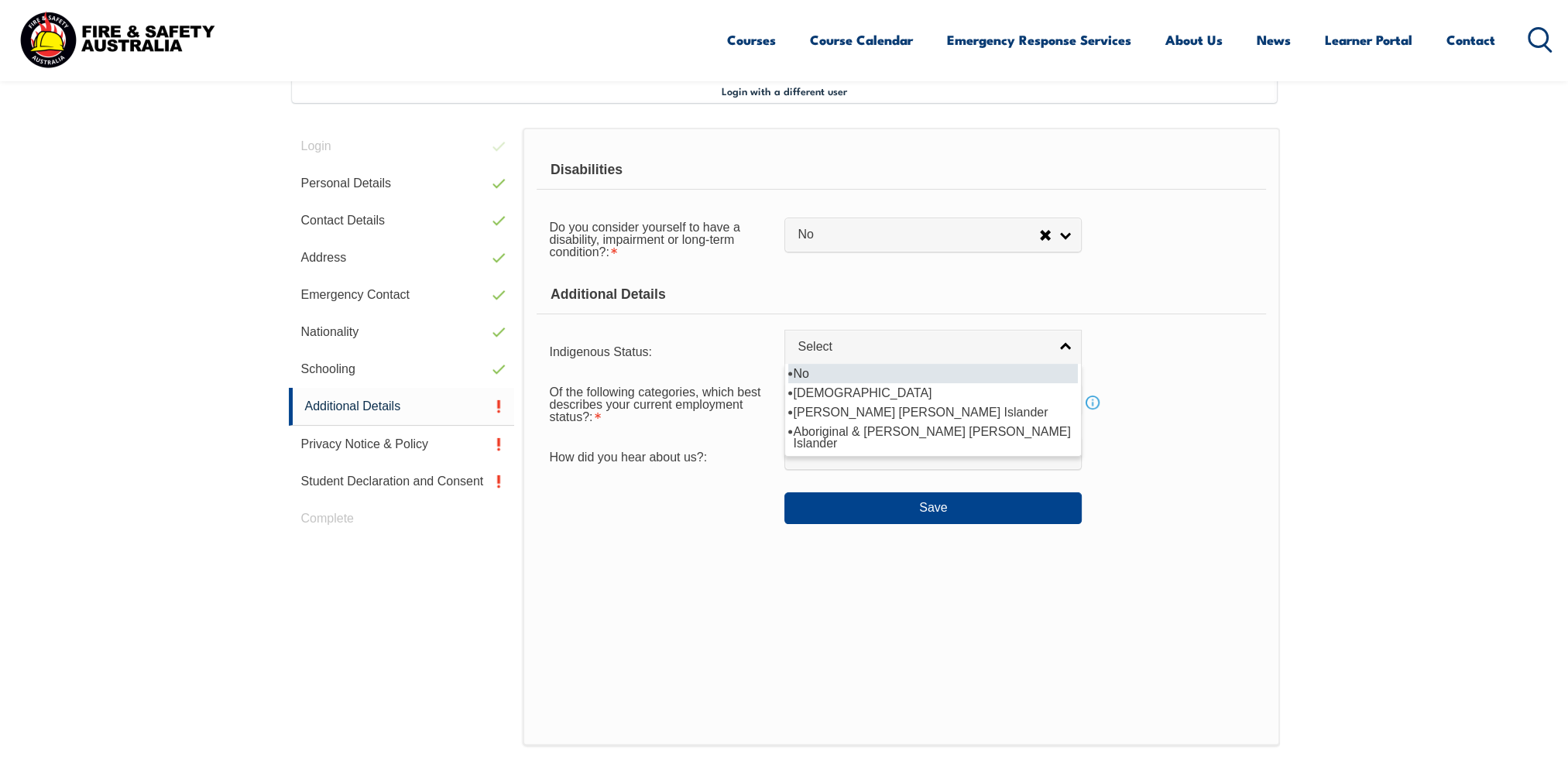
click at [836, 376] on li "No" at bounding box center [933, 374] width 290 height 20
select select "4"
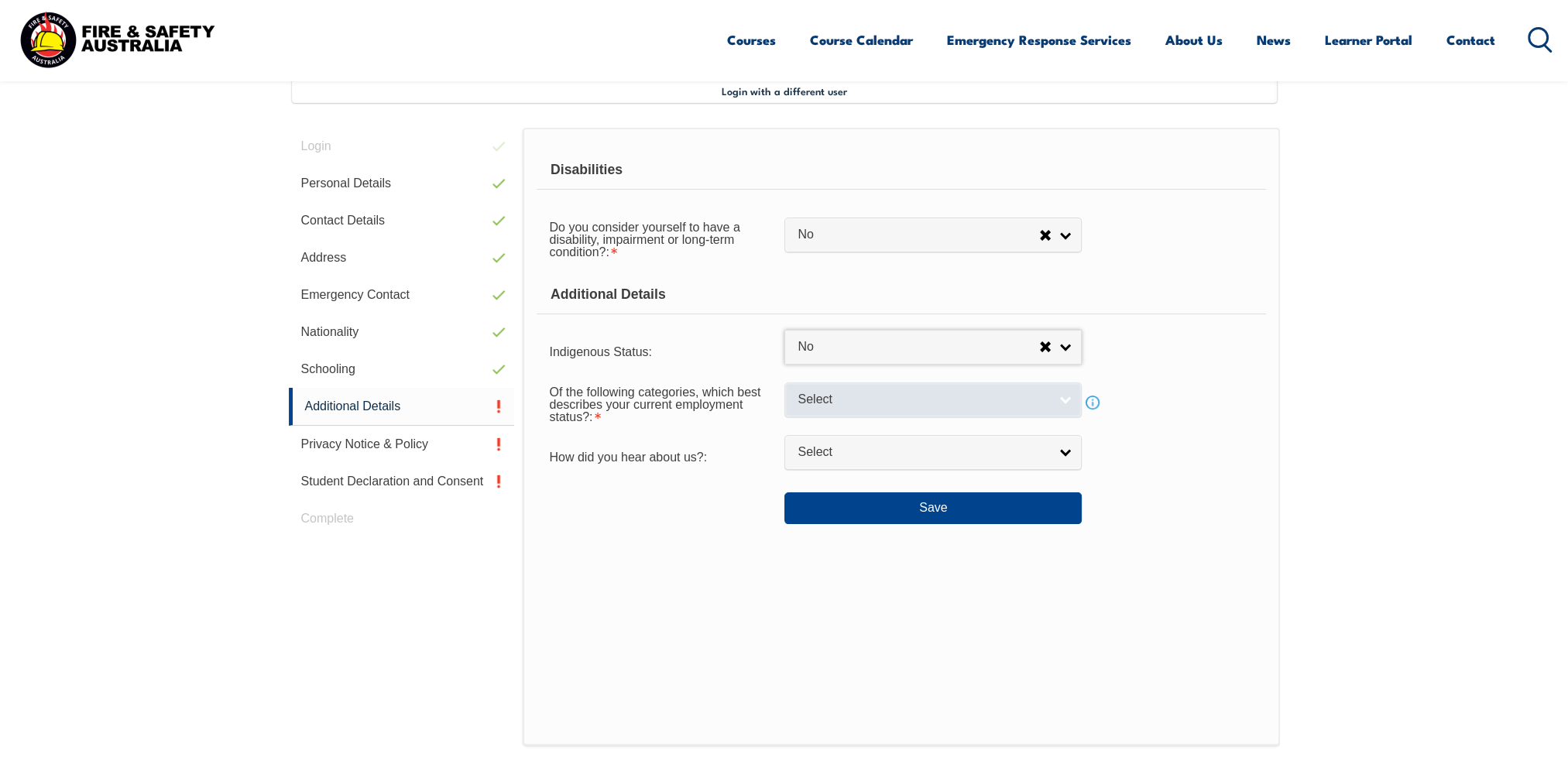
click at [835, 400] on span "Select" at bounding box center [923, 399] width 251 height 16
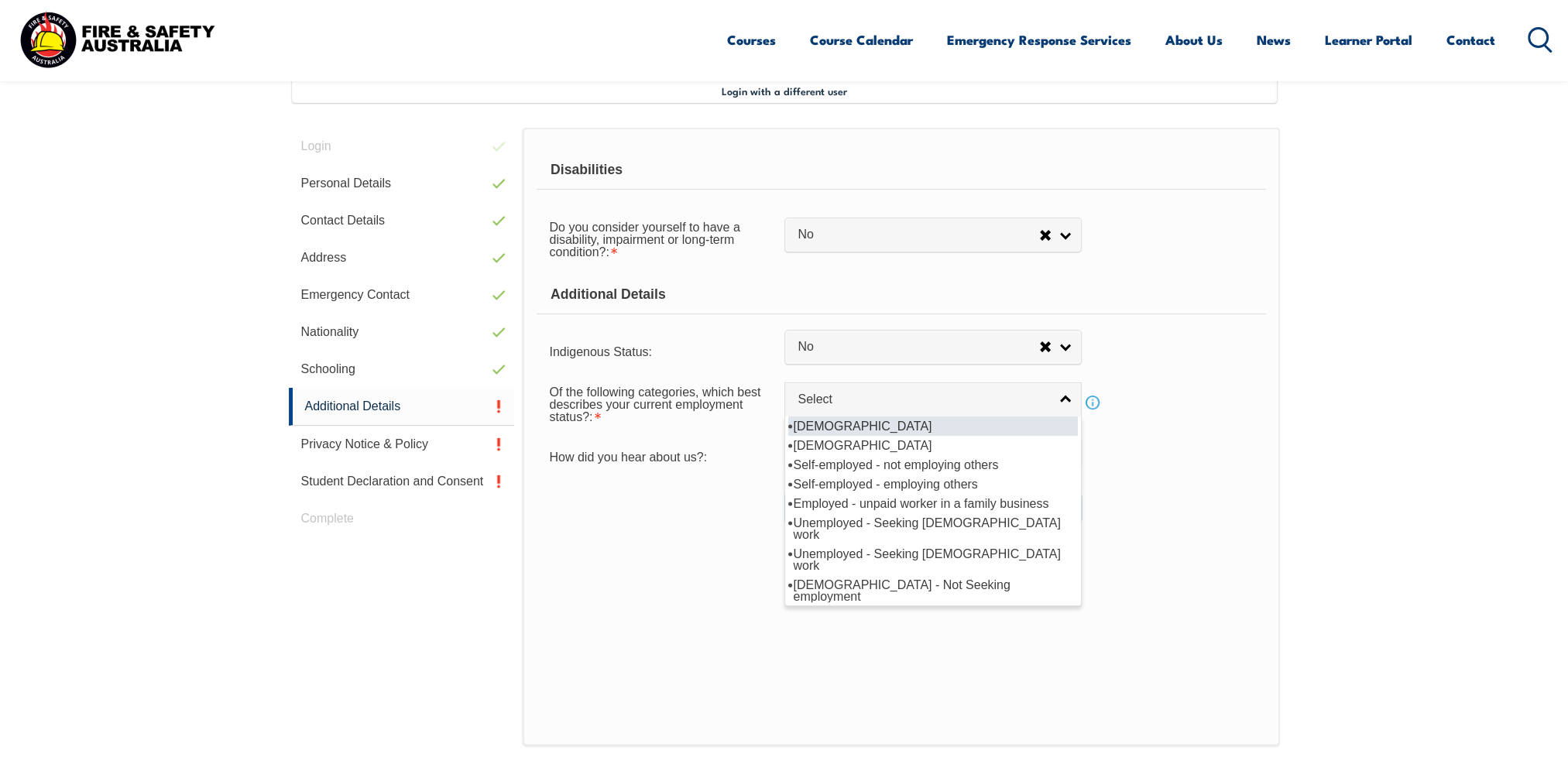
click at [901, 425] on li "[DEMOGRAPHIC_DATA]" at bounding box center [933, 426] width 290 height 20
select select "1"
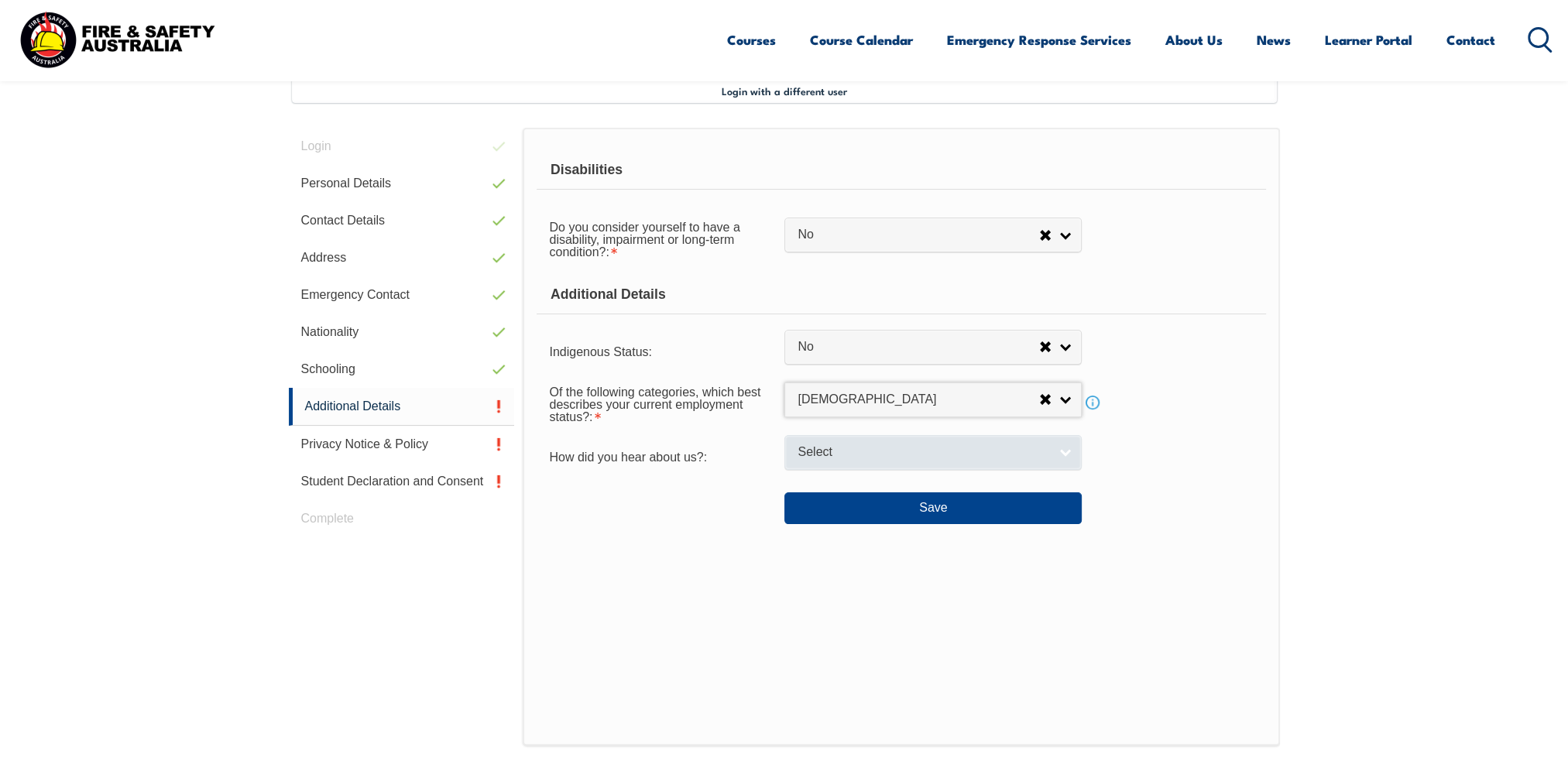
click at [851, 440] on link "Select" at bounding box center [932, 452] width 297 height 35
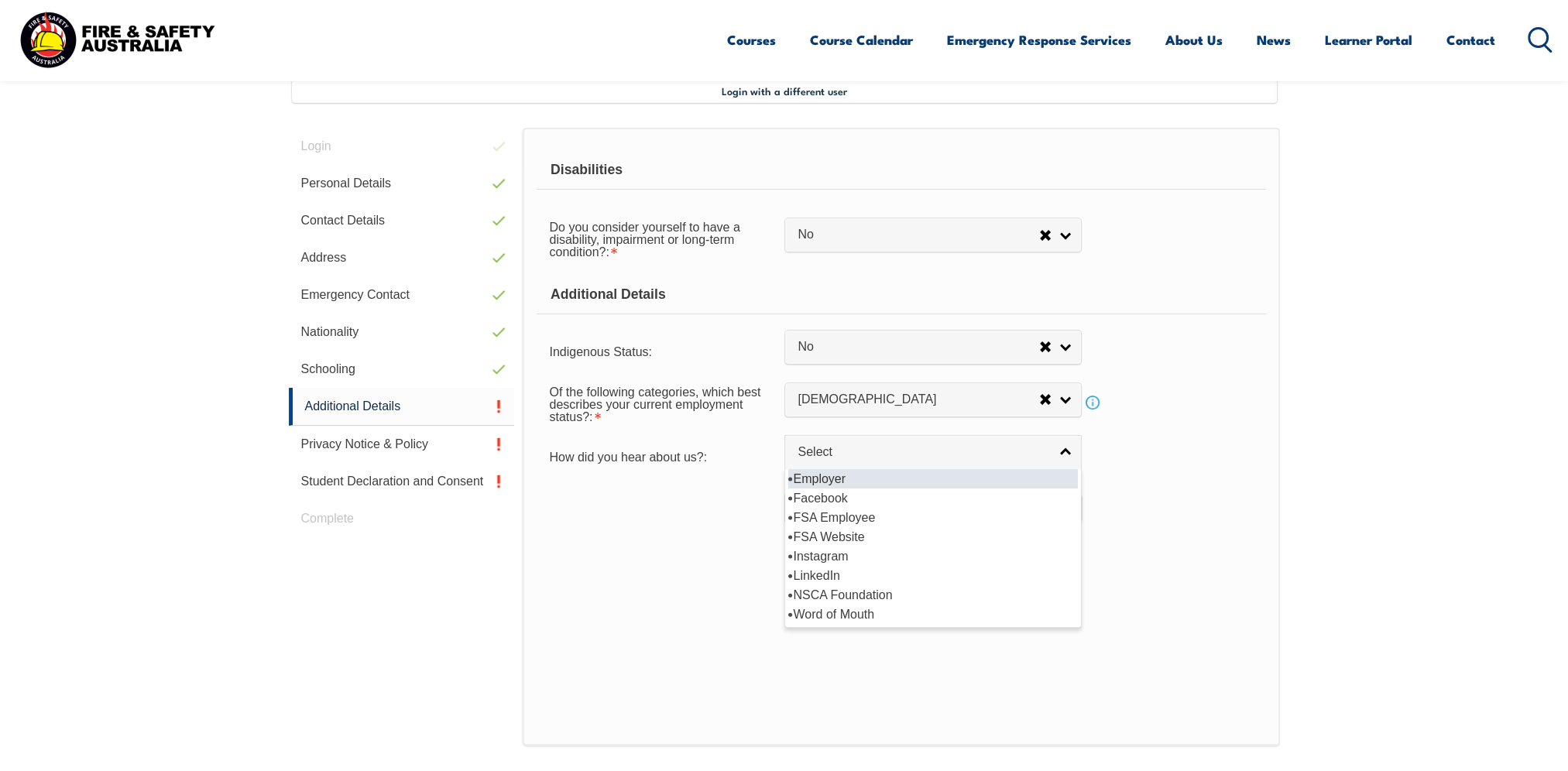
click at [848, 477] on li "Employer" at bounding box center [933, 479] width 290 height 20
select select "8019"
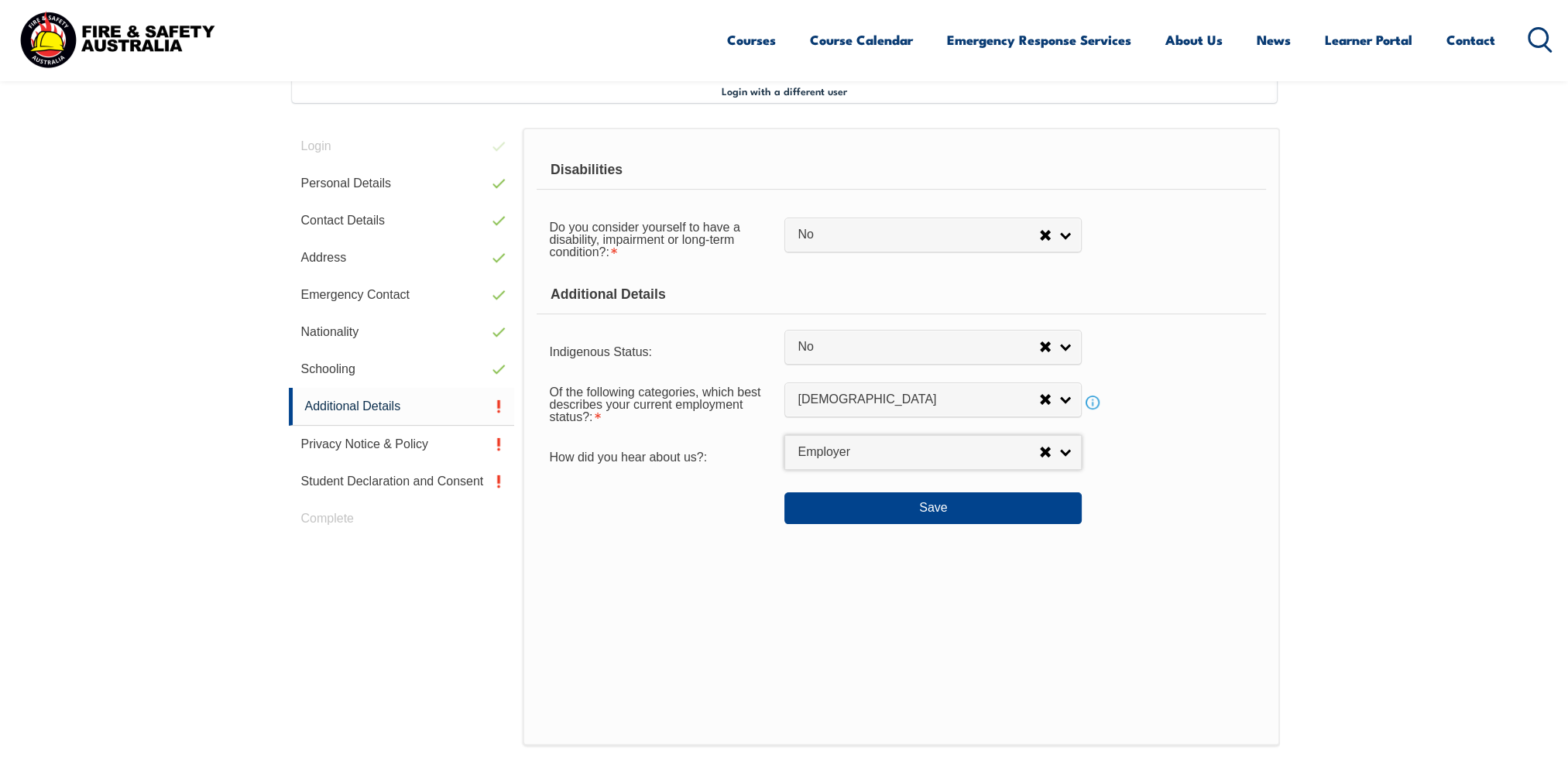
click at [711, 515] on div "Save" at bounding box center [901, 501] width 728 height 44
click at [878, 505] on button "Save" at bounding box center [932, 508] width 297 height 31
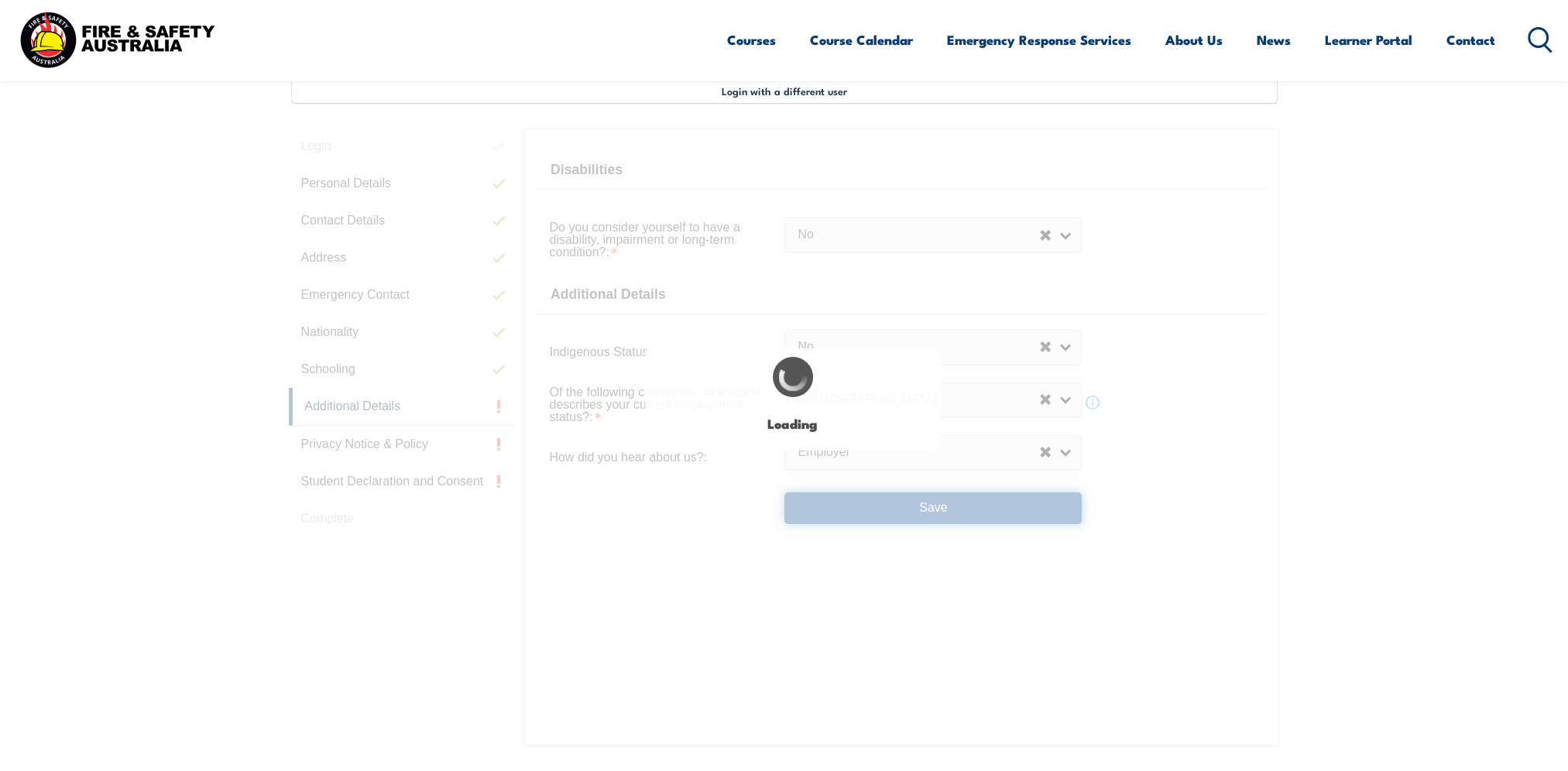
select select "false"
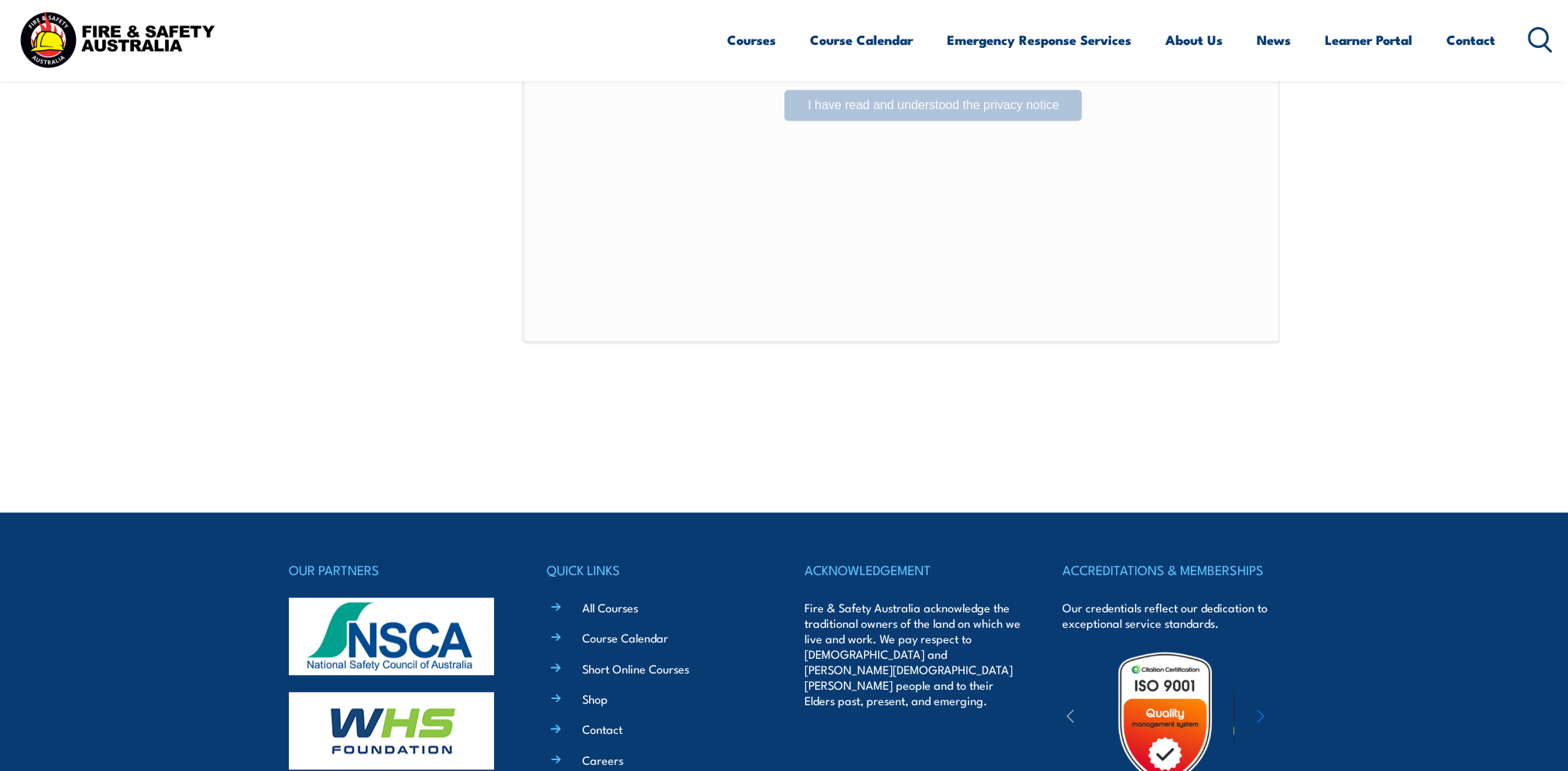
scroll to position [731, 0]
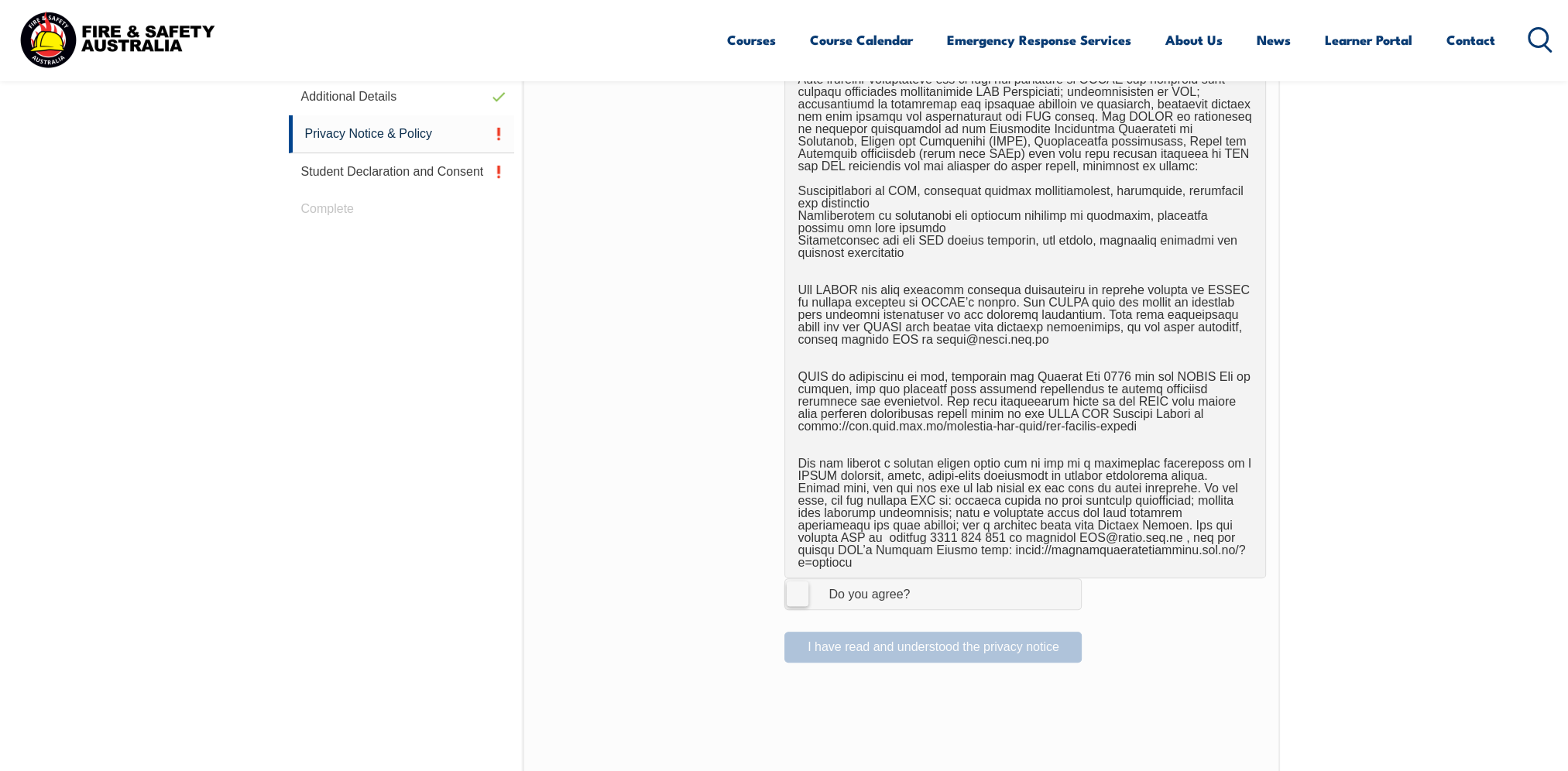
click at [799, 578] on label "I Agree Do you agree?" at bounding box center [932, 594] width 297 height 31
click at [922, 579] on input "I Agree Do you agree?" at bounding box center [935, 594] width 27 height 29
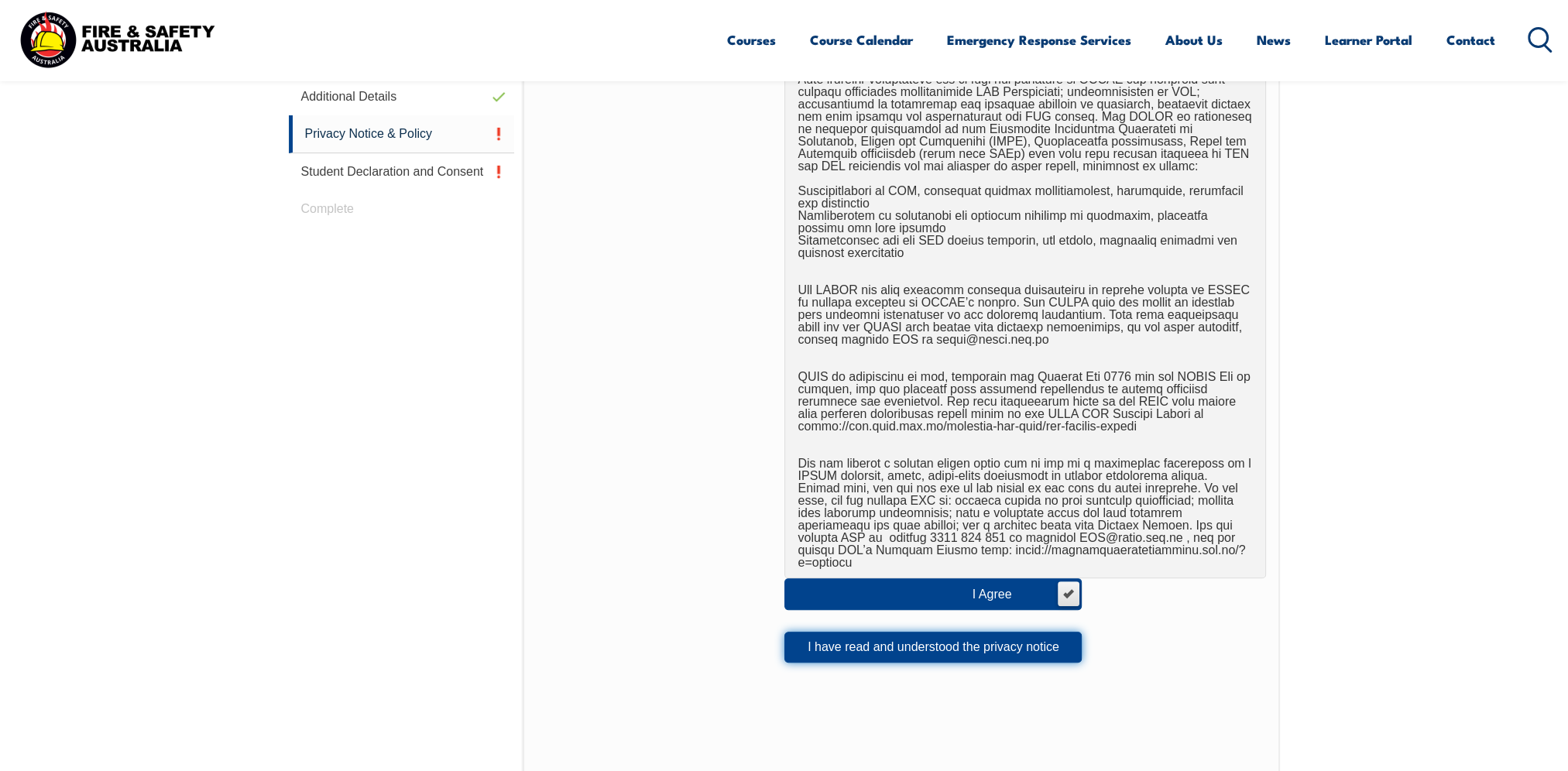
click at [935, 635] on button "I have read and understood the privacy notice" at bounding box center [932, 647] width 297 height 31
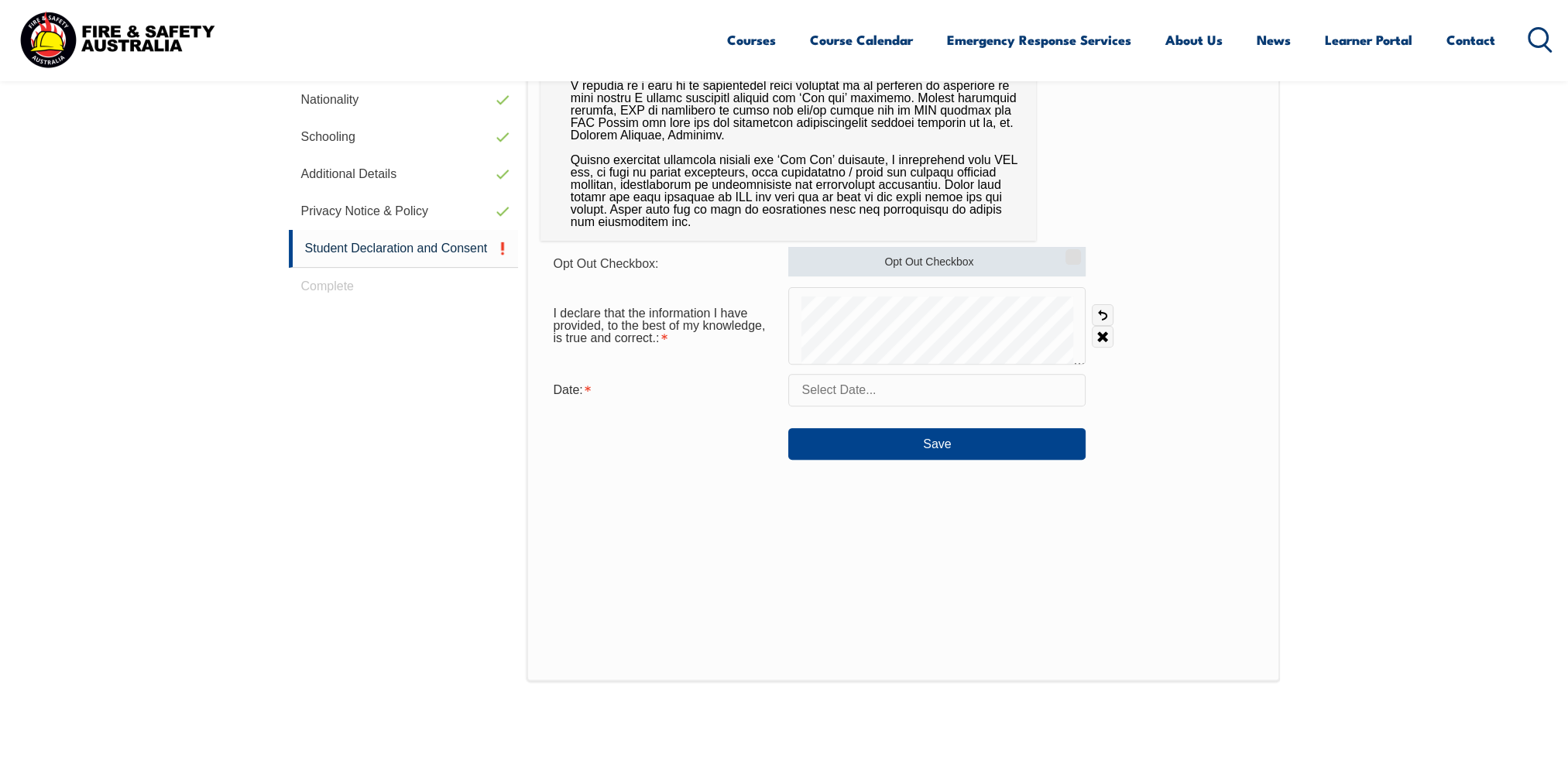
scroll to position [499, 0]
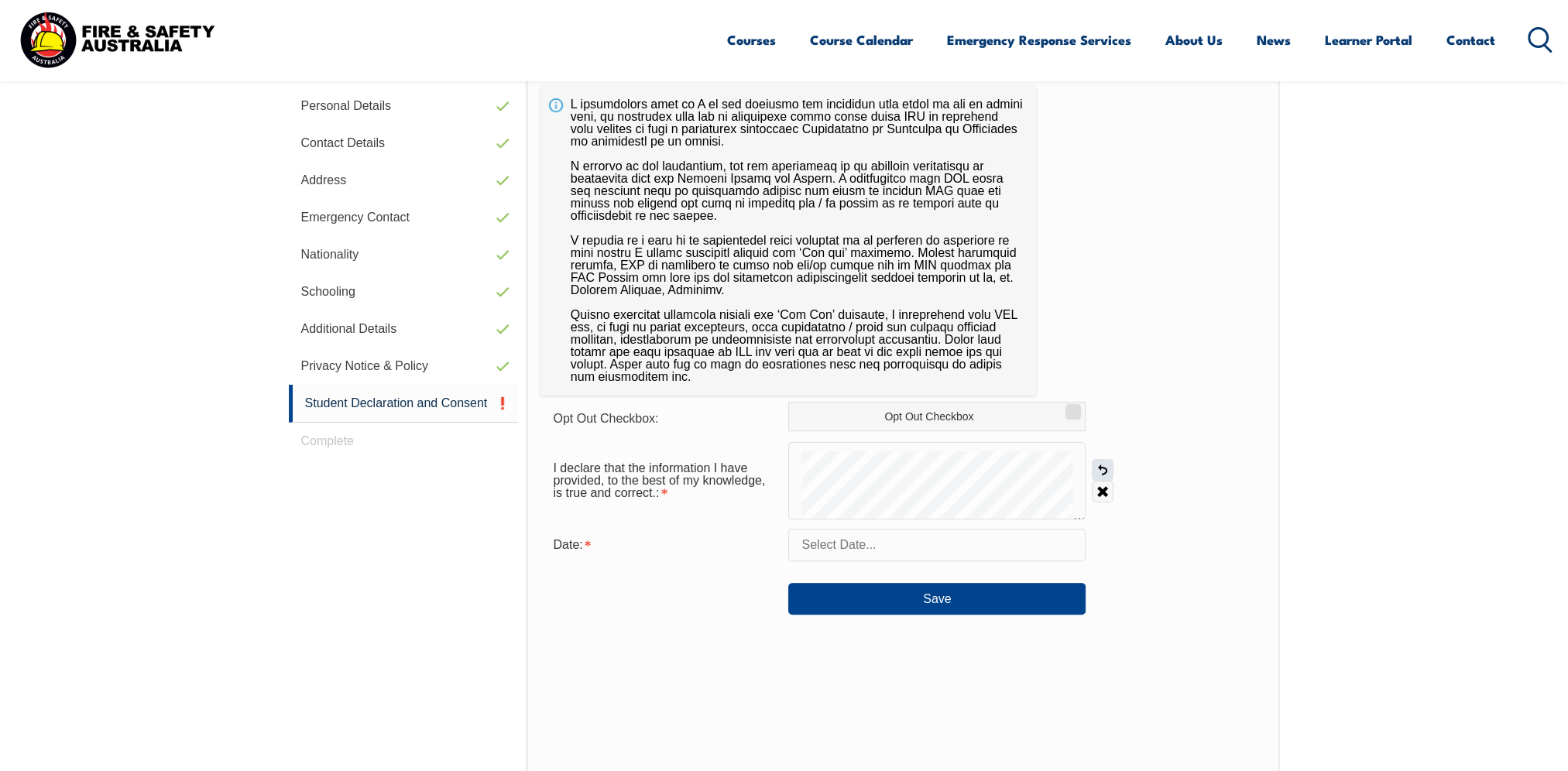
click at [1102, 470] on link "Undo" at bounding box center [1102, 469] width 21 height 21
drag, startPoint x: 1098, startPoint y: 468, endPoint x: 1093, endPoint y: 477, distance: 10.3
click at [1098, 470] on link "Undo" at bounding box center [1102, 469] width 21 height 21
click at [1103, 468] on link "Undo" at bounding box center [1102, 469] width 21 height 21
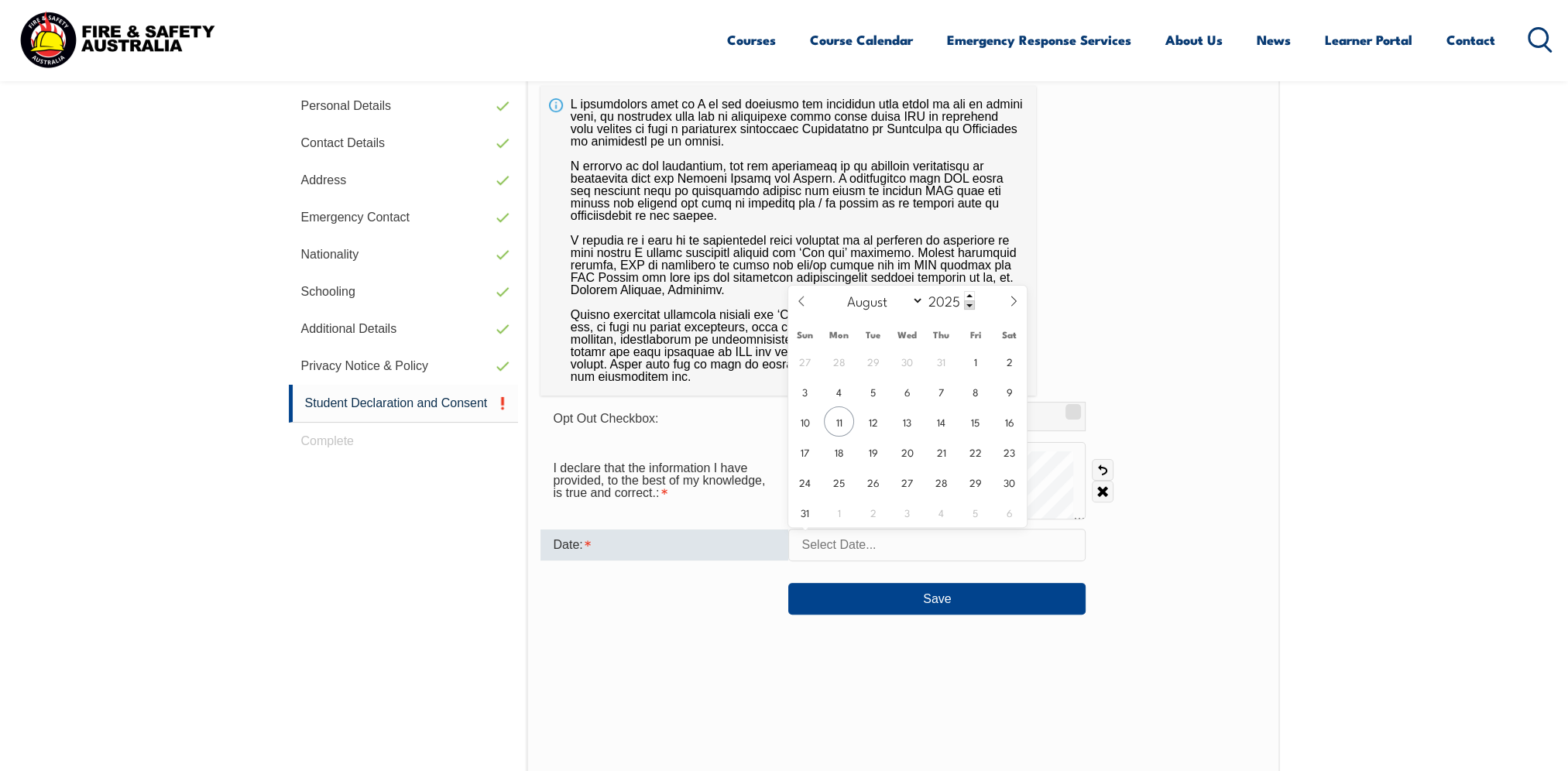
click at [881, 543] on input "text" at bounding box center [937, 545] width 297 height 33
click at [833, 418] on span "11" at bounding box center [839, 421] width 30 height 30
type input "August 11, 2025"
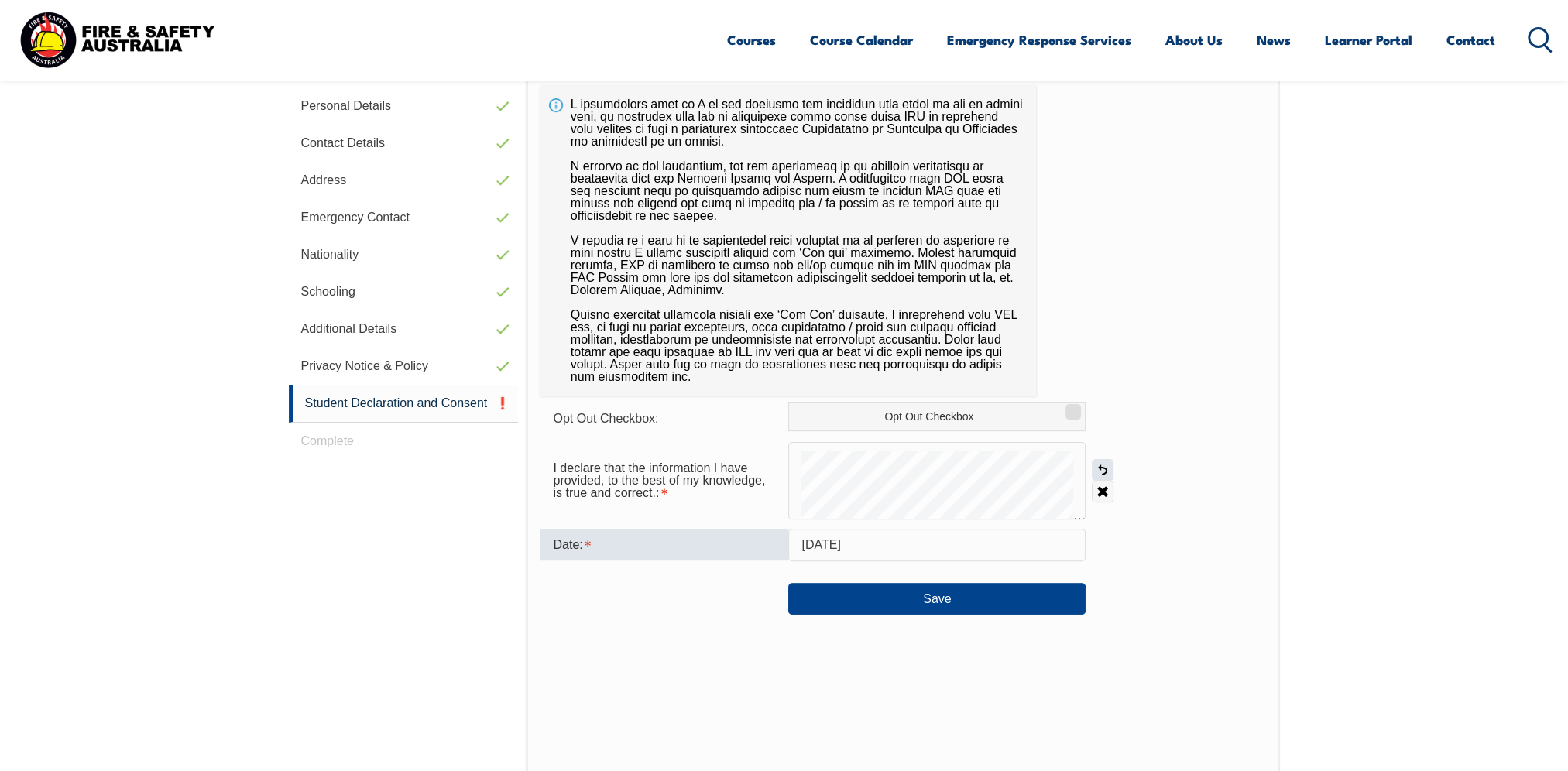
click at [1103, 464] on link "Undo" at bounding box center [1102, 469] width 21 height 21
click at [1110, 469] on link "Undo" at bounding box center [1102, 469] width 21 height 21
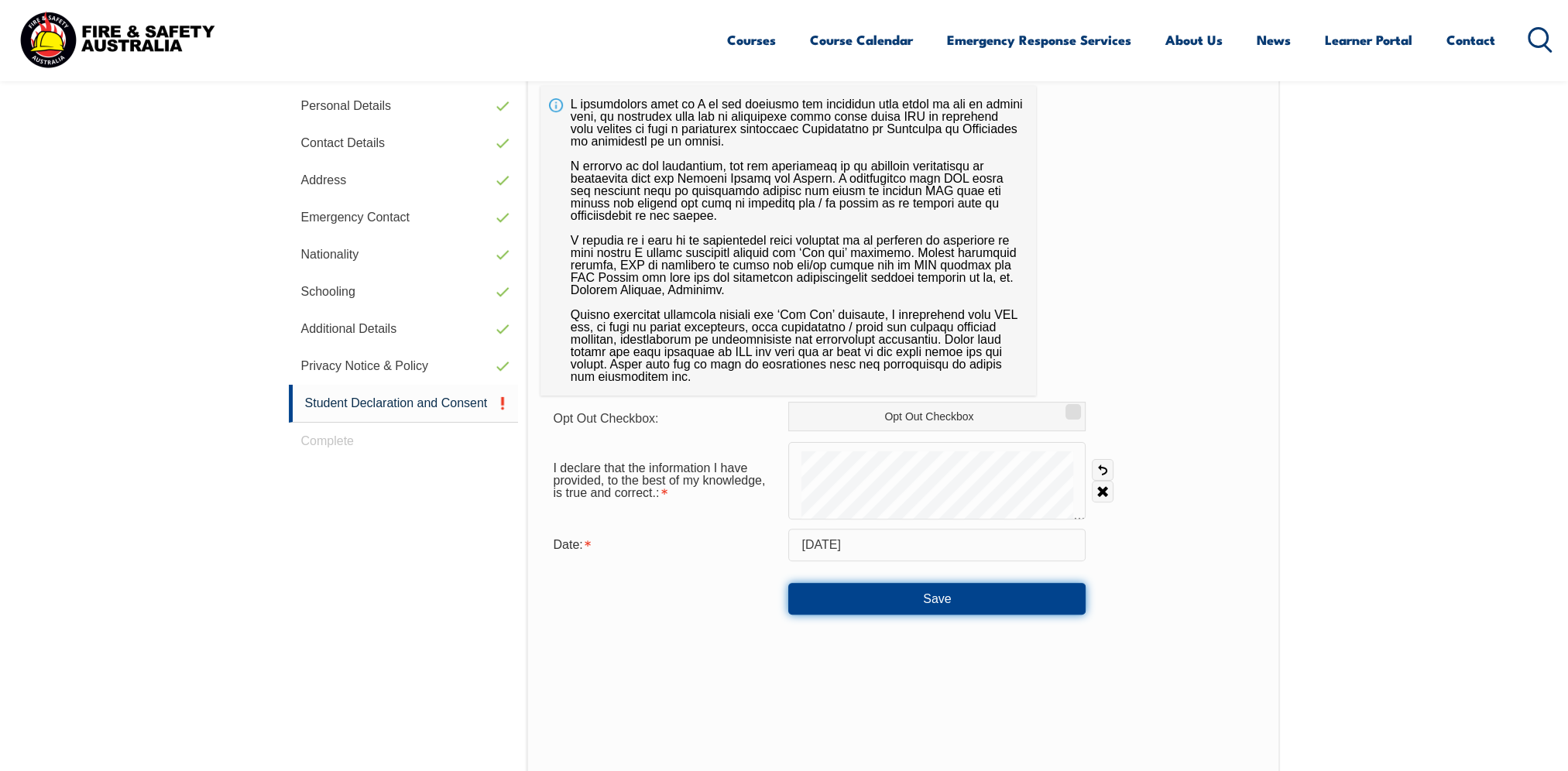
click at [961, 600] on button "Save" at bounding box center [937, 598] width 297 height 31
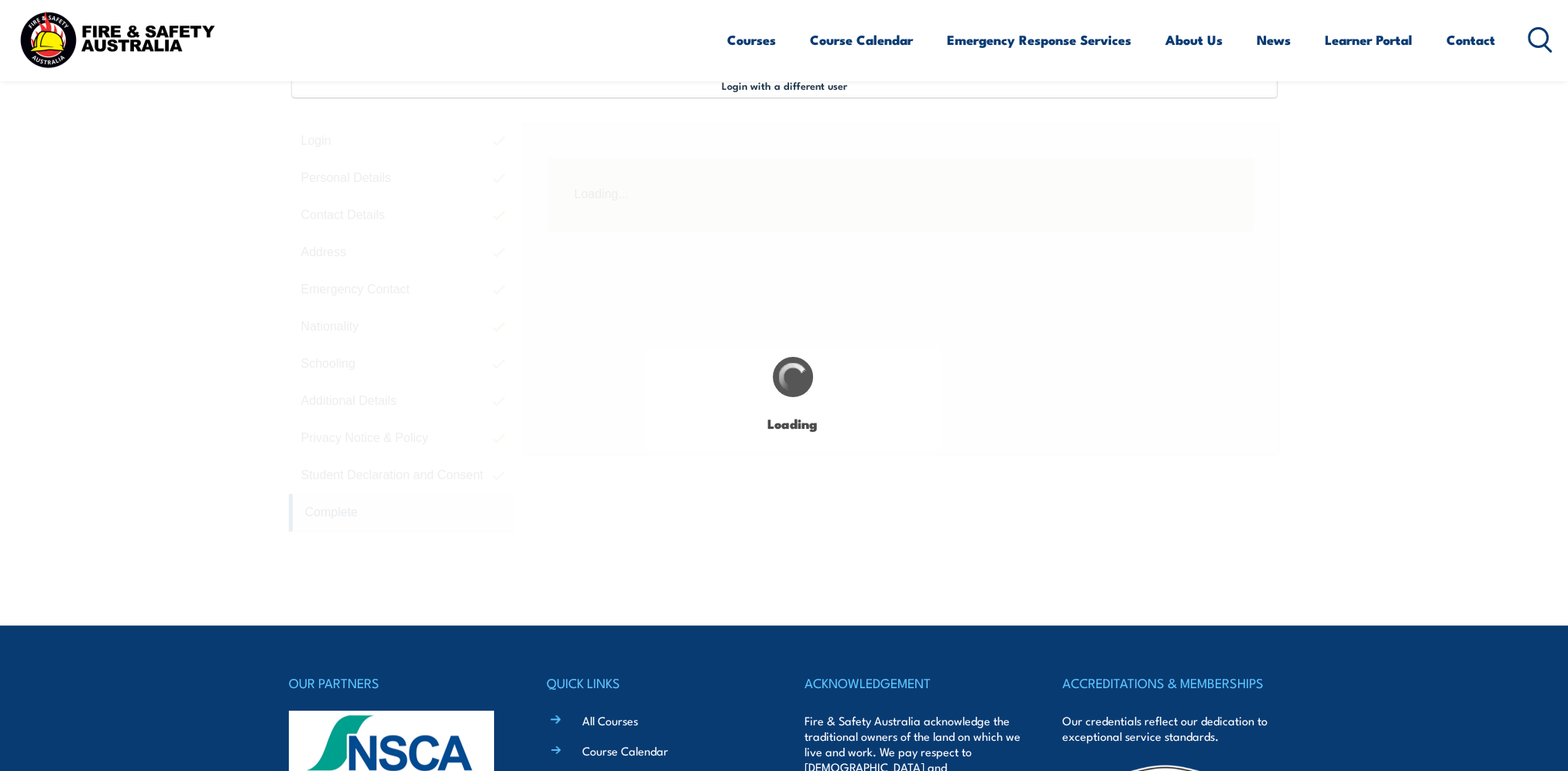
scroll to position [421, 0]
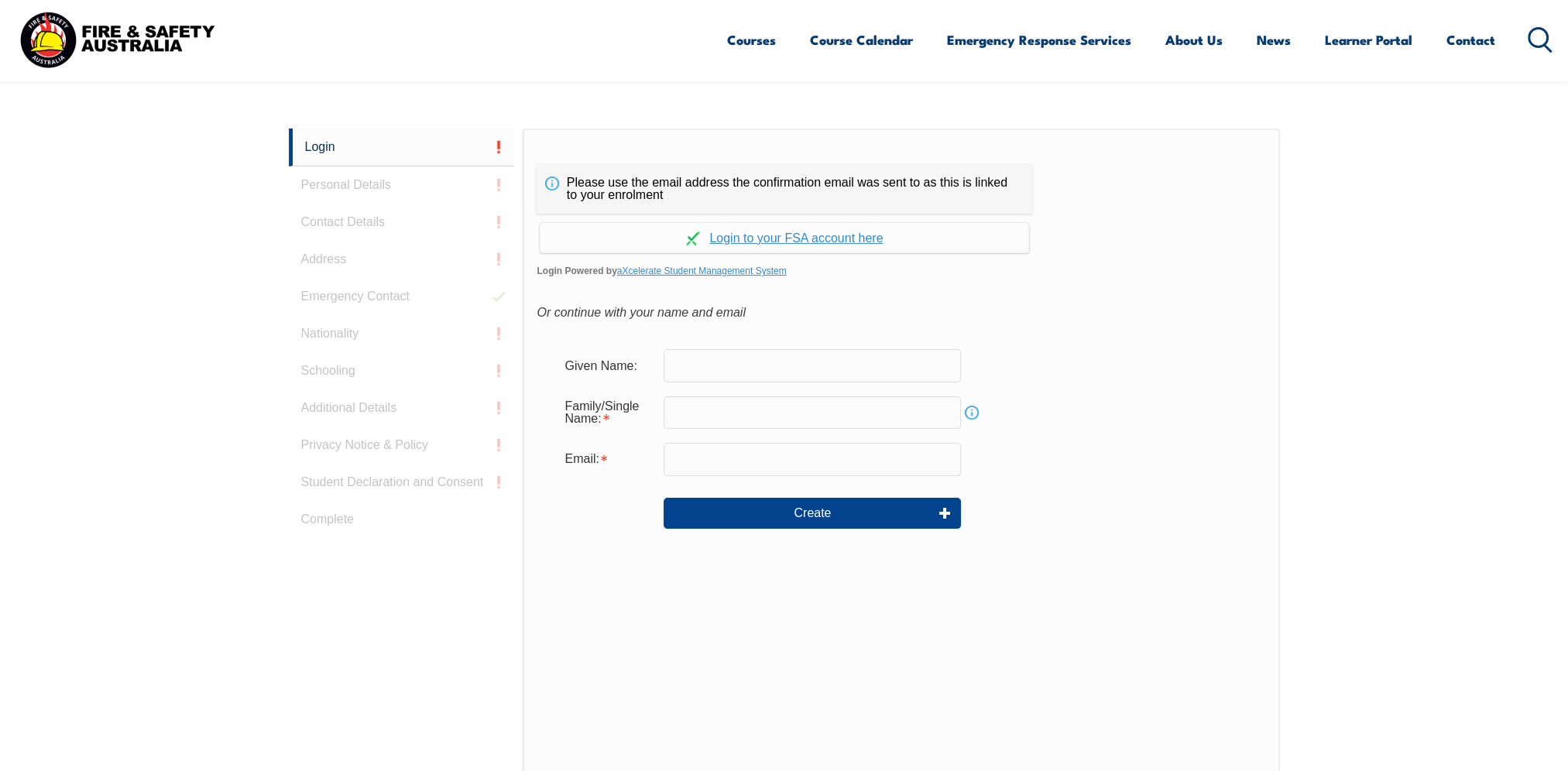
scroll to position [412, 0]
